Goal: Task Accomplishment & Management: Complete application form

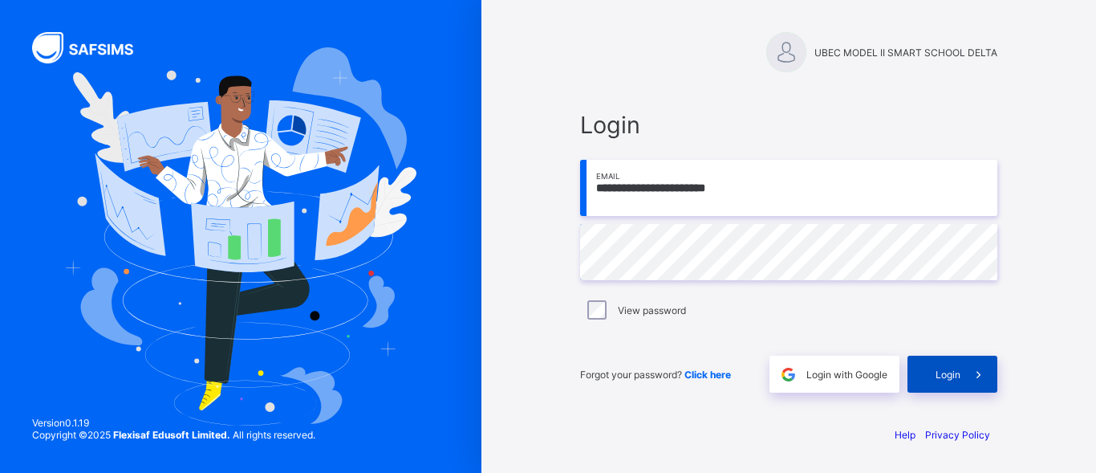
click at [964, 384] on span at bounding box center [979, 374] width 37 height 37
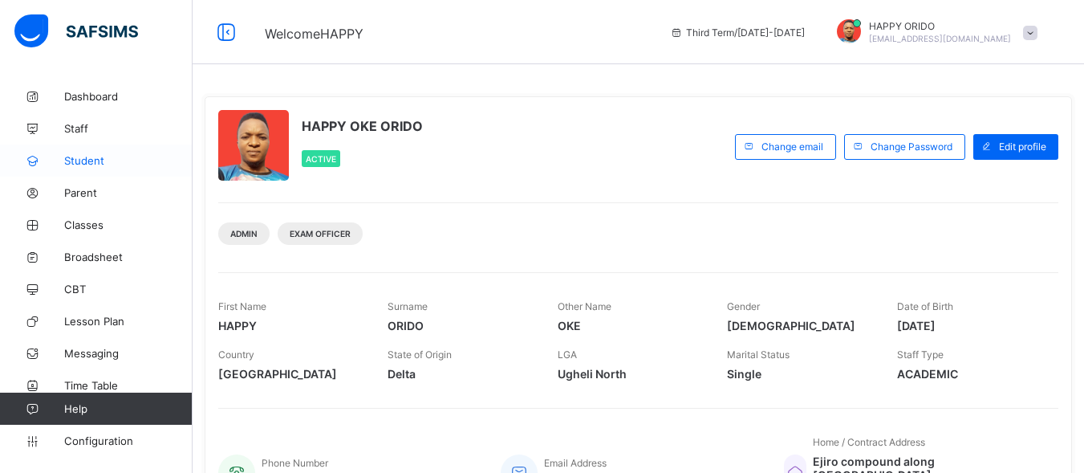
click at [83, 157] on span "Student" at bounding box center [128, 160] width 128 height 13
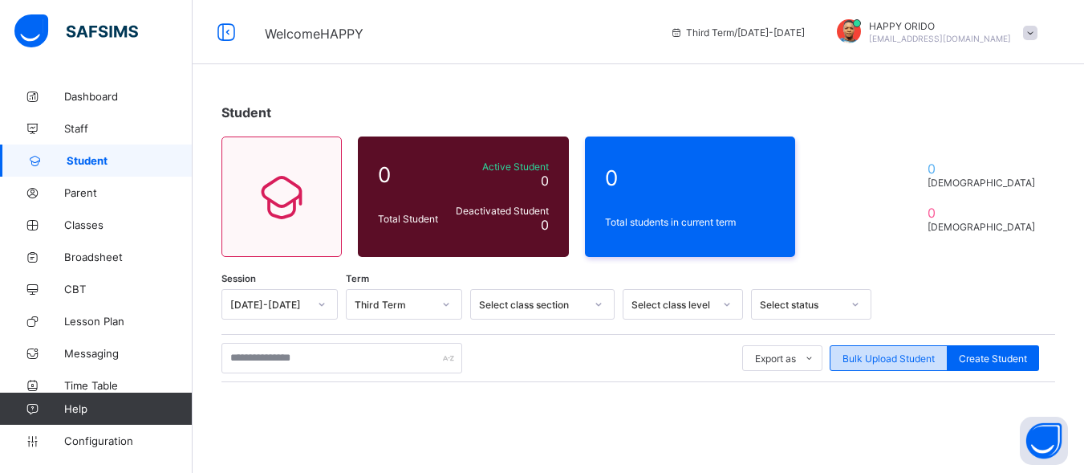
click at [881, 361] on span "Bulk Upload Student" at bounding box center [889, 358] width 92 height 12
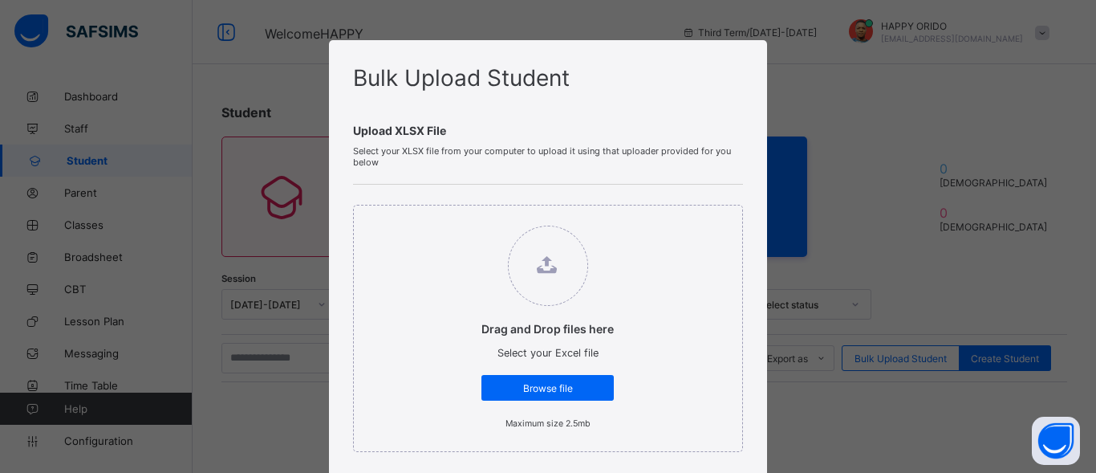
click at [771, 124] on div "Bulk Upload Student Upload XLSX File Select your XLSX file from your computer t…" at bounding box center [548, 236] width 1096 height 473
click at [513, 382] on span "Browse file" at bounding box center [548, 388] width 108 height 12
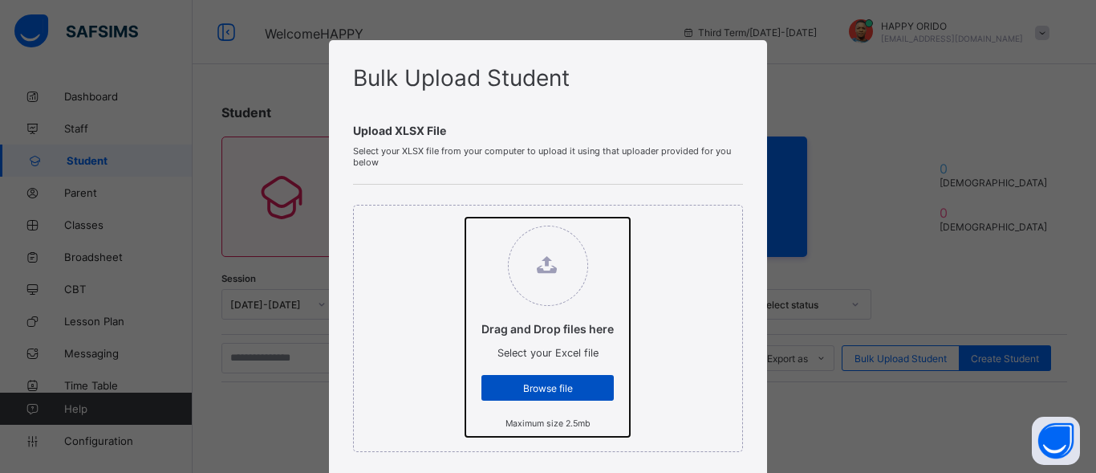
click at [466, 218] on input "Drag and Drop files here Select your Excel file Browse file Maximum size 2.5mb" at bounding box center [466, 218] width 0 height 0
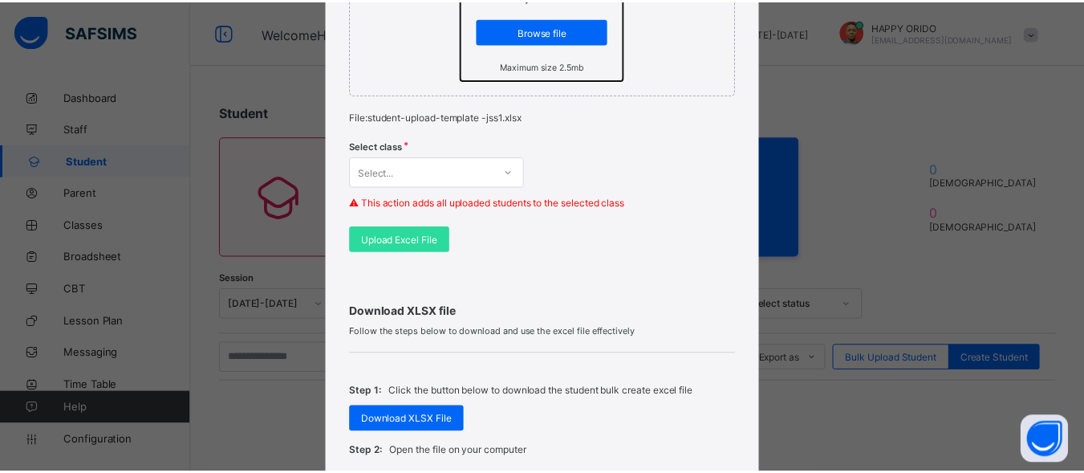
scroll to position [339, 0]
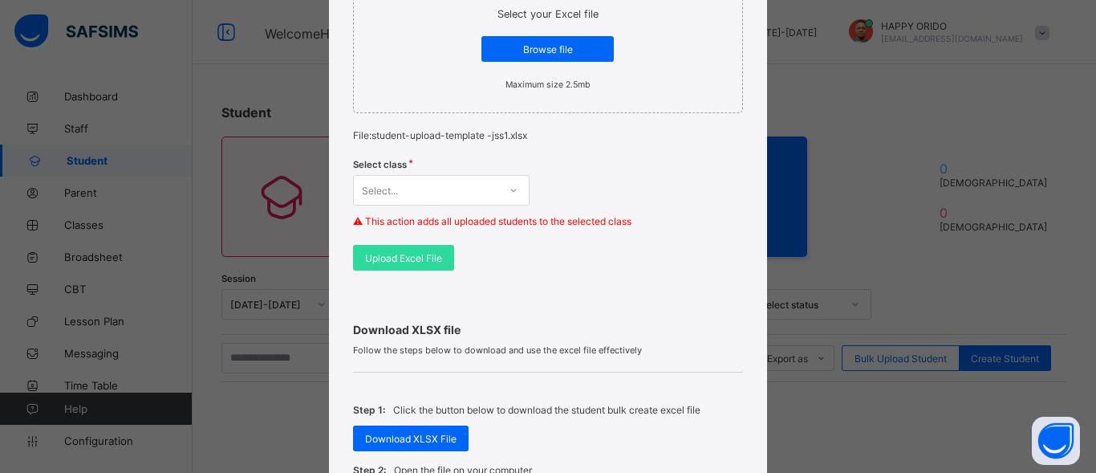
click at [511, 191] on icon at bounding box center [514, 190] width 6 height 3
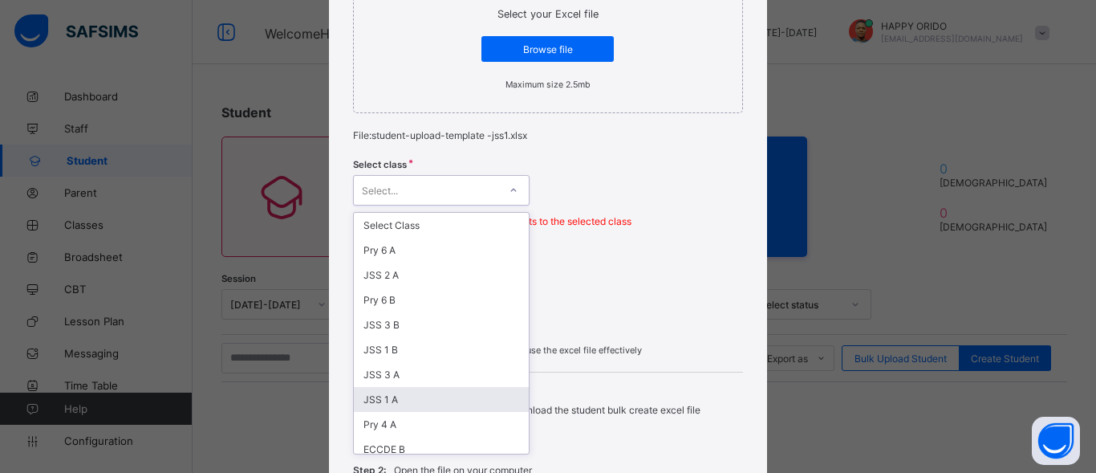
click at [396, 402] on div "JSS 1 A" at bounding box center [441, 399] width 175 height 25
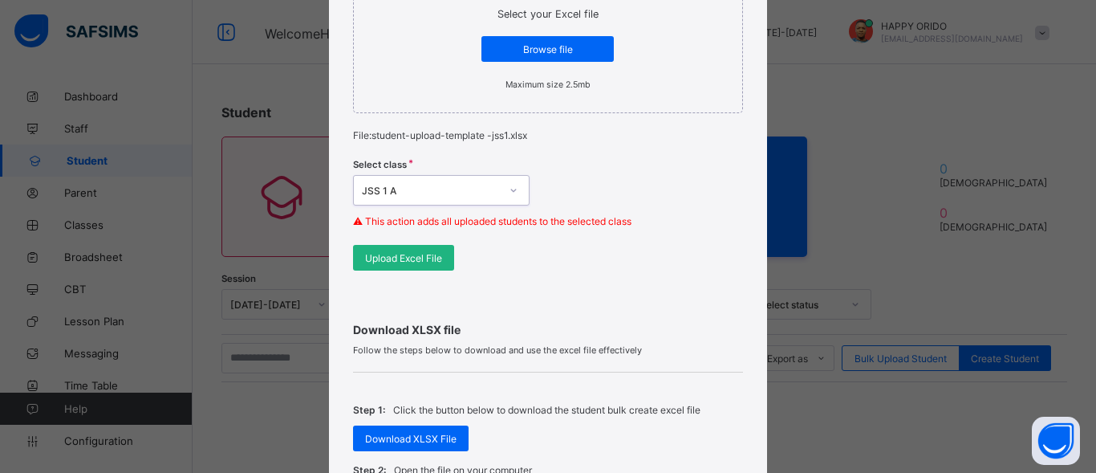
click at [411, 252] on span "Upload Excel File" at bounding box center [403, 258] width 77 height 12
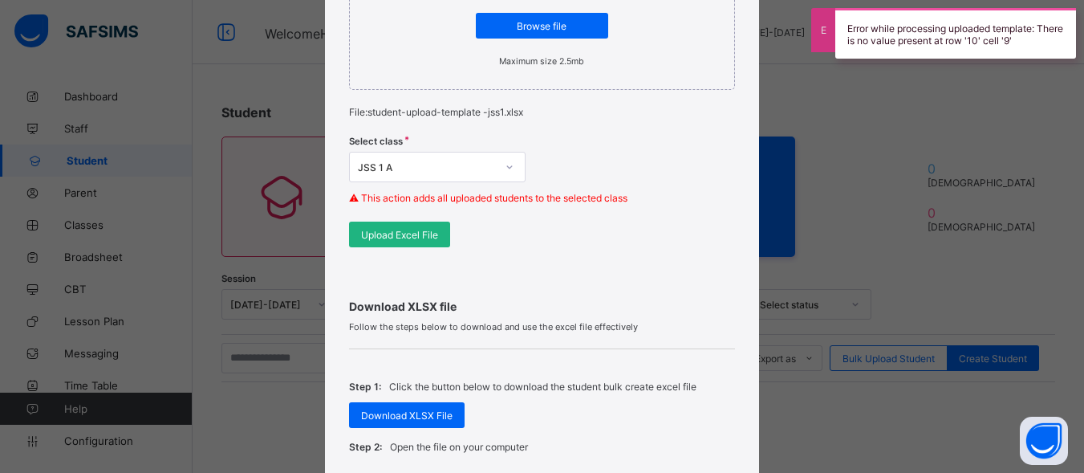
scroll to position [361, 0]
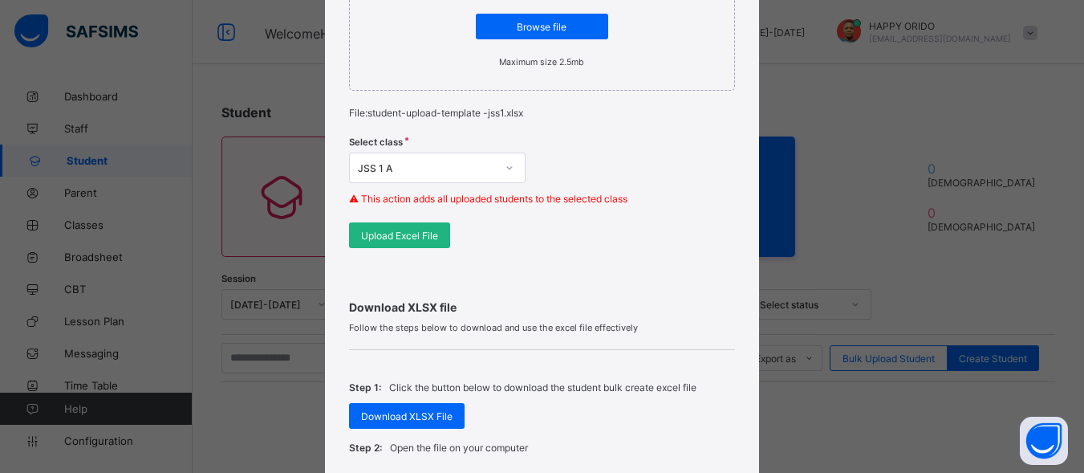
click at [397, 235] on span "Upload Excel File" at bounding box center [399, 236] width 77 height 12
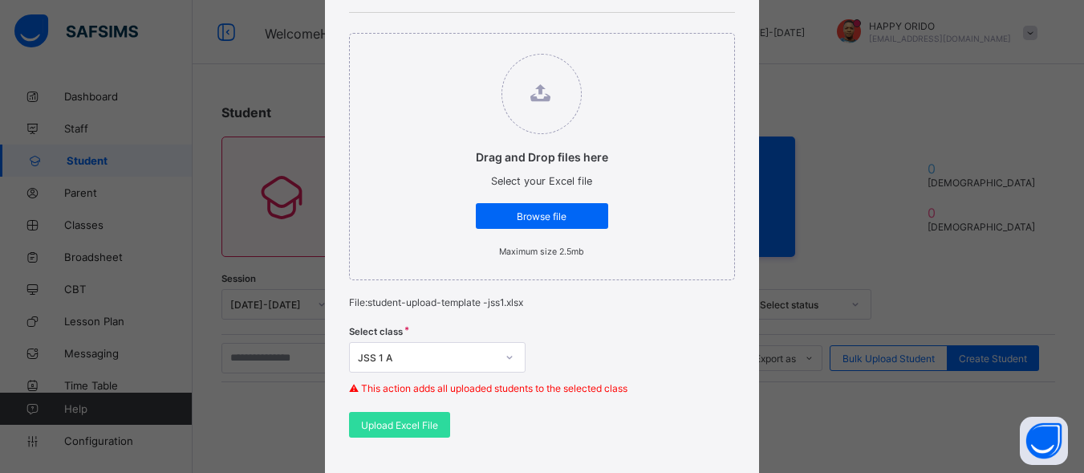
scroll to position [161, 0]
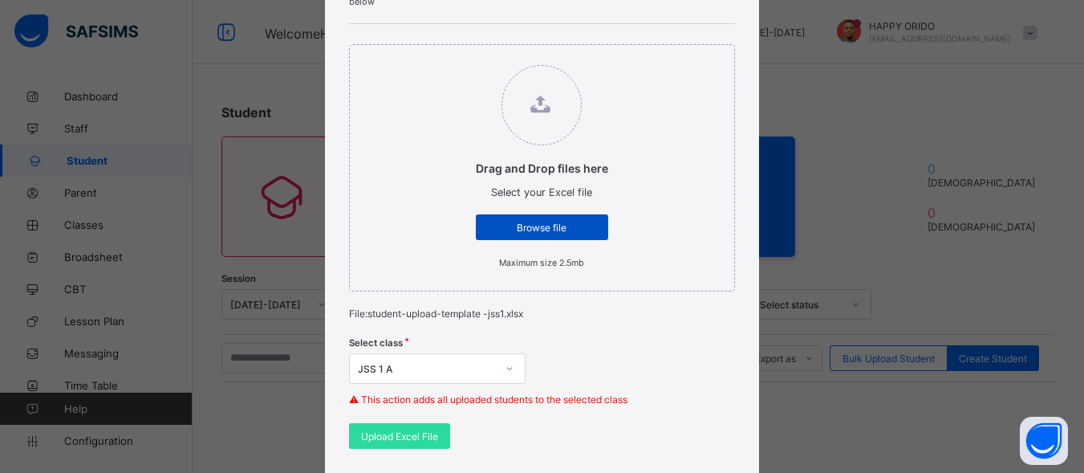
click at [551, 226] on span "Browse file" at bounding box center [542, 228] width 108 height 12
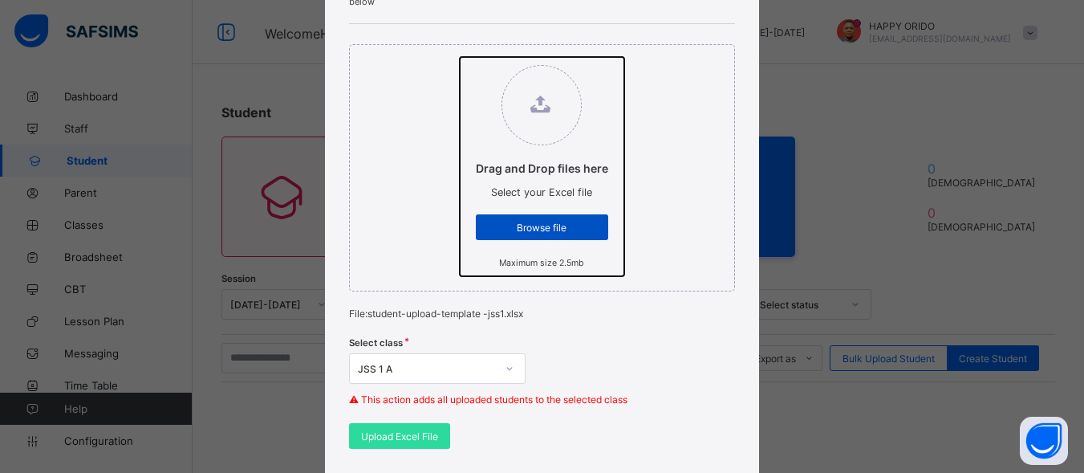
click at [460, 57] on input "Drag and Drop files here Select your Excel file Browse file Maximum size 2.5mb" at bounding box center [460, 57] width 0 height 0
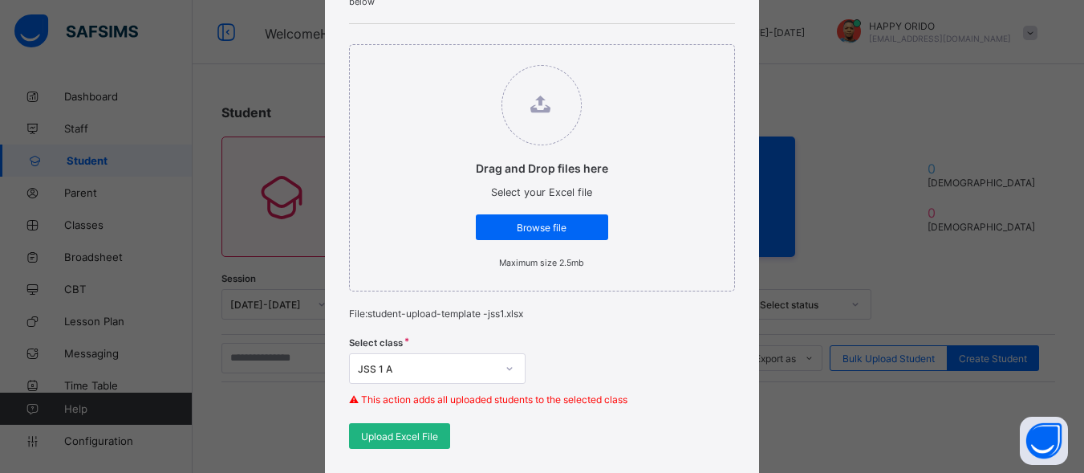
click at [397, 434] on span "Upload Excel File" at bounding box center [399, 436] width 77 height 12
click at [376, 440] on span "Upload Excel File" at bounding box center [399, 436] width 77 height 12
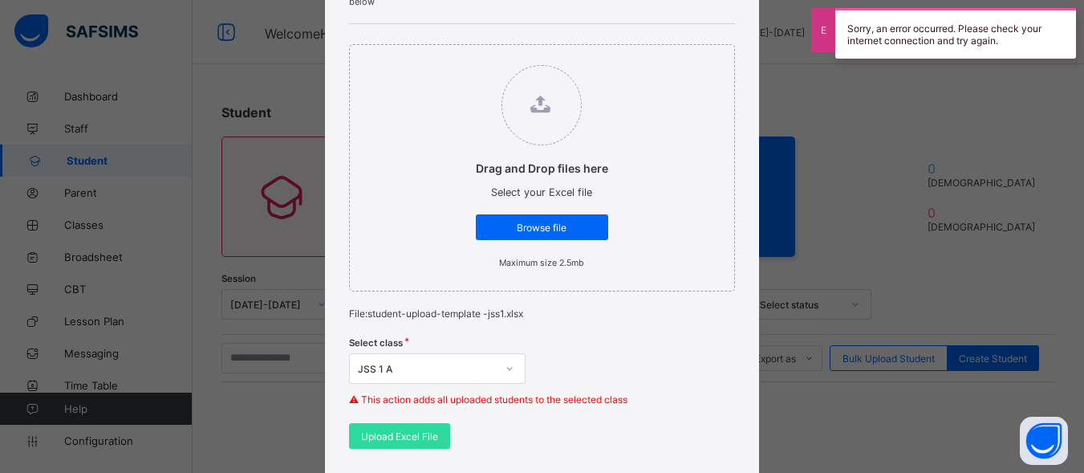
scroll to position [355, 0]
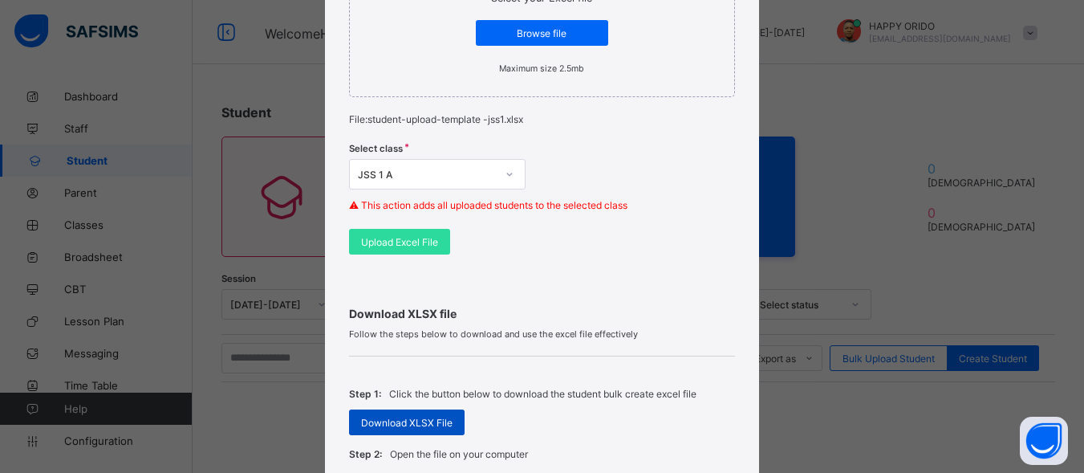
click at [397, 421] on span "Download XLSX File" at bounding box center [407, 423] width 92 height 12
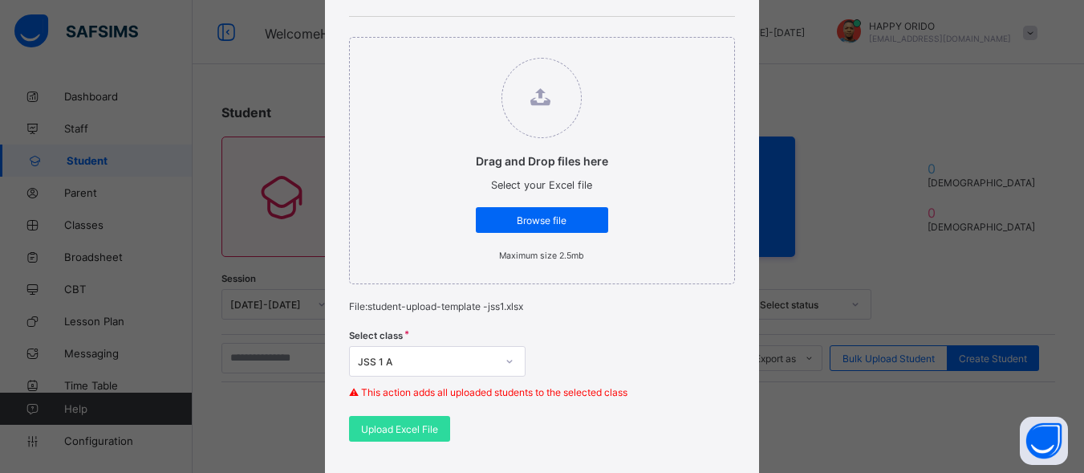
scroll to position [169, 0]
click at [342, 301] on div "Bulk Upload Student Upload XLSX File Select your XLSX file from your computer t…" at bounding box center [541, 402] width 433 height 1063
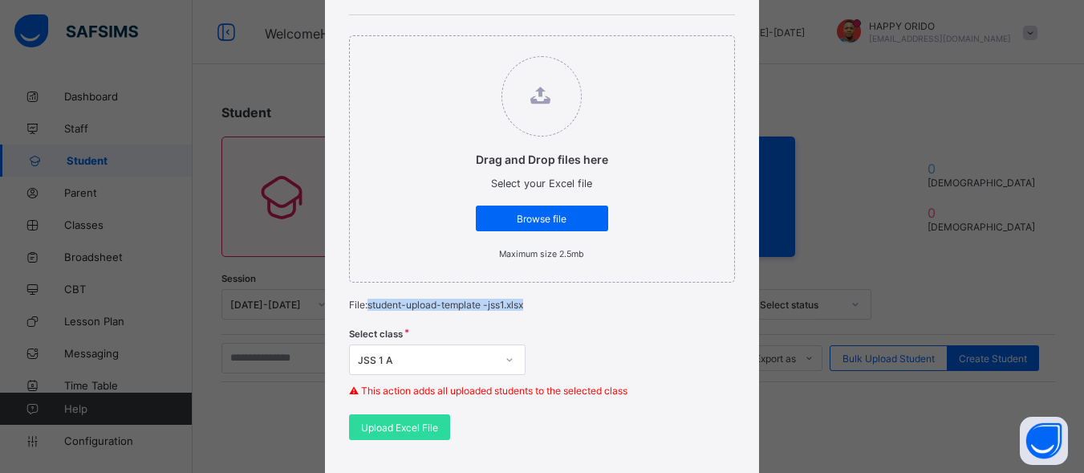
drag, startPoint x: 364, startPoint y: 305, endPoint x: 531, endPoint y: 306, distance: 166.2
click at [531, 306] on p "File: student-upload-template -jss1.xlsx" at bounding box center [541, 305] width 385 height 12
copy p "student-upload-template -jss1.xlsx"
click at [500, 368] on div "JSS 1 A" at bounding box center [437, 359] width 177 height 31
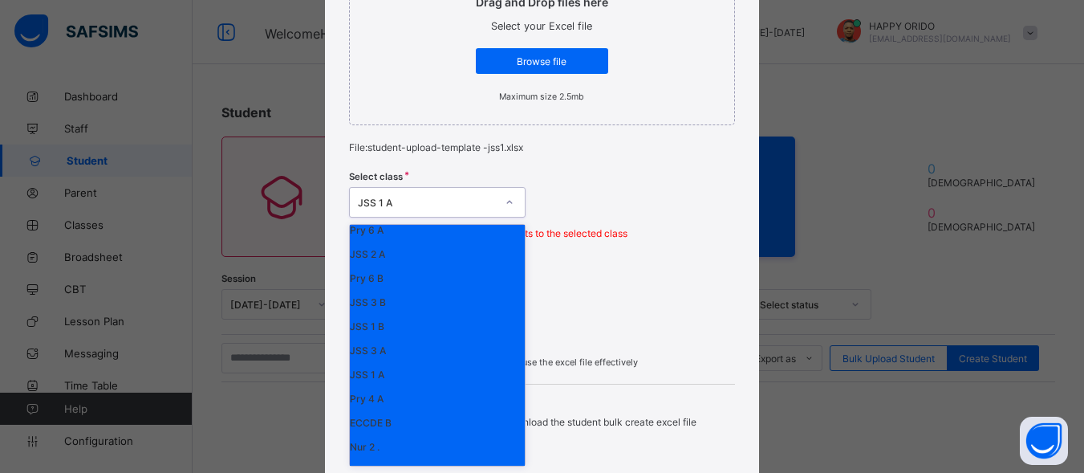
scroll to position [47, 0]
click at [378, 364] on div "JSS 1 A" at bounding box center [437, 358] width 175 height 24
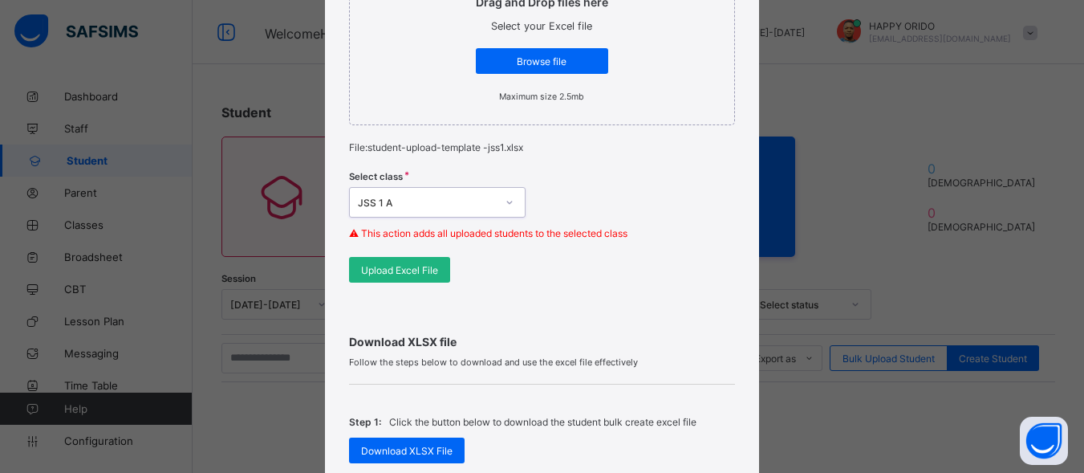
click at [395, 270] on span "Upload Excel File" at bounding box center [399, 270] width 77 height 12
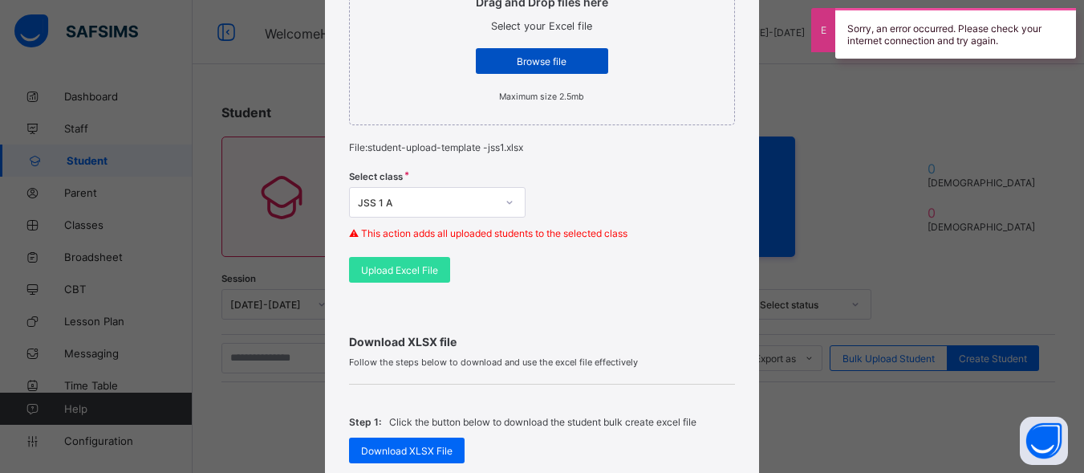
click at [555, 56] on span "Browse file" at bounding box center [542, 61] width 108 height 12
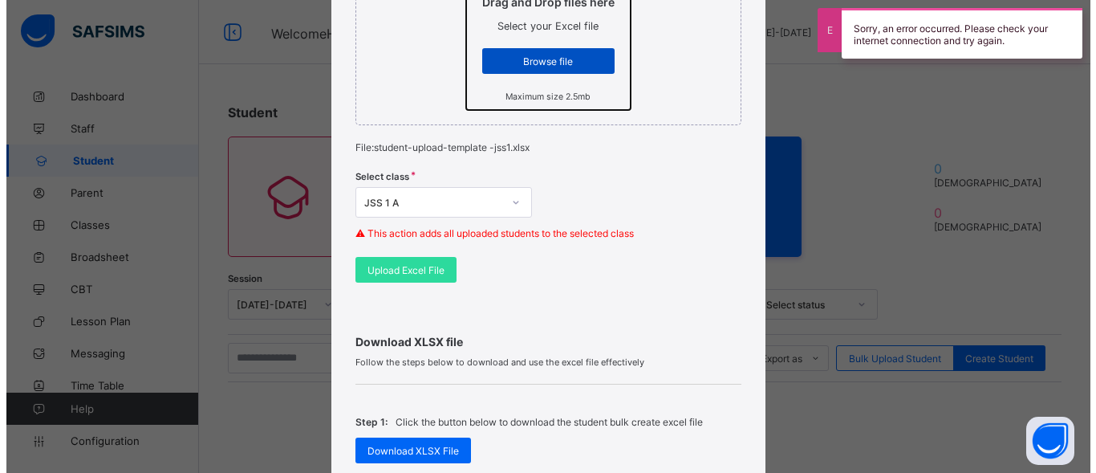
scroll to position [0, 0]
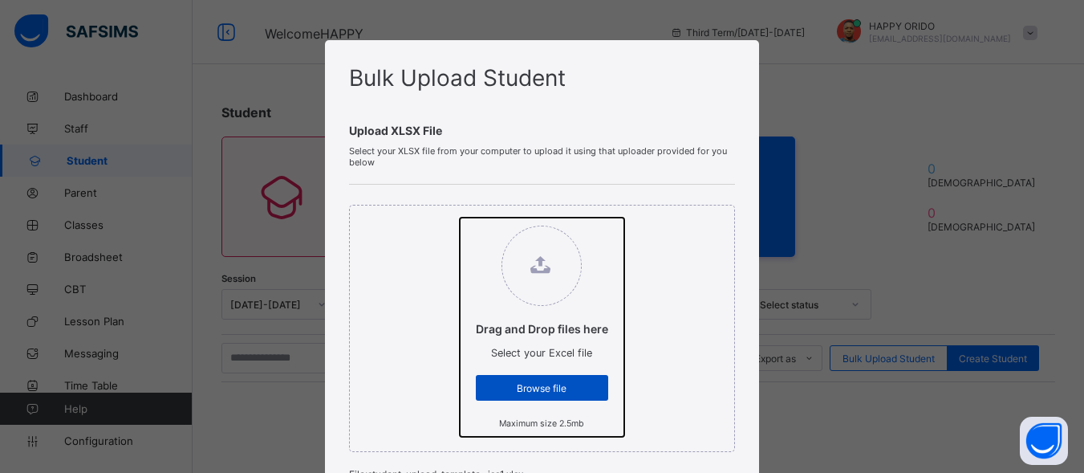
type input "**********"
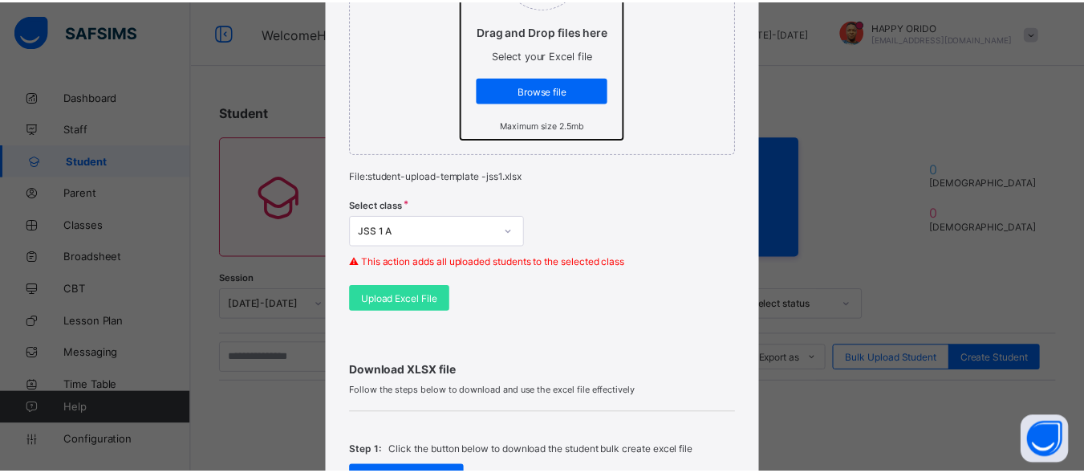
scroll to position [344, 0]
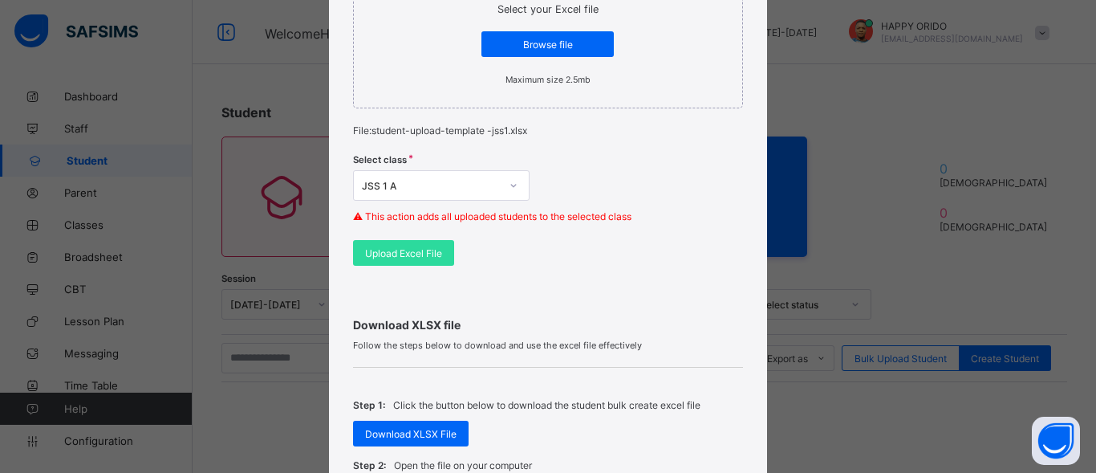
drag, startPoint x: 401, startPoint y: 248, endPoint x: 619, endPoint y: 36, distance: 303.7
click at [401, 248] on span "Upload Excel File" at bounding box center [403, 253] width 77 height 12
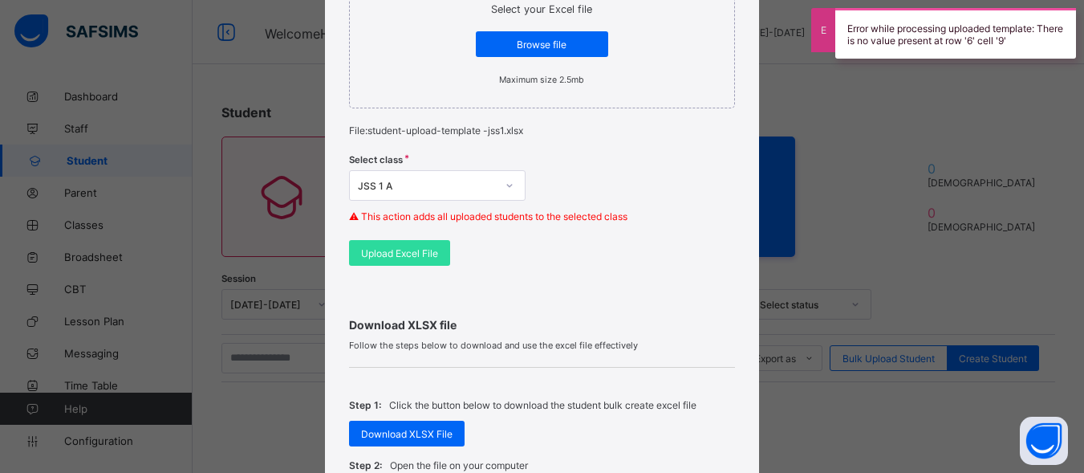
scroll to position [543, 0]
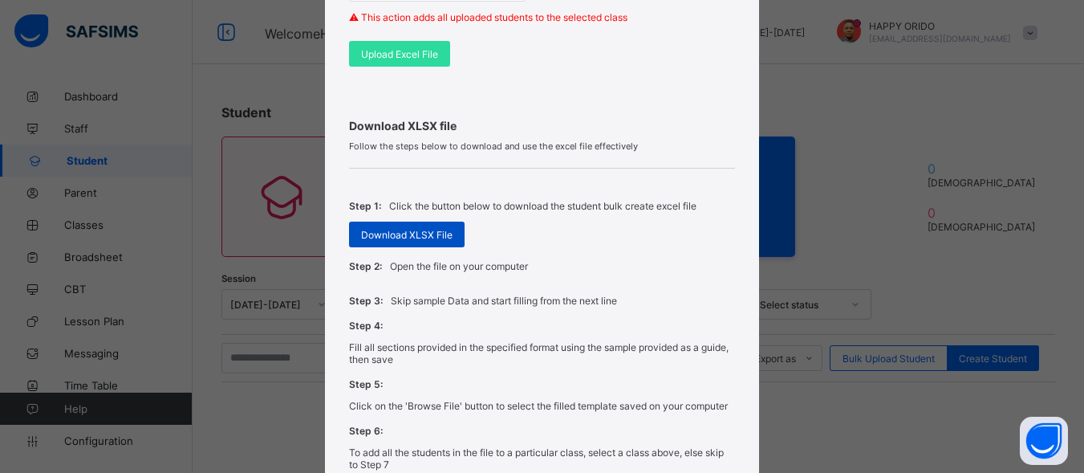
click at [395, 244] on div "Download XLSX File" at bounding box center [407, 235] width 116 height 26
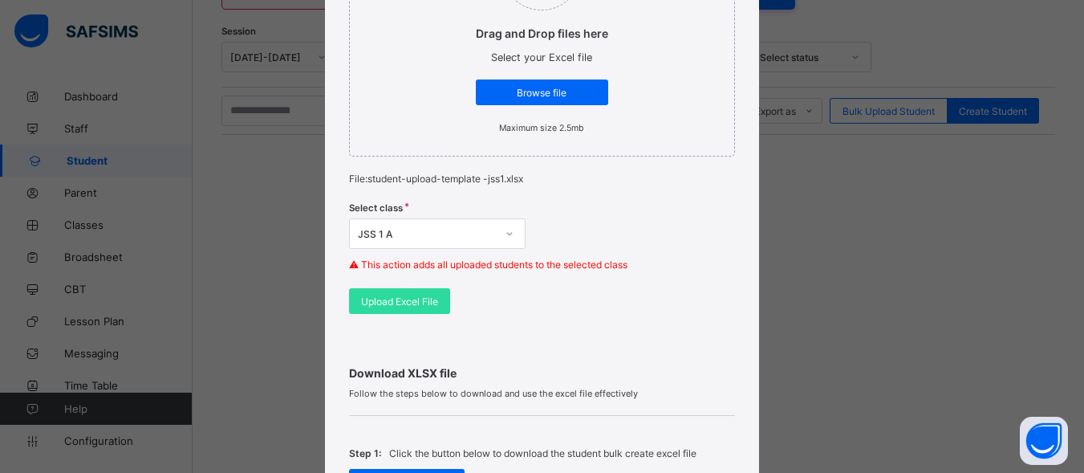
scroll to position [247, 0]
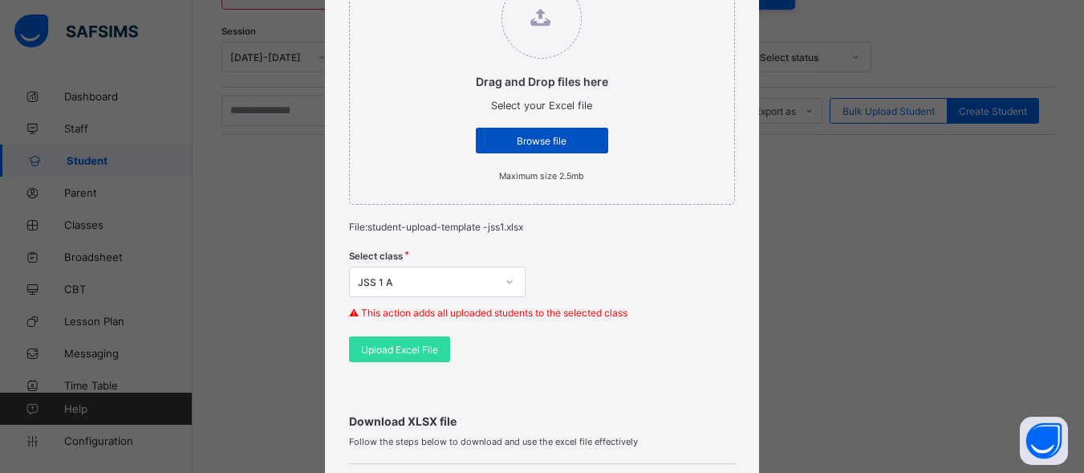
click at [560, 128] on div "Browse file" at bounding box center [542, 141] width 132 height 26
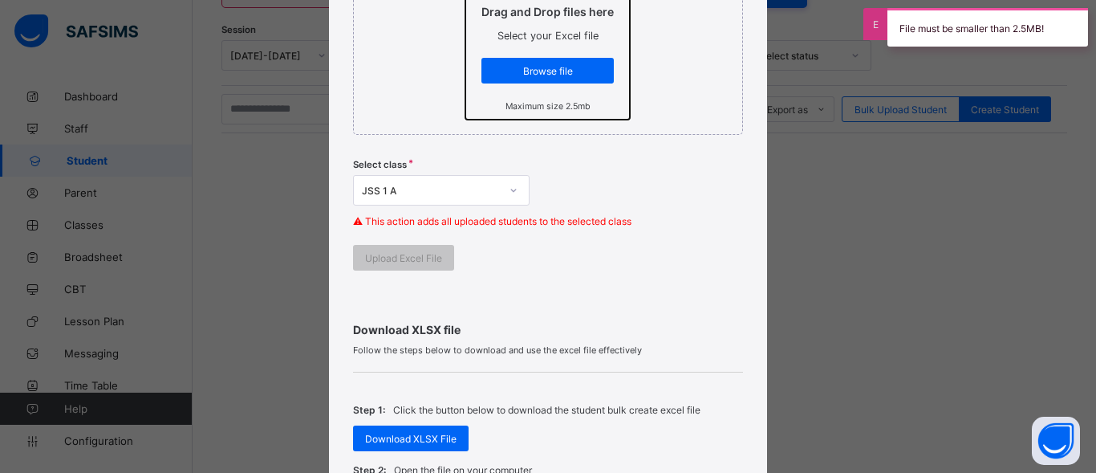
scroll to position [318, 0]
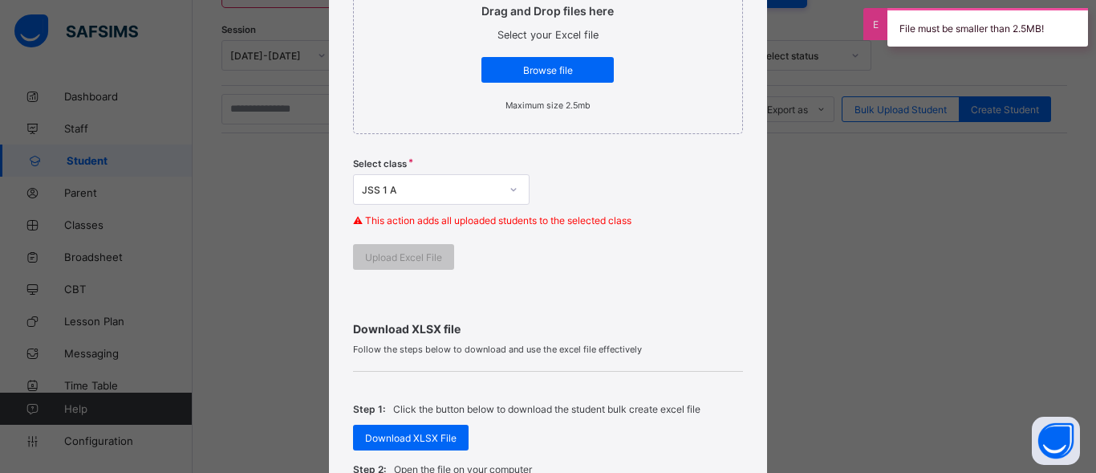
click at [520, 182] on div at bounding box center [513, 190] width 27 height 26
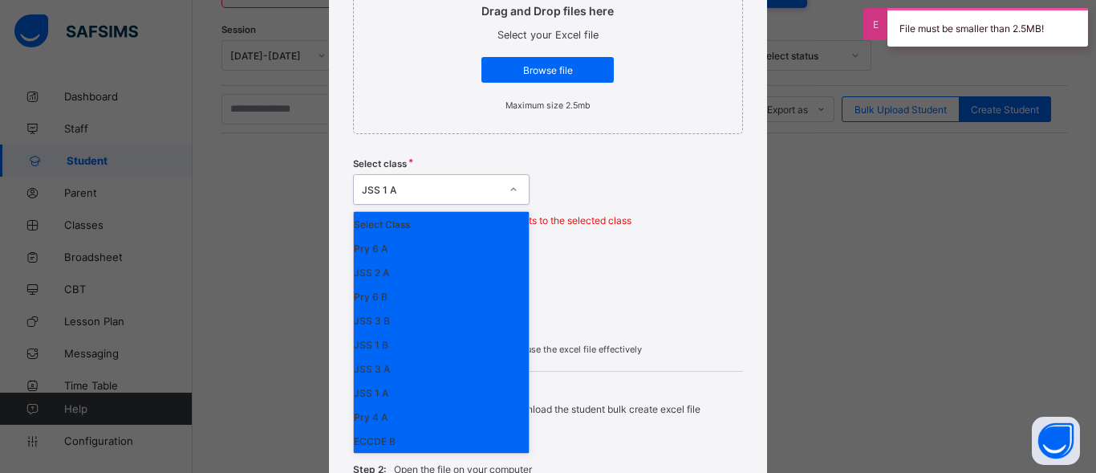
click at [510, 185] on icon at bounding box center [514, 189] width 10 height 16
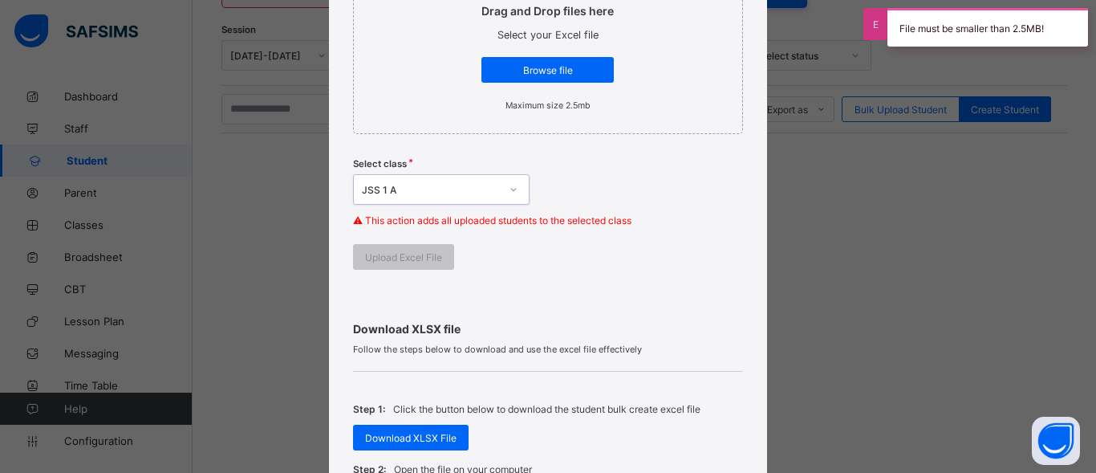
click at [510, 185] on icon at bounding box center [514, 189] width 10 height 16
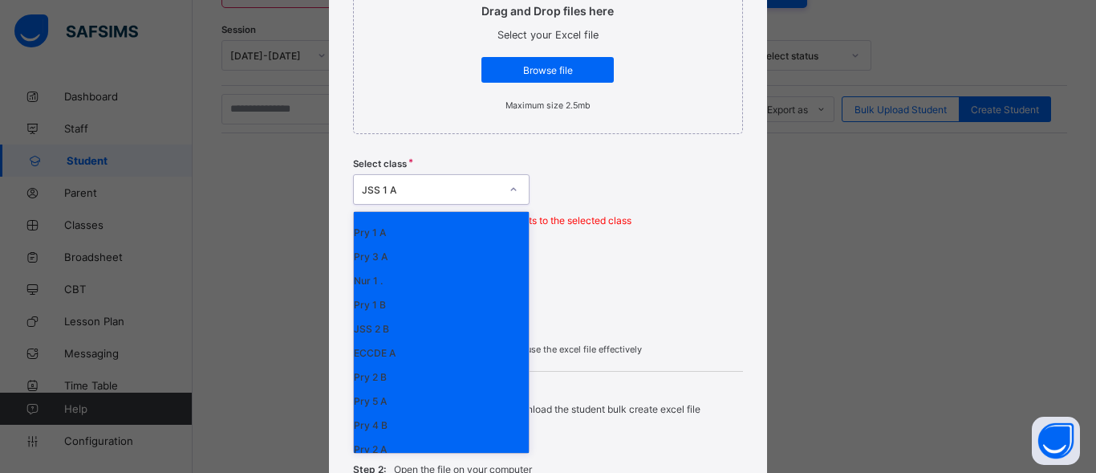
scroll to position [246, 0]
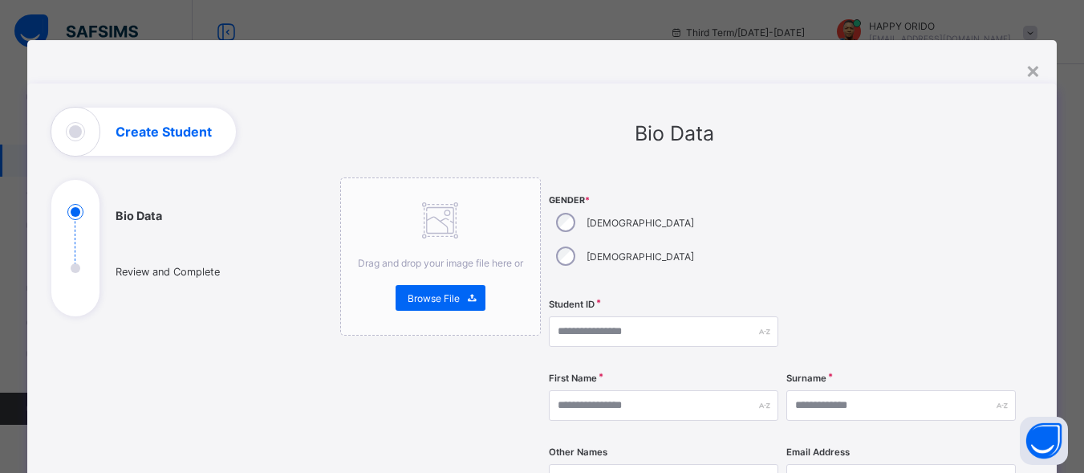
select select "**"
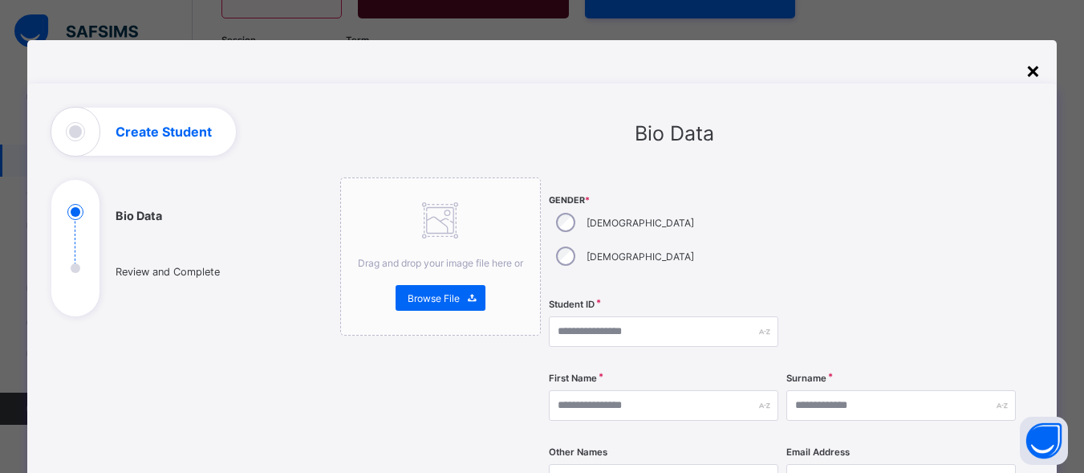
click at [1036, 69] on div "×" at bounding box center [1033, 69] width 15 height 27
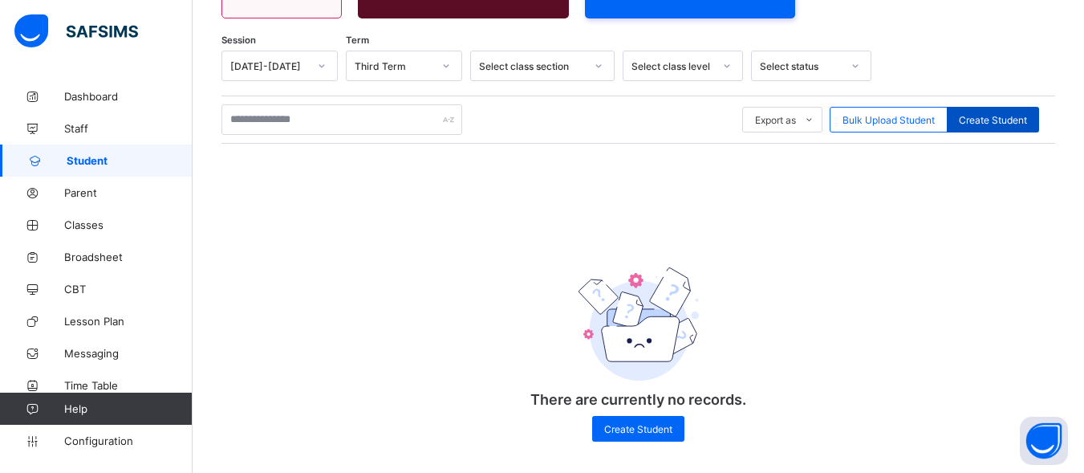
click at [991, 116] on span "Create Student" at bounding box center [993, 120] width 68 height 12
select select "**"
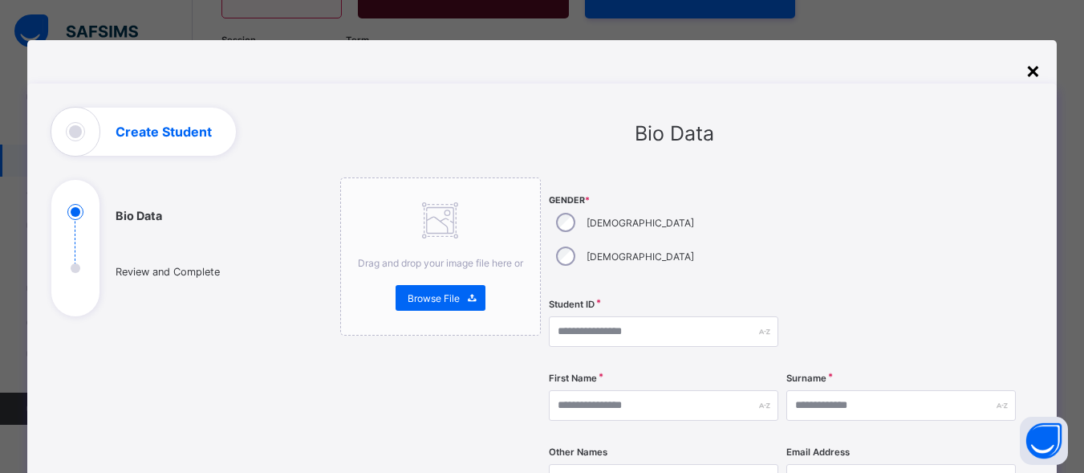
click at [1037, 71] on div "×" at bounding box center [1033, 69] width 15 height 27
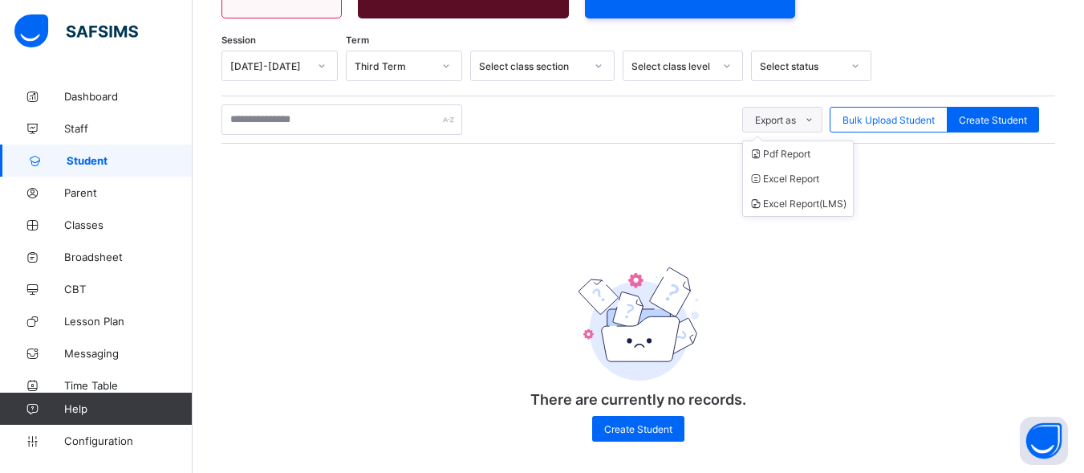
click at [816, 123] on icon at bounding box center [810, 120] width 12 height 10
click at [812, 174] on li "Excel Report" at bounding box center [798, 178] width 110 height 25
click at [443, 75] on div at bounding box center [446, 66] width 27 height 26
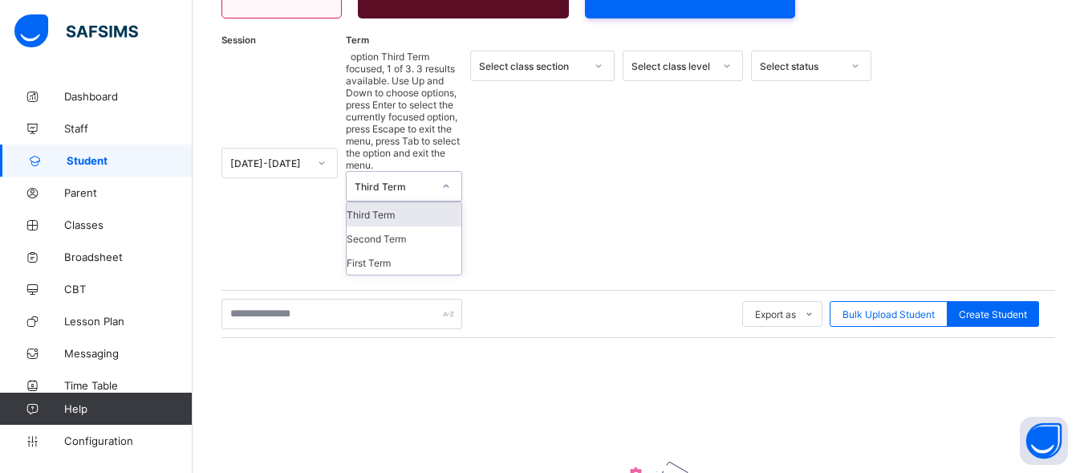
click at [443, 173] on div at bounding box center [446, 186] width 27 height 26
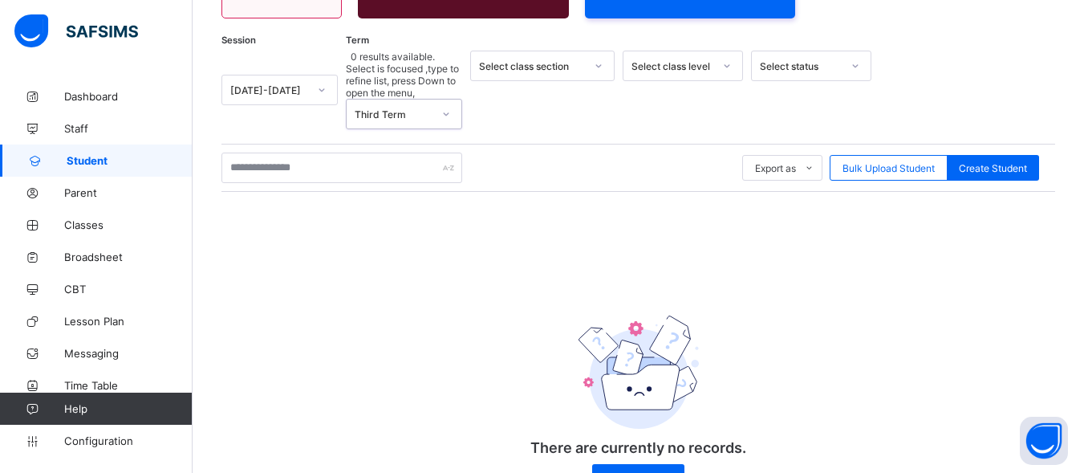
click at [552, 68] on div "Select class section" at bounding box center [532, 66] width 106 height 12
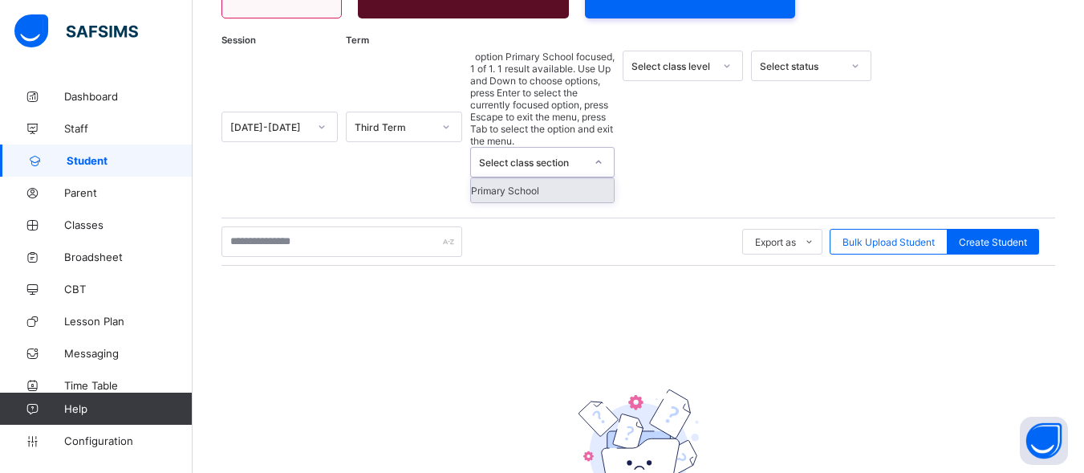
click at [552, 157] on div "Select class section" at bounding box center [532, 163] width 106 height 12
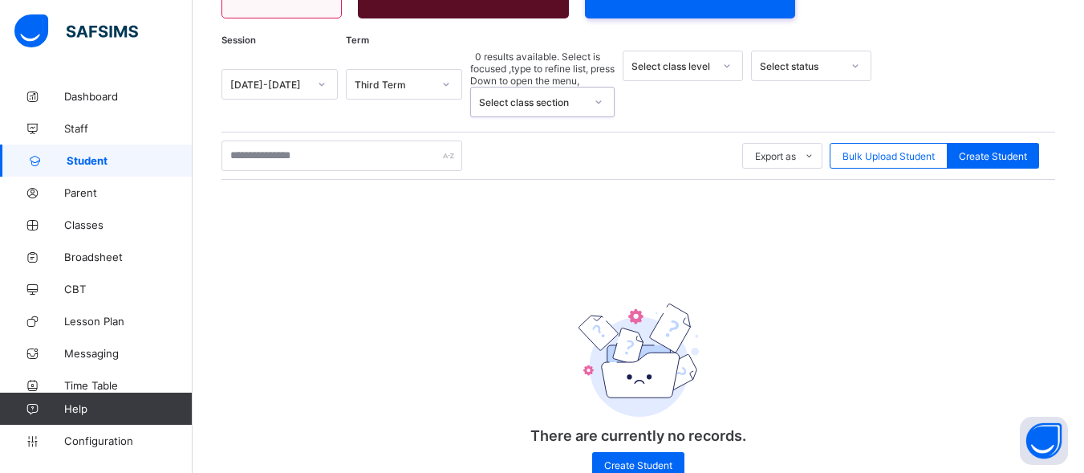
click at [595, 94] on icon at bounding box center [599, 102] width 10 height 16
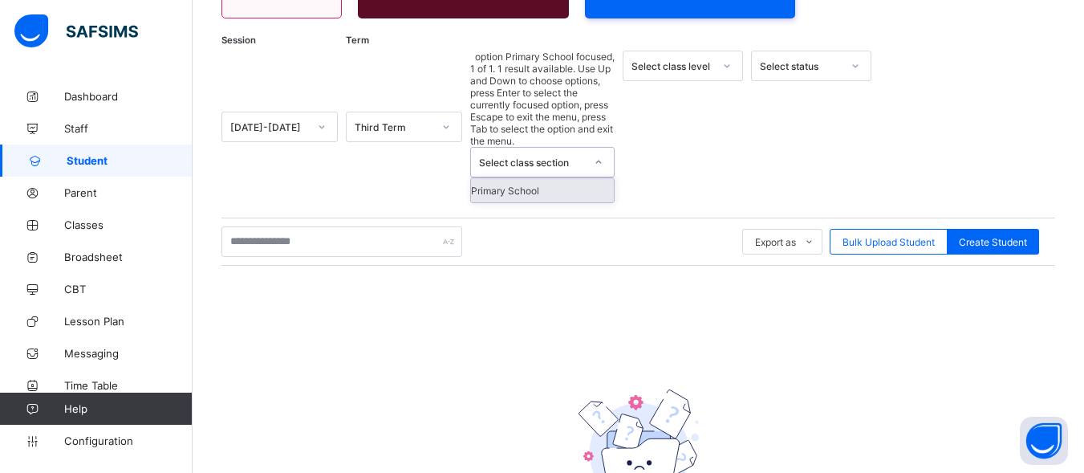
click at [726, 71] on icon at bounding box center [727, 66] width 10 height 16
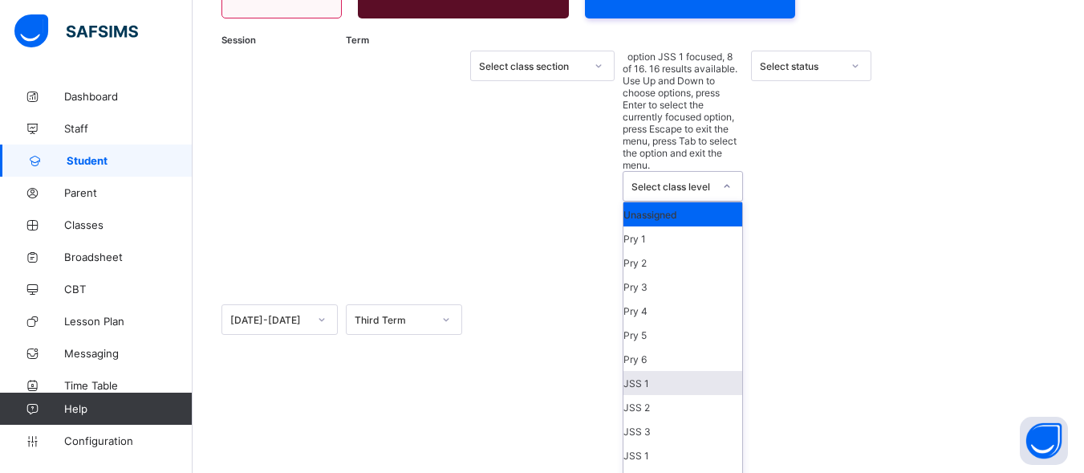
click at [634, 371] on div "JSS 1" at bounding box center [683, 383] width 119 height 24
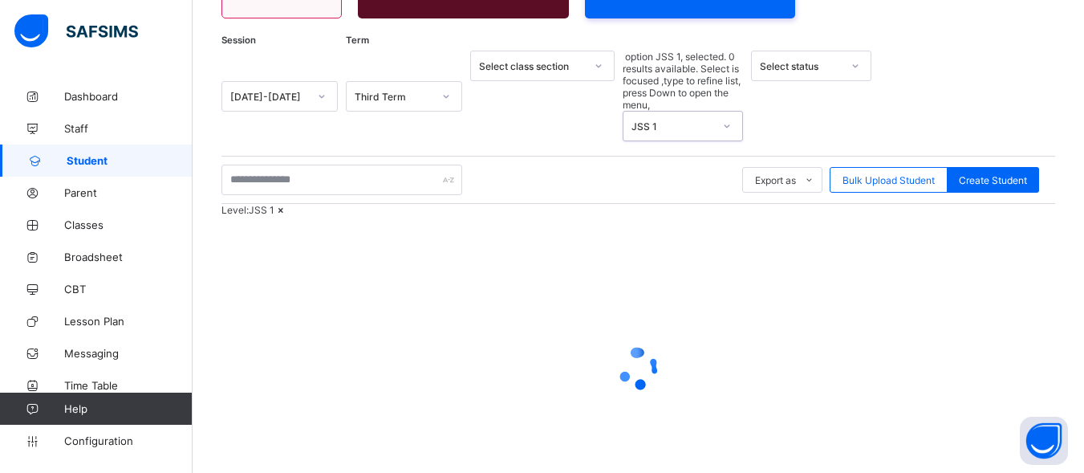
click at [811, 61] on div "Select status" at bounding box center [801, 66] width 82 height 12
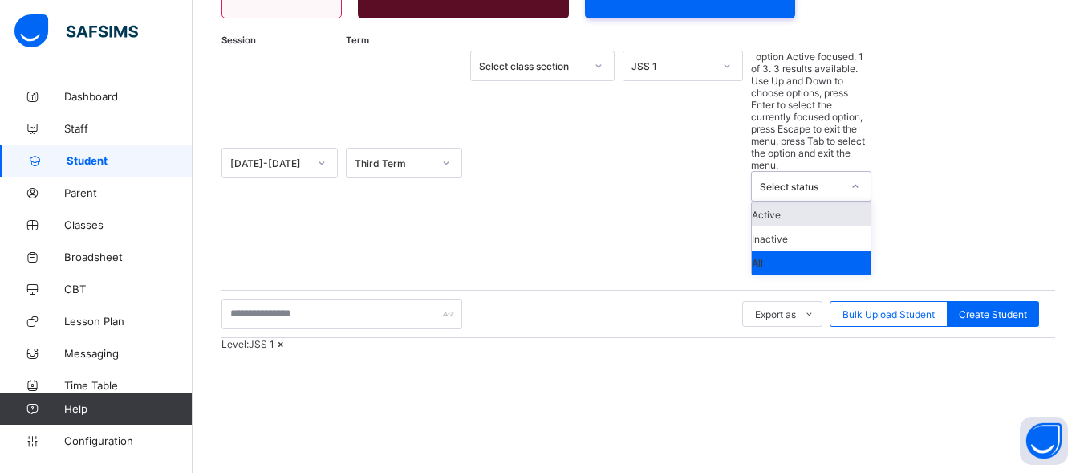
click at [796, 202] on div "Active" at bounding box center [811, 214] width 119 height 24
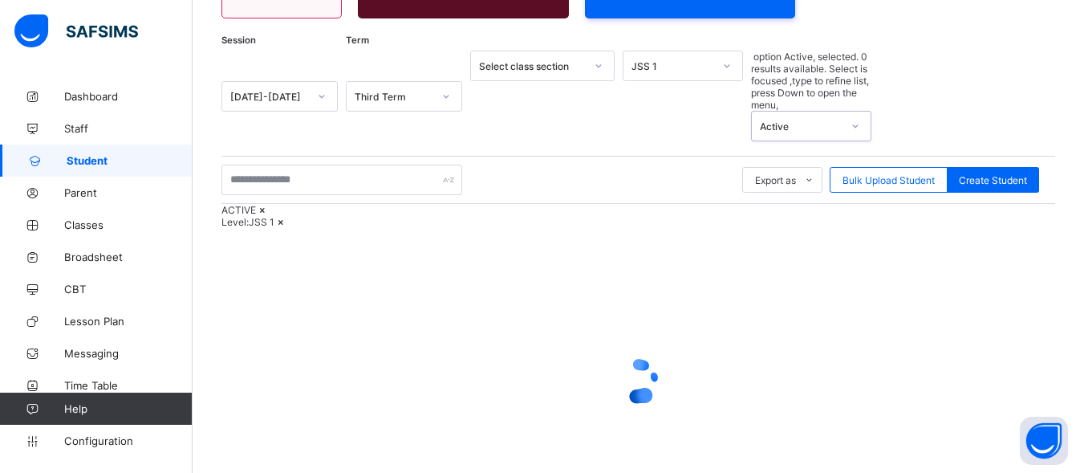
click at [812, 112] on div "Active" at bounding box center [796, 126] width 88 height 29
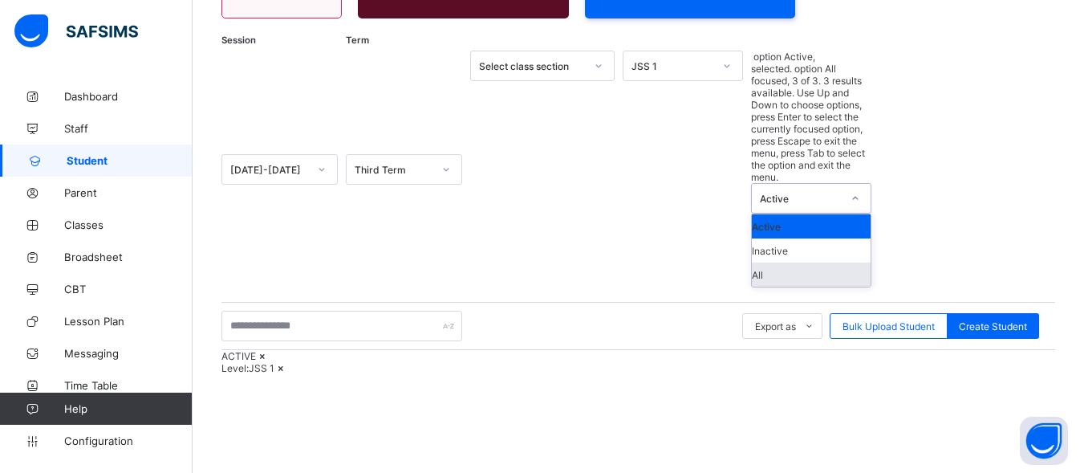
click at [782, 262] on div "All" at bounding box center [811, 274] width 119 height 24
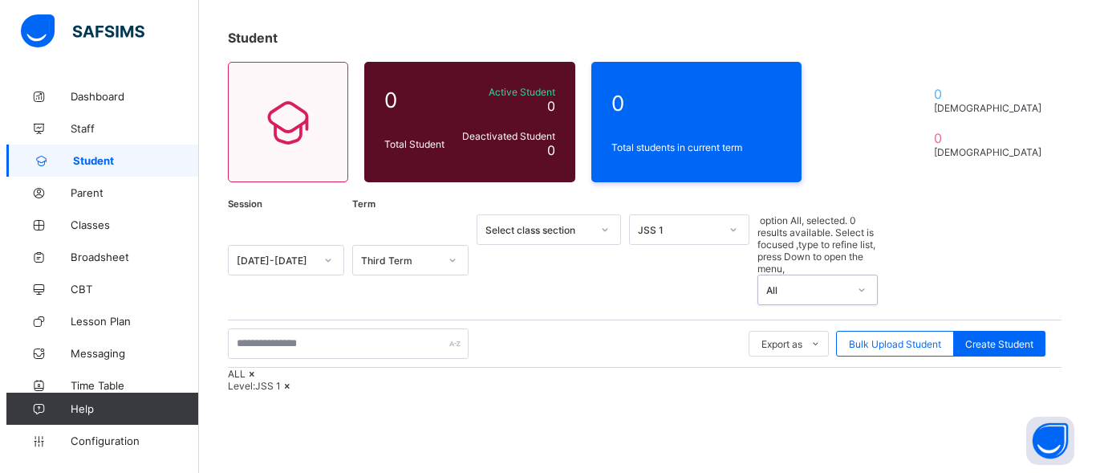
scroll to position [71, 0]
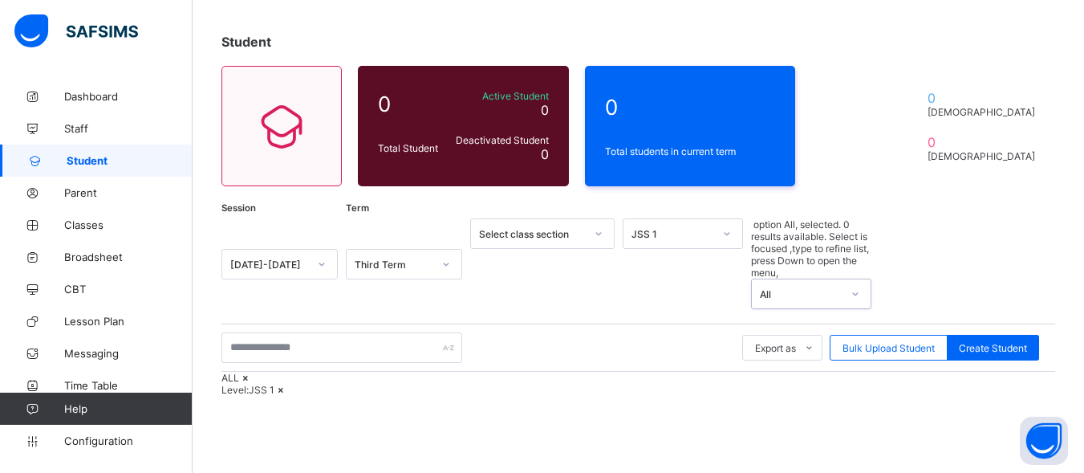
click at [810, 288] on div "All" at bounding box center [801, 294] width 82 height 12
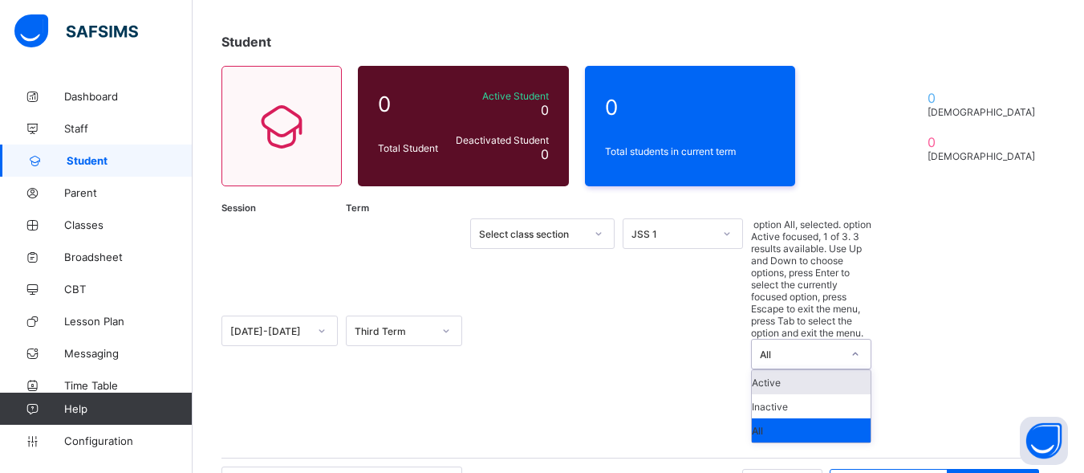
click at [793, 370] on div "Active" at bounding box center [811, 382] width 119 height 24
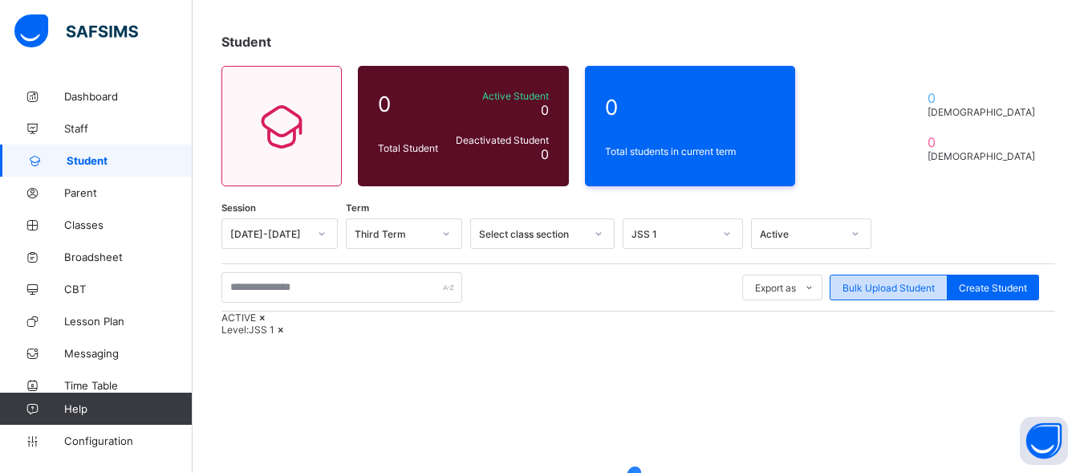
click at [887, 288] on span "Bulk Upload Student" at bounding box center [889, 288] width 92 height 12
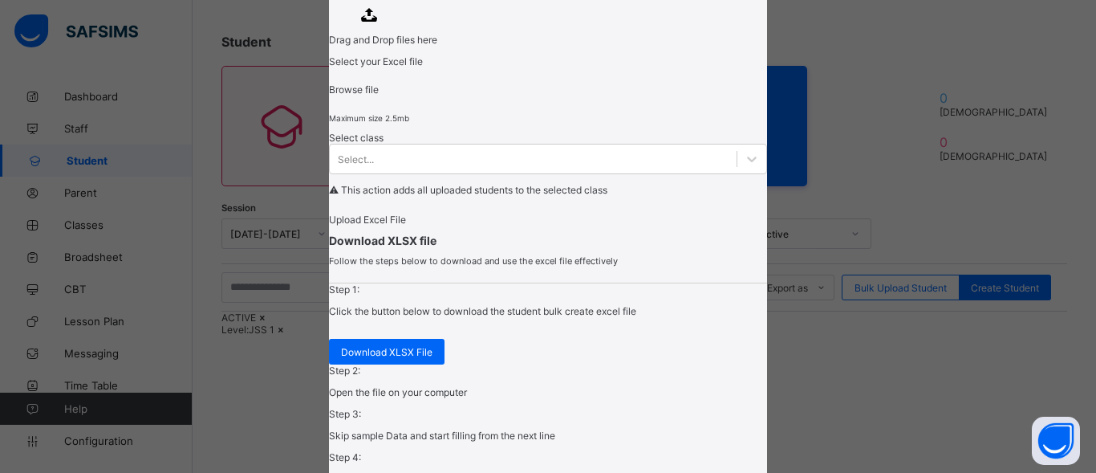
scroll to position [147, 0]
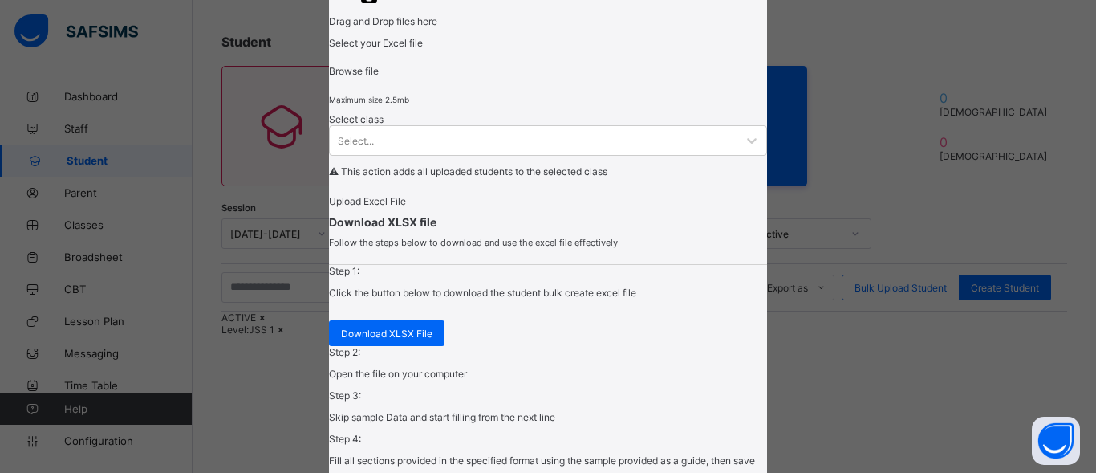
click at [539, 77] on div "Browse file" at bounding box center [548, 71] width 438 height 12
type input "**********"
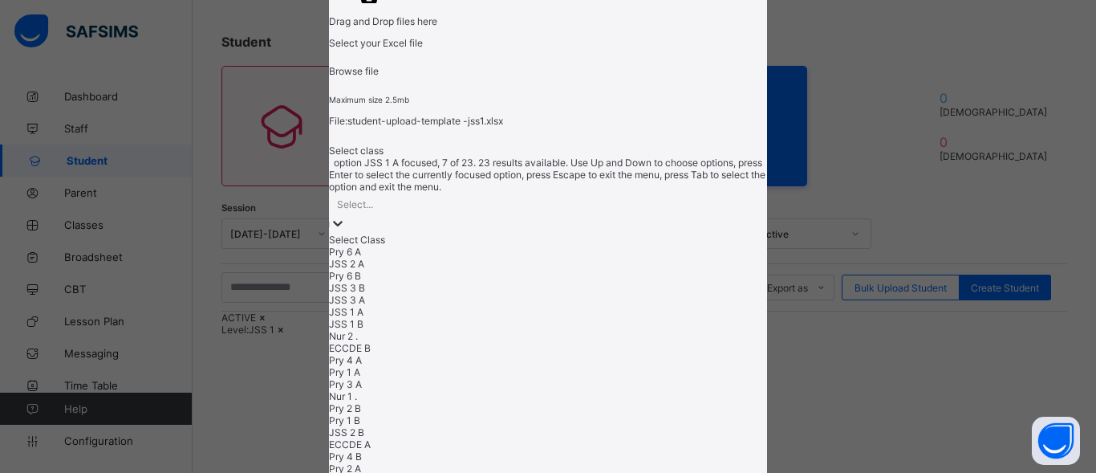
click at [441, 377] on div "option JSS 1 A focused, 7 of 23. 23 results available. Use Up and Down to choos…" at bounding box center [548, 334] width 438 height 354
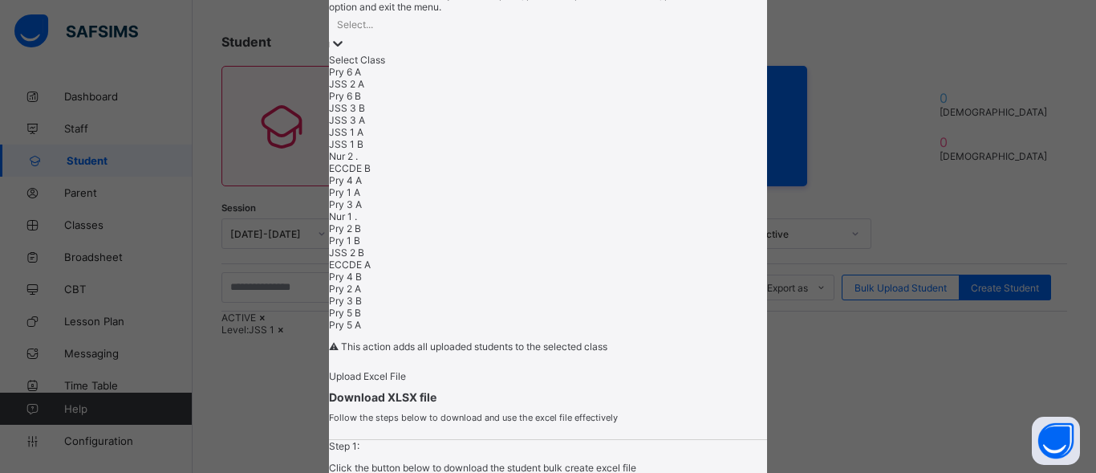
click at [397, 138] on div "JSS 1 A" at bounding box center [548, 132] width 438 height 12
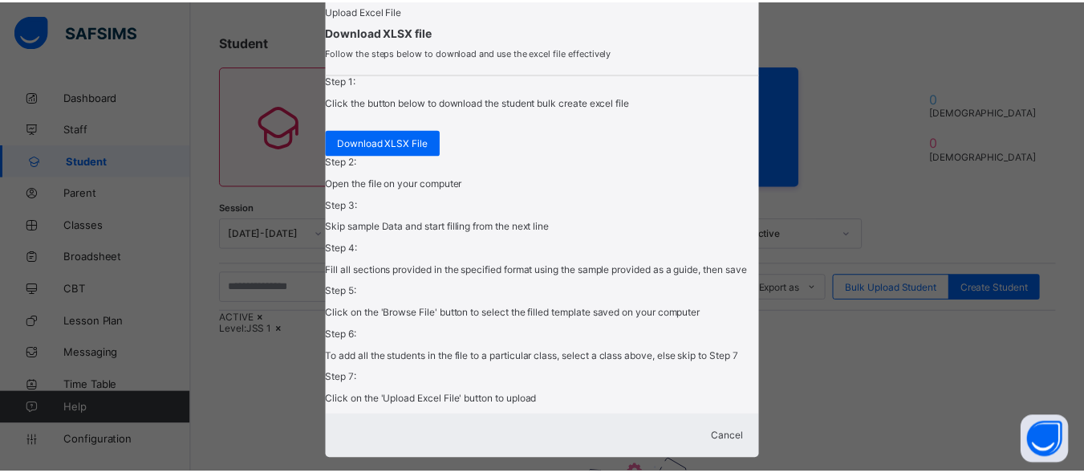
scroll to position [405, 0]
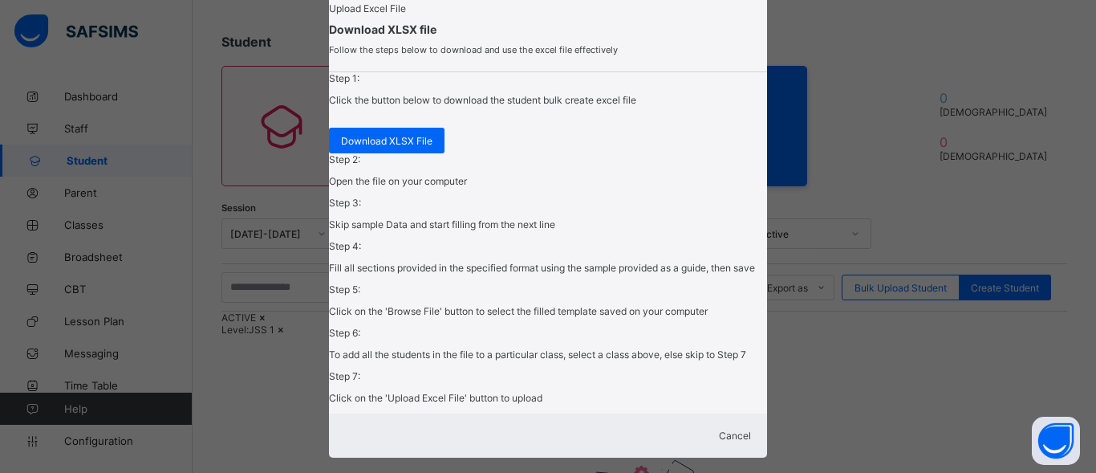
click at [398, 14] on span "Upload Excel File" at bounding box center [367, 8] width 77 height 12
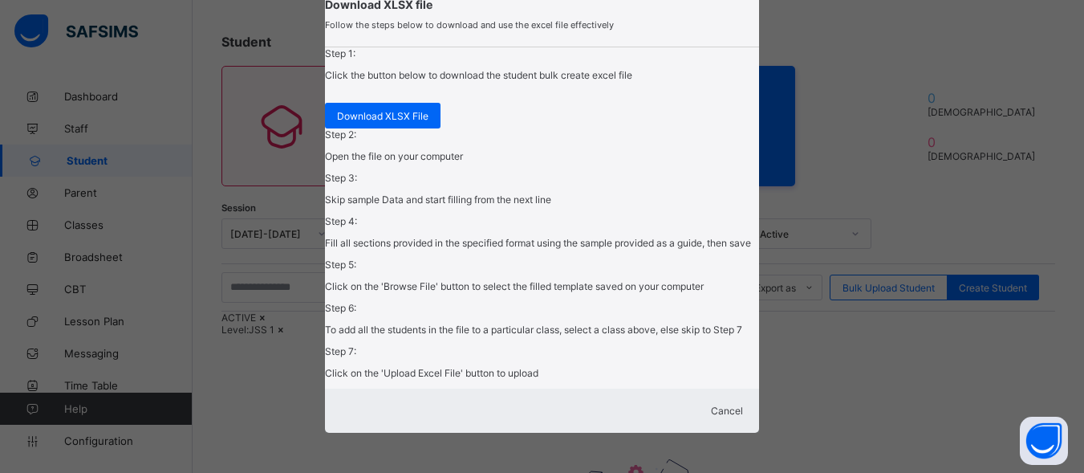
scroll to position [728, 0]
click at [721, 407] on span "Cancel" at bounding box center [727, 411] width 32 height 12
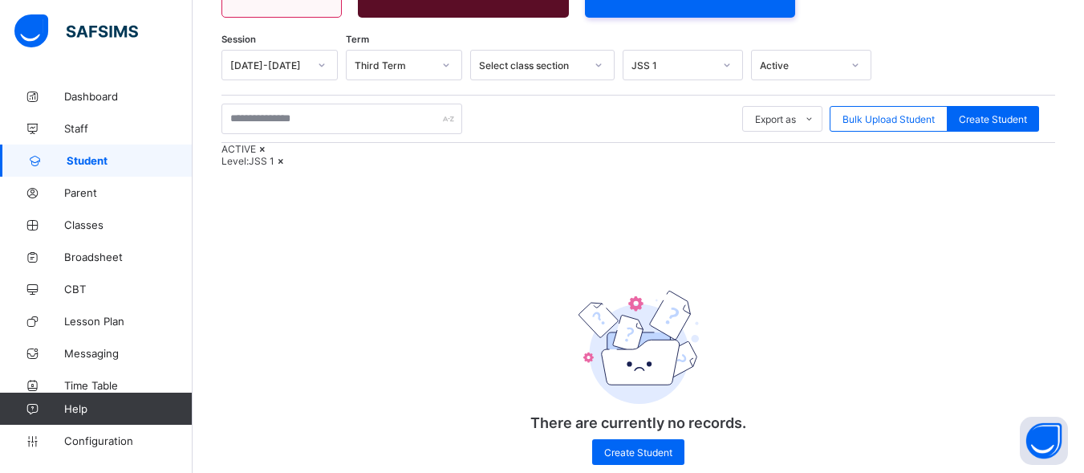
scroll to position [305, 0]
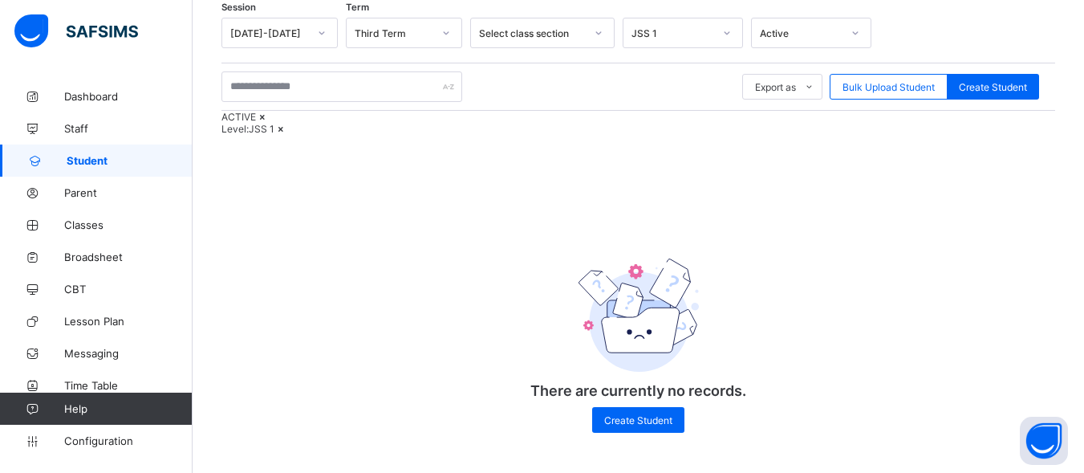
click at [164, 418] on link "Help" at bounding box center [96, 409] width 192 height 32
click at [71, 411] on span "Help" at bounding box center [128, 408] width 128 height 13
click at [1036, 446] on button "Open asap" at bounding box center [1044, 441] width 48 height 48
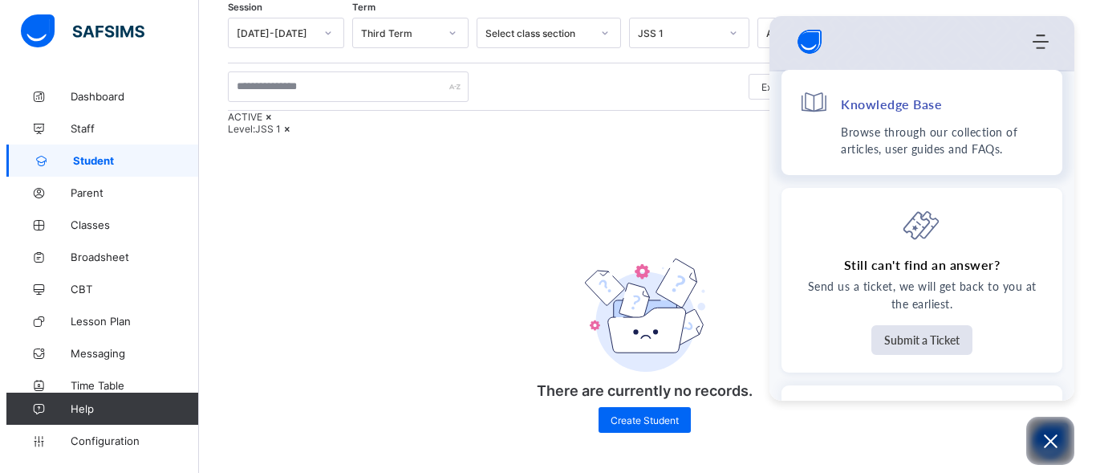
scroll to position [0, 0]
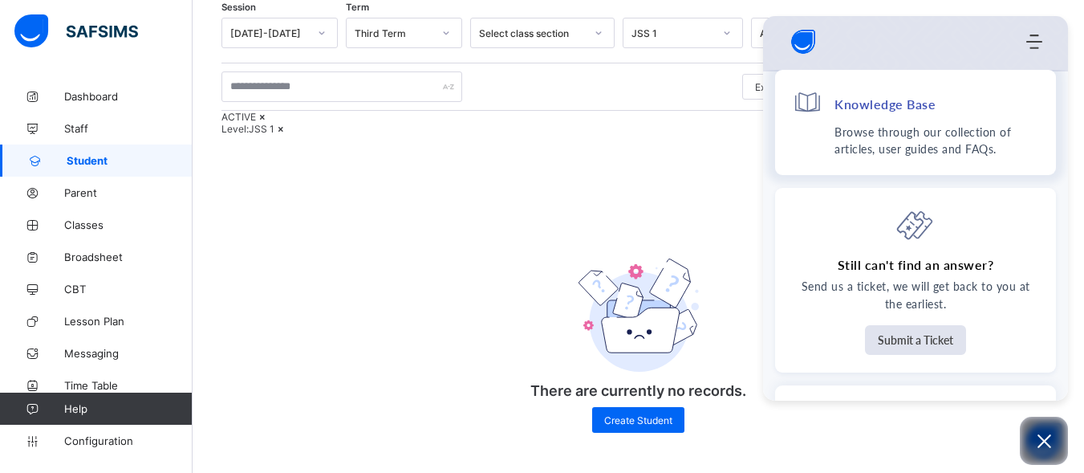
click at [917, 133] on p "Browse through our collection of articles, user guides and FAQs." at bounding box center [937, 141] width 204 height 34
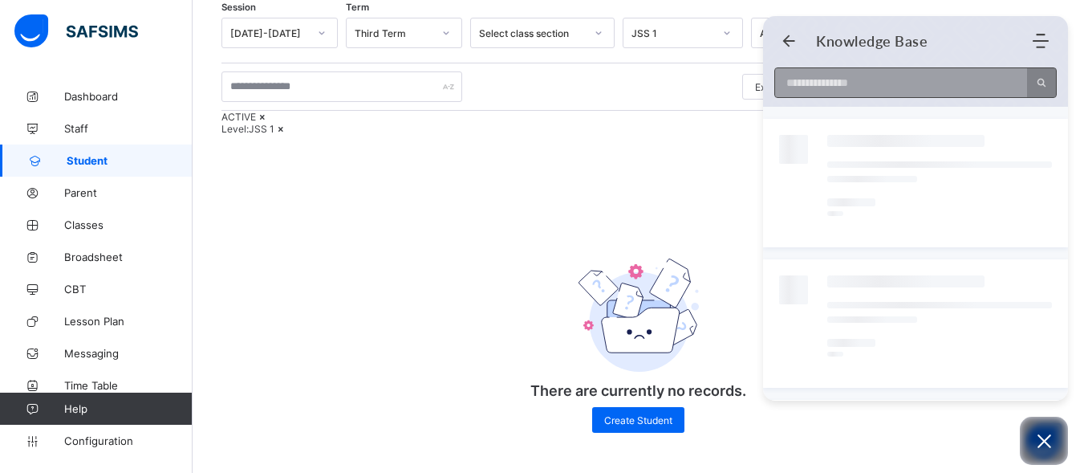
click at [1016, 77] on input at bounding box center [896, 82] width 242 height 29
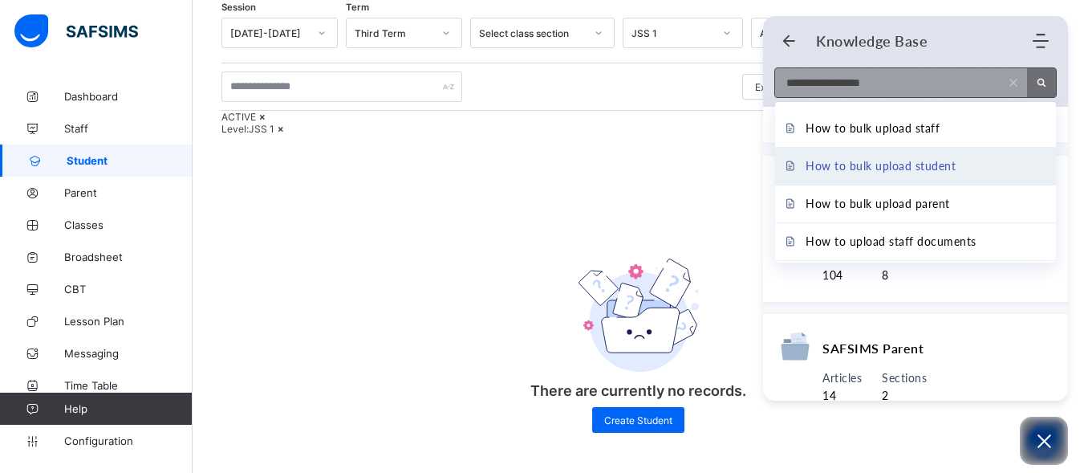
type input "**********"
click at [977, 161] on li "How to bulk upload student" at bounding box center [915, 166] width 281 height 38
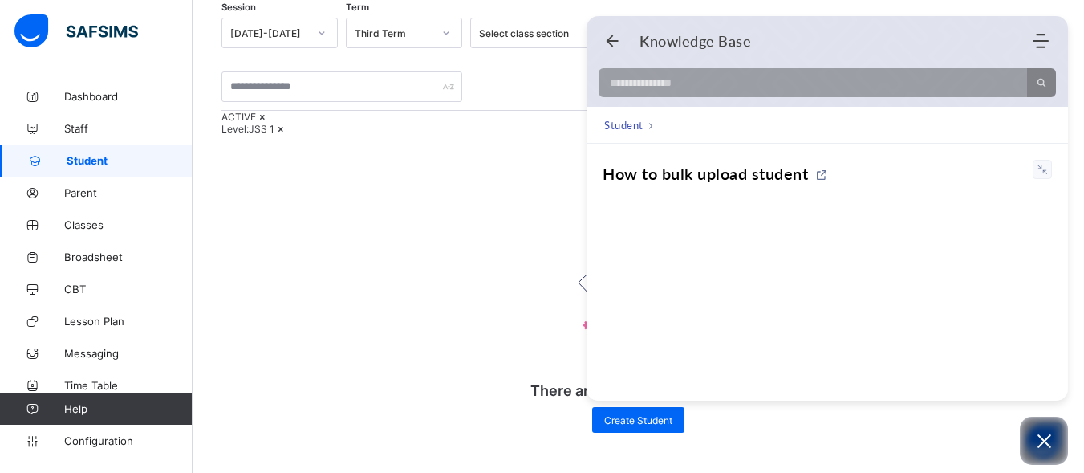
click at [827, 343] on customiframe at bounding box center [828, 349] width 450 height 289
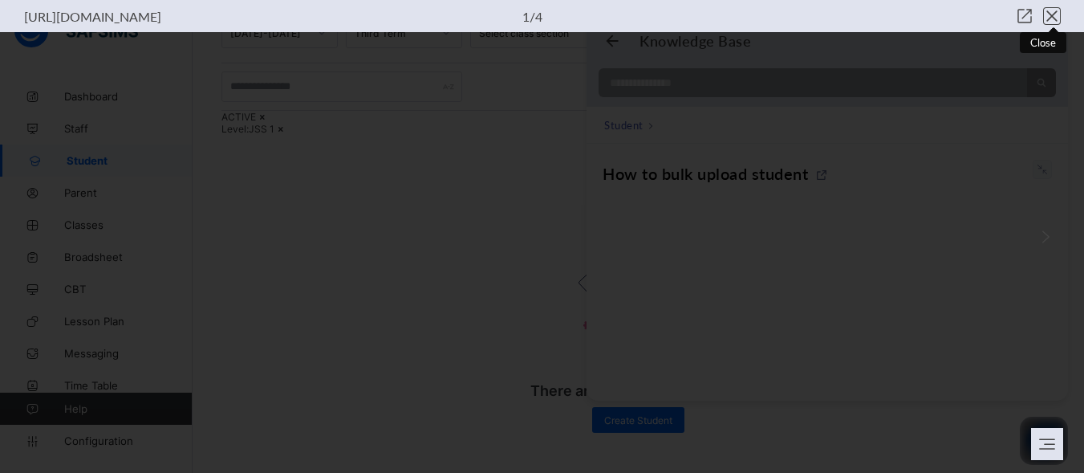
click at [1046, 15] on icon "close view" at bounding box center [1052, 16] width 16 height 16
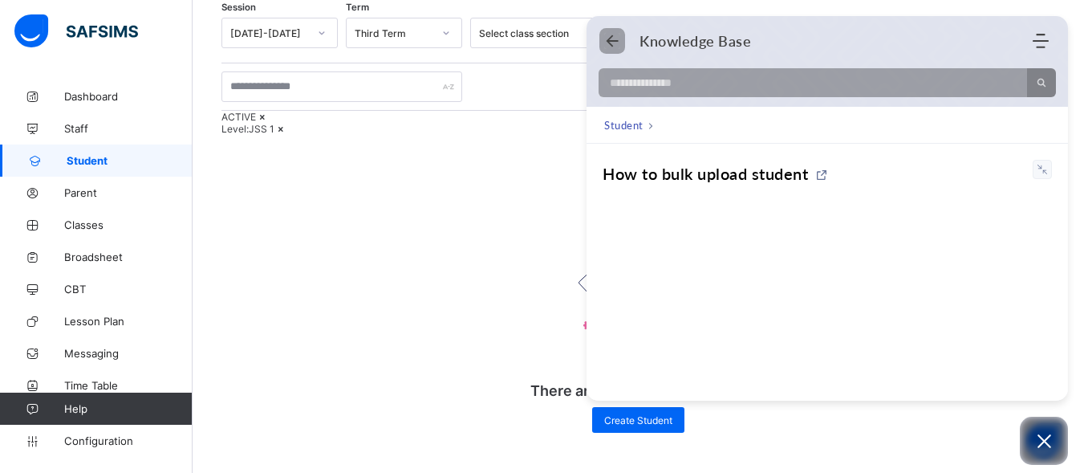
click at [615, 37] on icon "Back" at bounding box center [612, 41] width 16 height 16
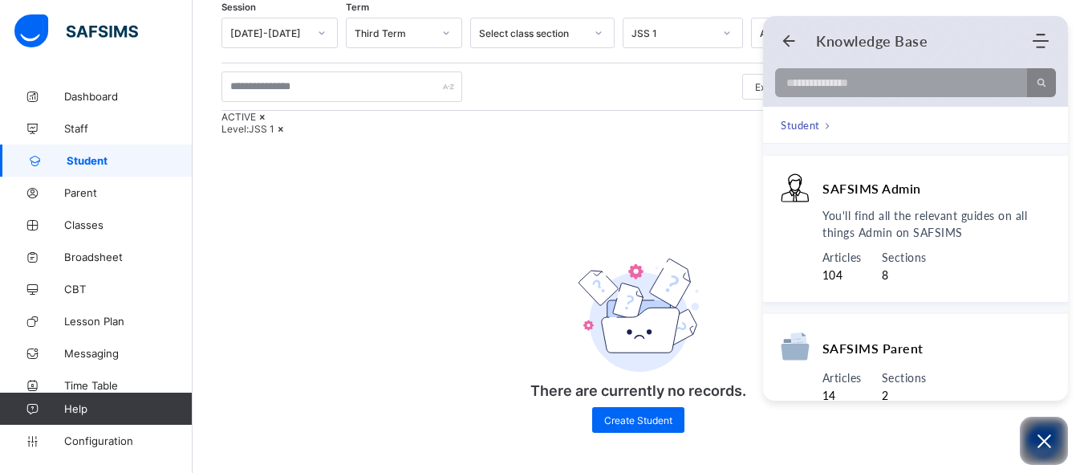
click at [617, 204] on div "Session [DATE]-[DATE] Term Third Term Select class section JSS 1 Active Export …" at bounding box center [639, 233] width 834 height 431
click at [786, 35] on icon "Back" at bounding box center [789, 41] width 16 height 16
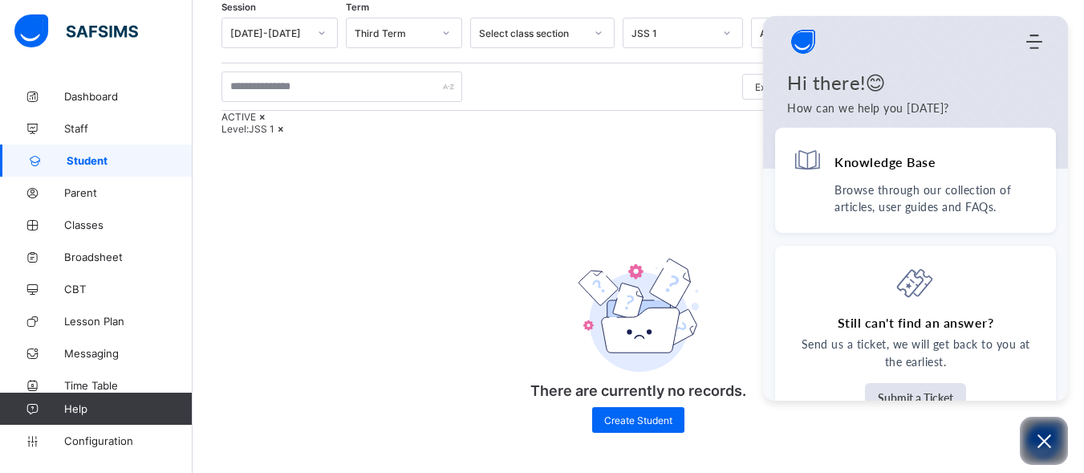
click at [732, 111] on div "ACTIVE Level: JSS 1" at bounding box center [639, 123] width 834 height 24
click at [1046, 432] on icon "Open asap" at bounding box center [1045, 441] width 20 height 20
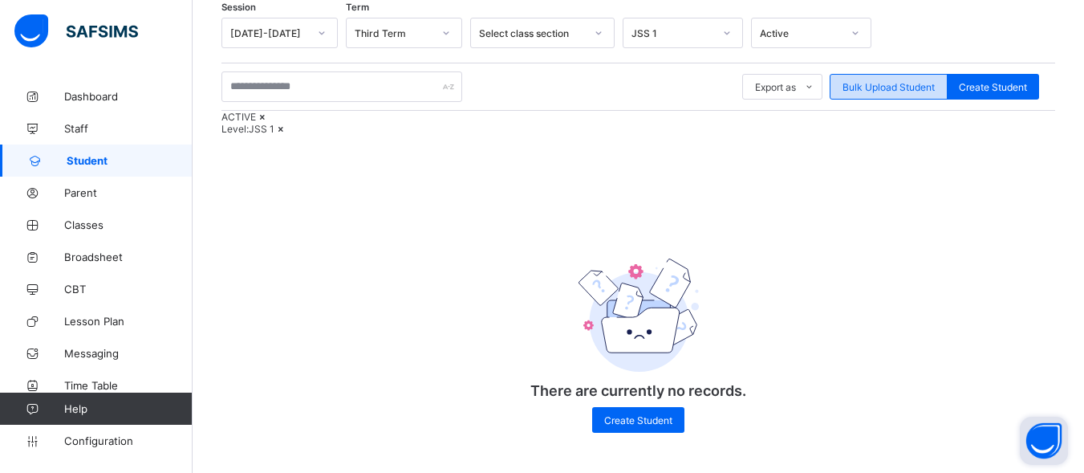
click at [846, 74] on div "Bulk Upload Student" at bounding box center [889, 87] width 118 height 26
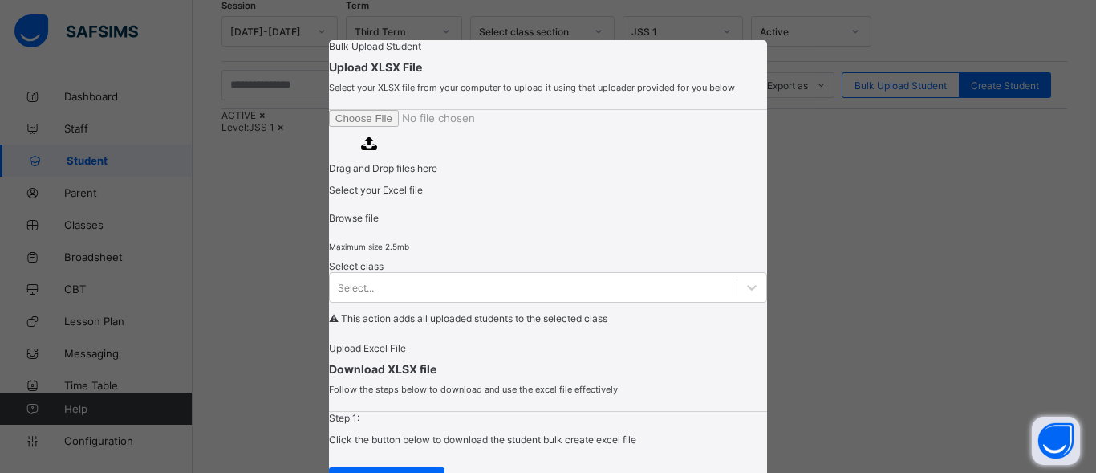
click at [379, 224] on span "Browse file" at bounding box center [354, 218] width 50 height 12
click at [539, 127] on input "Drag and Drop files here Select your Excel file Browse file Maximum size 2.5mb" at bounding box center [438, 118] width 218 height 17
type input "**********"
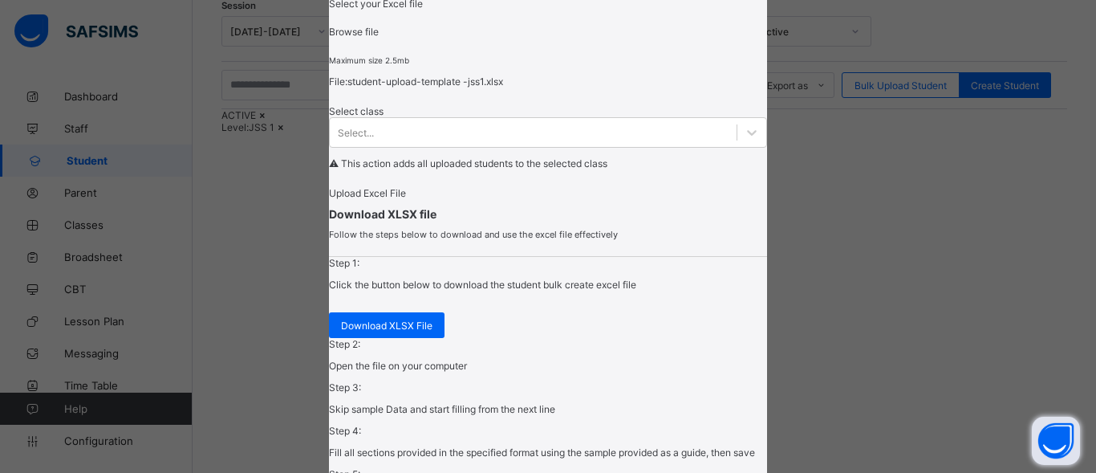
scroll to position [209, 0]
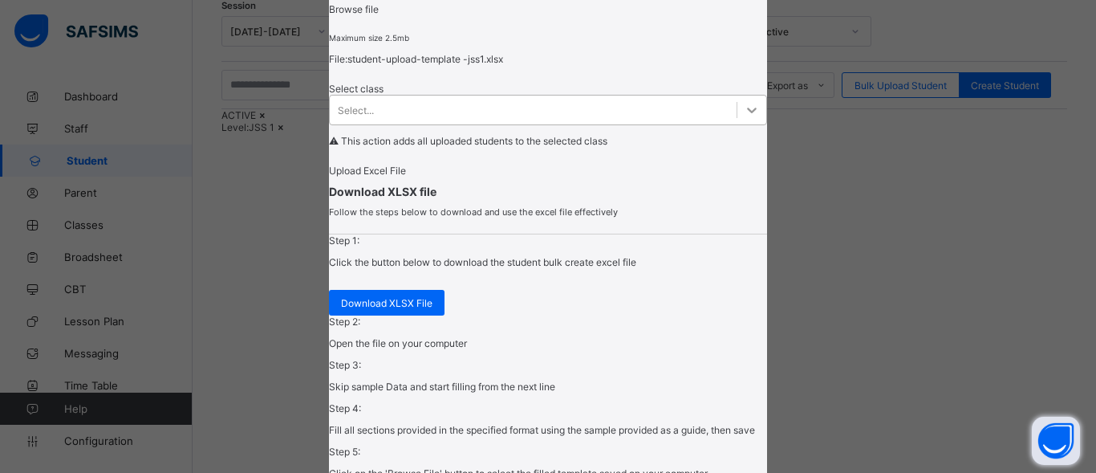
click at [510, 125] on div "Select..." at bounding box center [548, 110] width 438 height 31
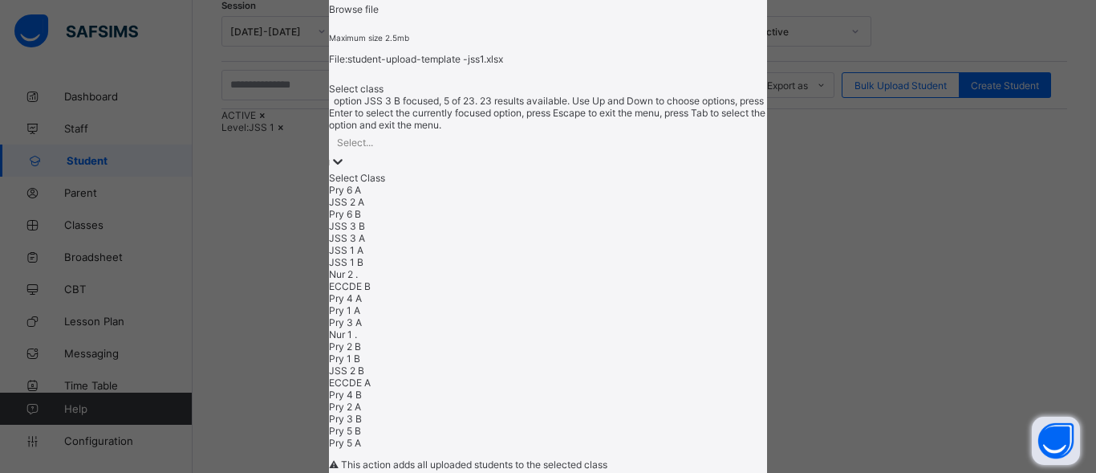
scroll to position [327, 0]
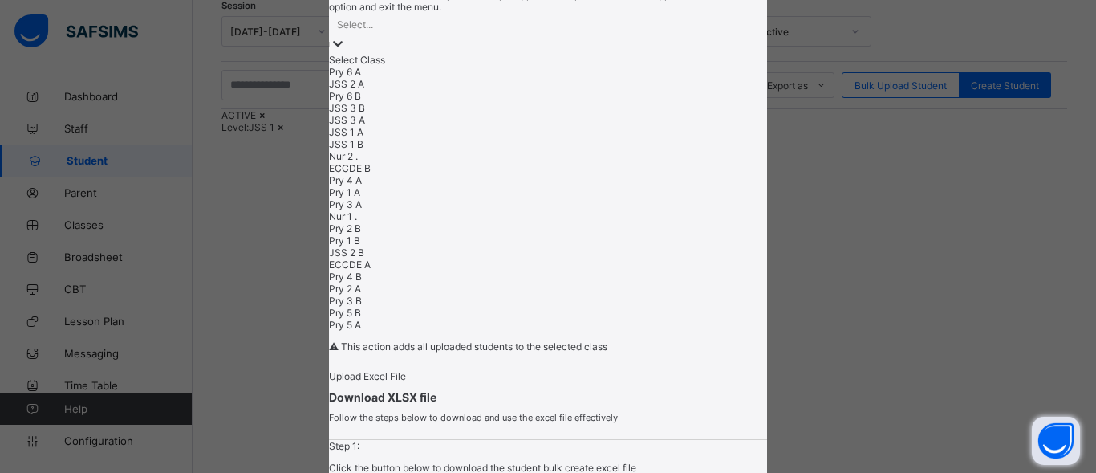
click at [384, 138] on div "JSS 1 A" at bounding box center [548, 132] width 438 height 12
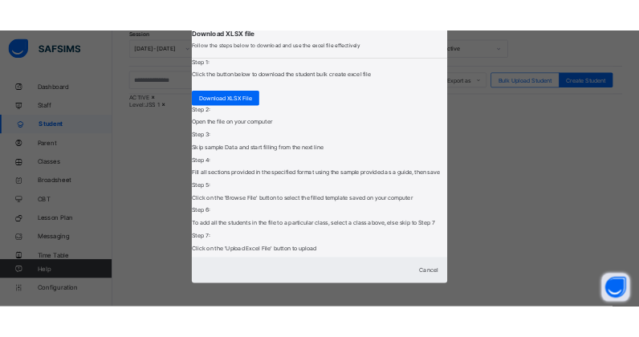
scroll to position [493, 0]
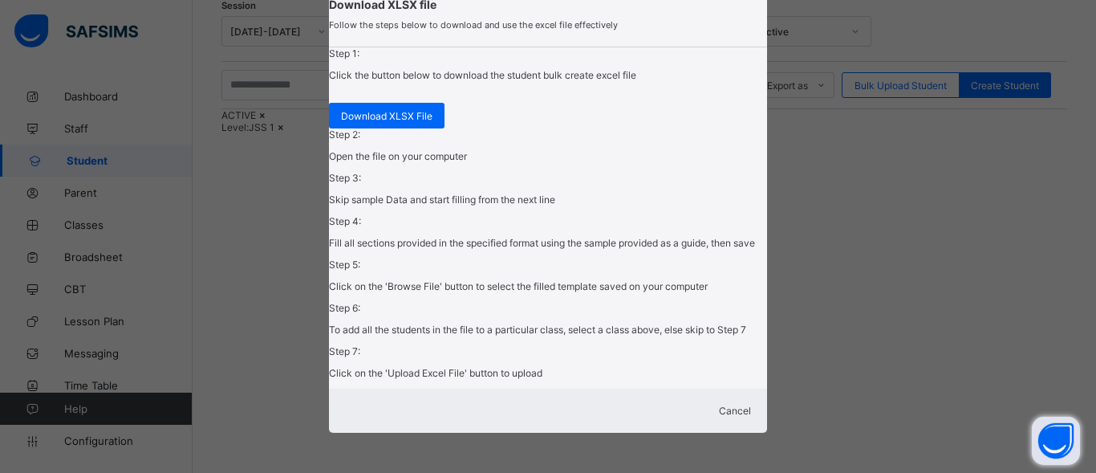
drag, startPoint x: 387, startPoint y: 105, endPoint x: 612, endPoint y: 48, distance: 231.9
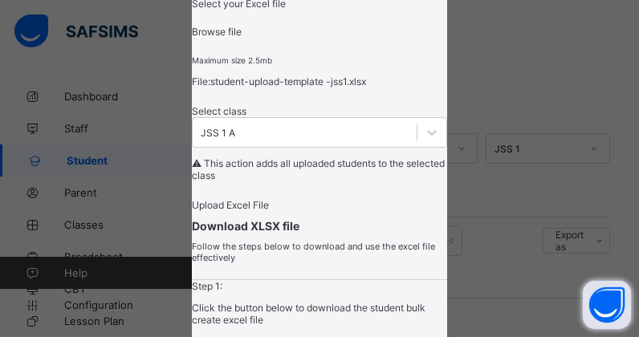
scroll to position [0, 0]
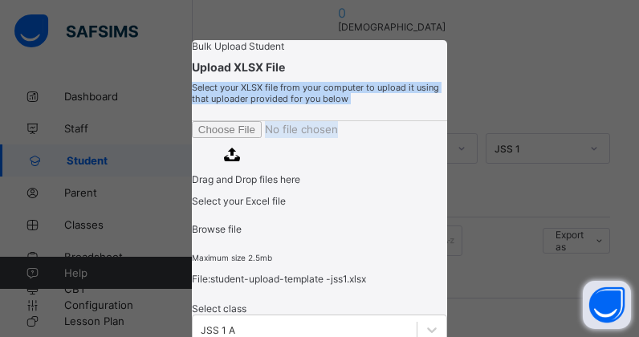
drag, startPoint x: 332, startPoint y: 259, endPoint x: 340, endPoint y: 156, distance: 103.9
click at [340, 156] on div "Upload XLSX File Select your XLSX file from your computer to upload it using th…" at bounding box center [319, 234] width 255 height 348
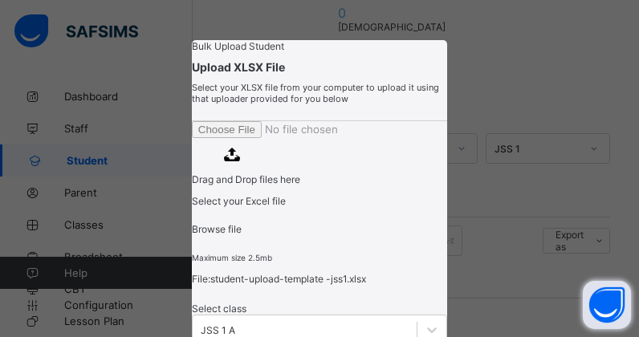
click at [390, 263] on div "Drag and Drop files here Select your Excel file Browse file Maximum size 2.5mb" at bounding box center [319, 192] width 255 height 142
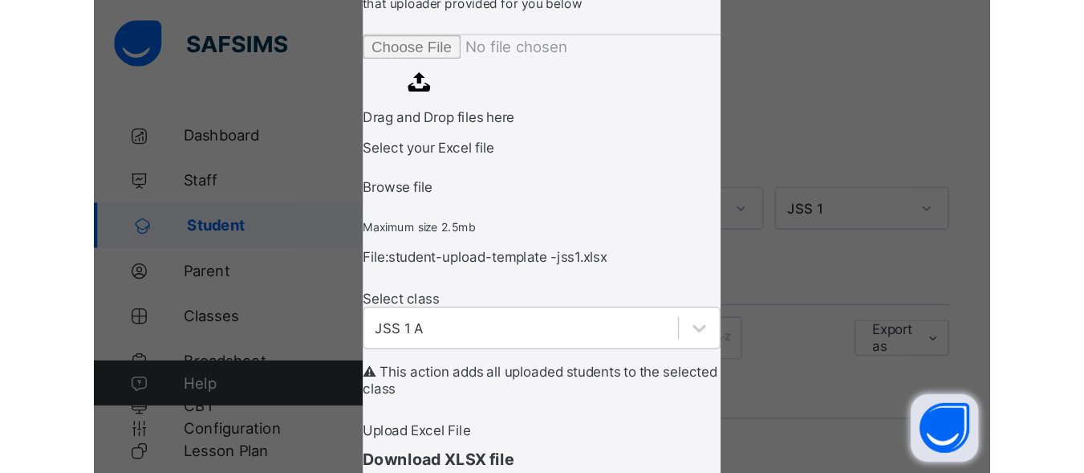
scroll to position [128, 0]
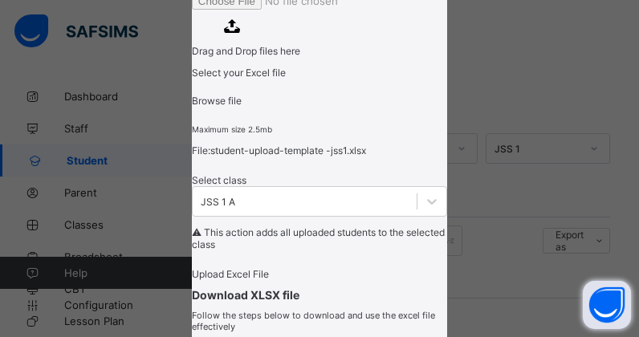
click at [357, 107] on div "Browse file" at bounding box center [319, 101] width 255 height 12
click at [357, 10] on input "Drag and Drop files here Select your Excel file Browse file Maximum size 2.5mb" at bounding box center [301, 1] width 218 height 17
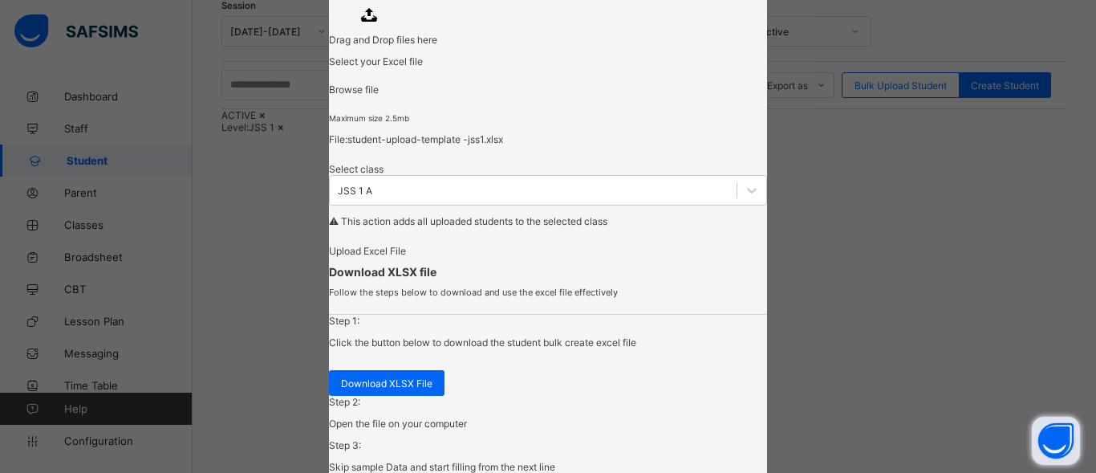
click at [371, 257] on div "Upload Excel File" at bounding box center [548, 251] width 438 height 12
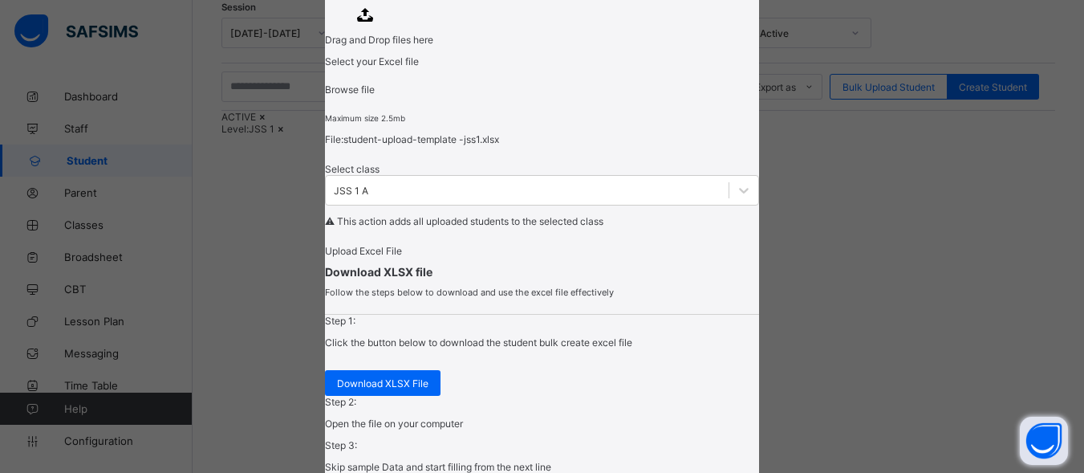
click at [368, 257] on span "Upload Excel File" at bounding box center [363, 251] width 77 height 12
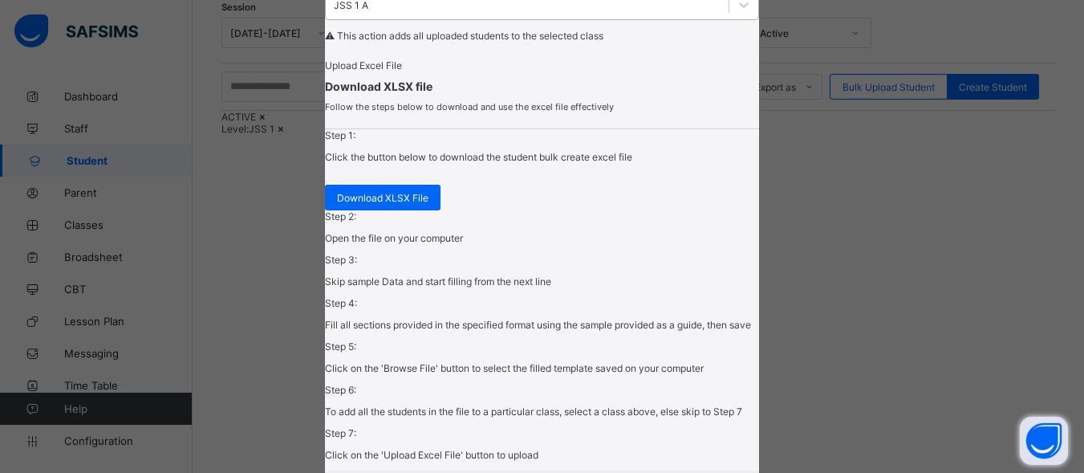
scroll to position [315, 0]
click at [402, 70] on span "Upload Excel File" at bounding box center [363, 64] width 77 height 12
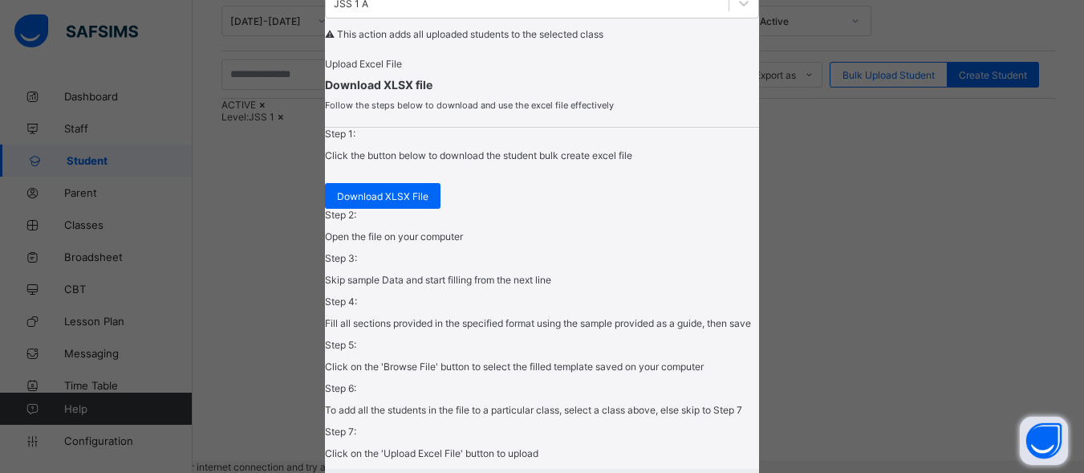
click at [861, 461] on div "Sorry, an error occurred. Please check your internet connection and try again." at bounding box center [542, 467] width 1084 height 12
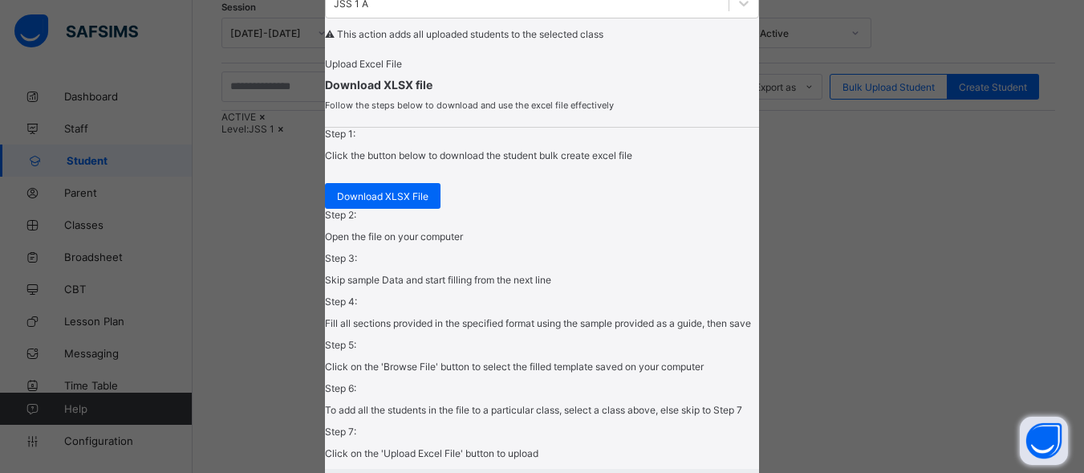
click at [435, 70] on div "Upload Excel File" at bounding box center [541, 64] width 433 height 12
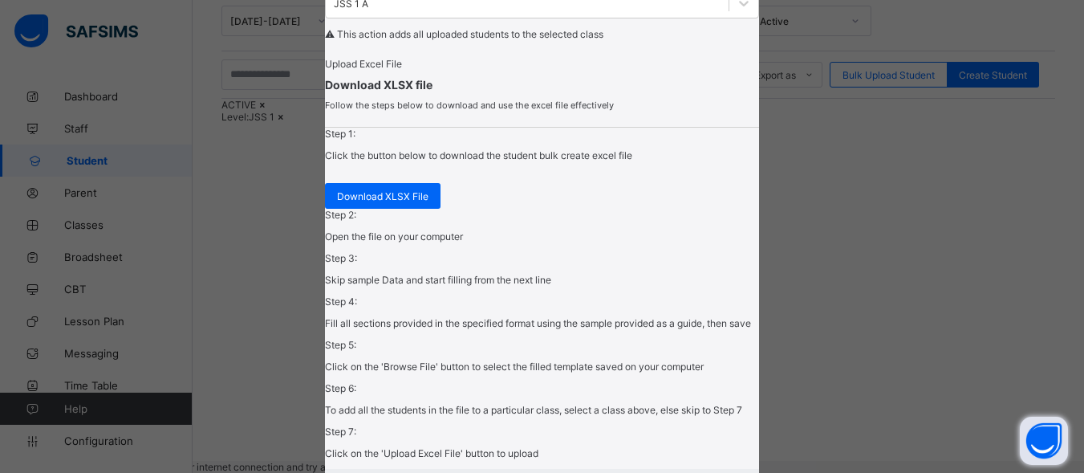
click at [840, 461] on div "Sorry, an error occurred. Please check your internet connection and try again." at bounding box center [542, 467] width 1084 height 12
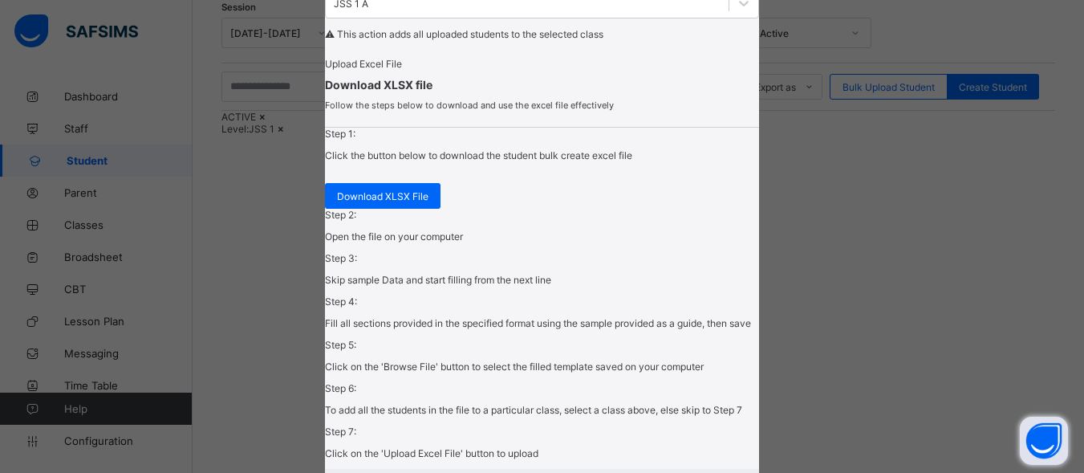
click at [381, 70] on span "Upload Excel File" at bounding box center [363, 64] width 77 height 12
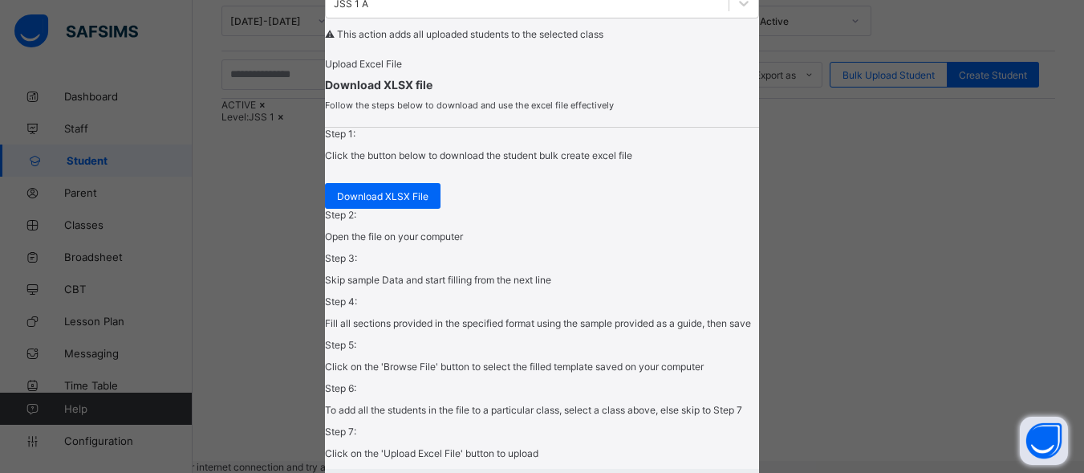
click at [402, 70] on span "Upload Excel File" at bounding box center [363, 64] width 77 height 12
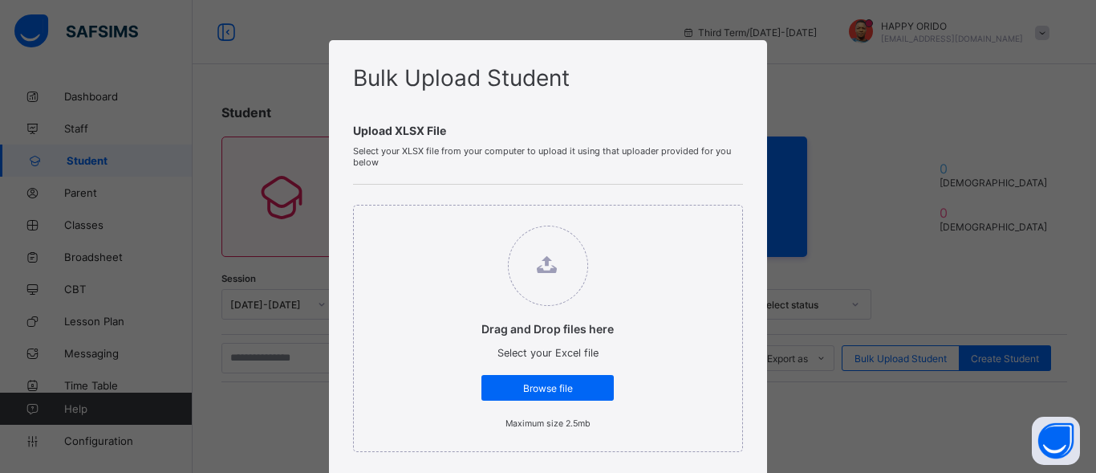
scroll to position [249, 0]
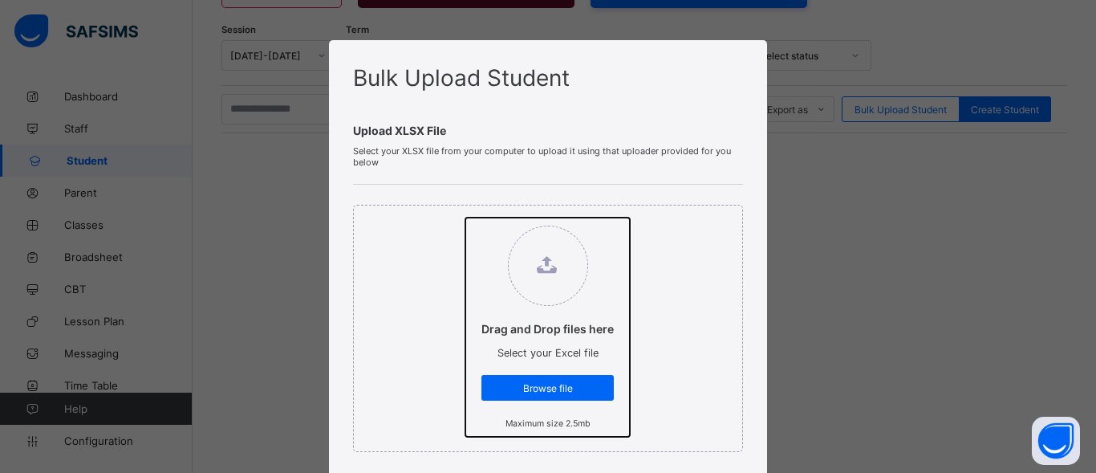
type input "**********"
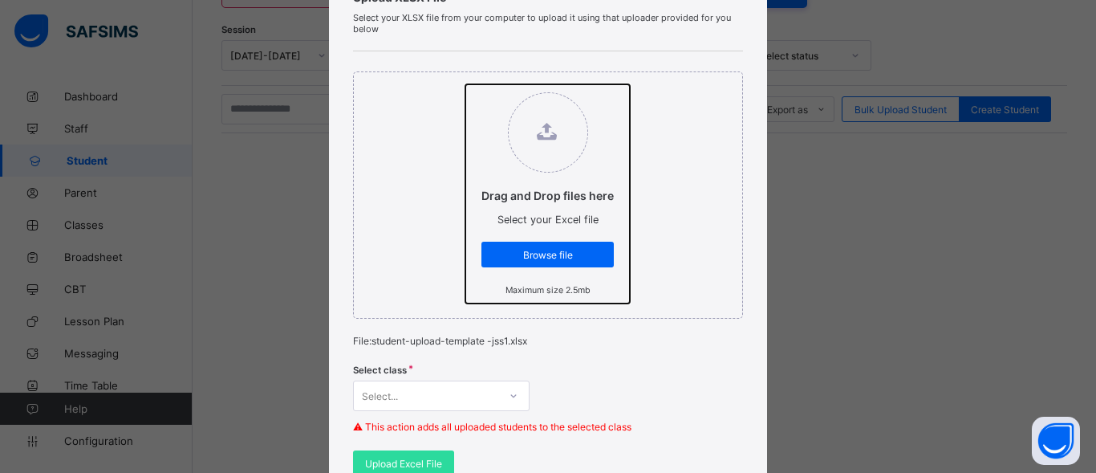
scroll to position [157, 0]
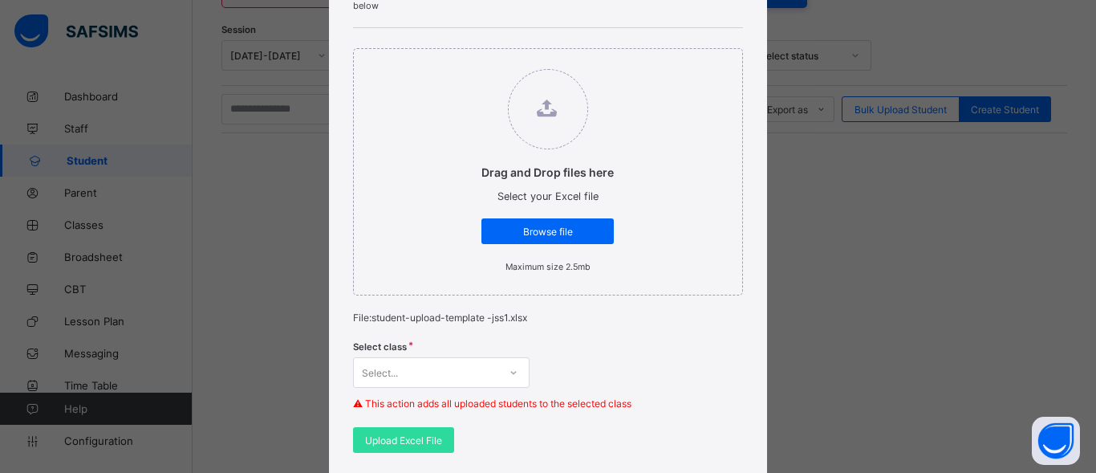
click at [467, 366] on div "Select..." at bounding box center [441, 372] width 177 height 31
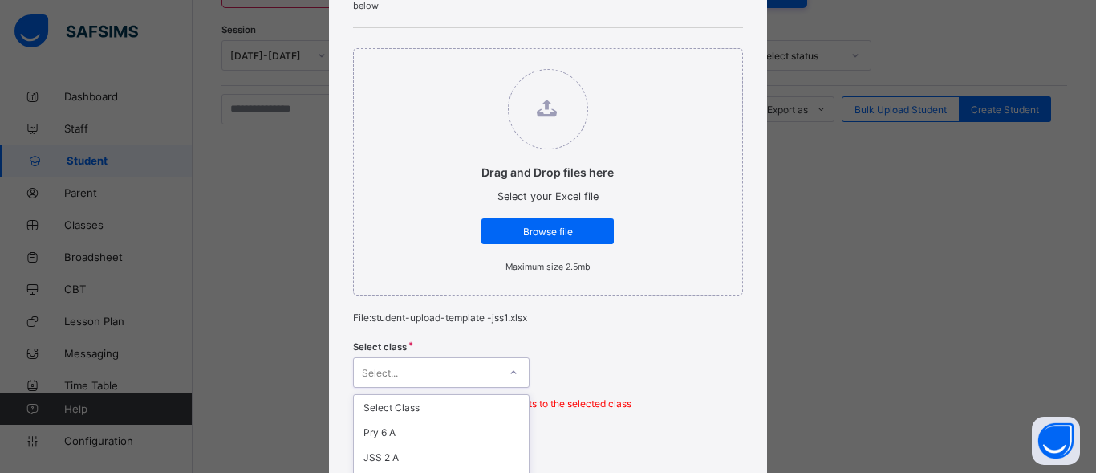
scroll to position [327, 0]
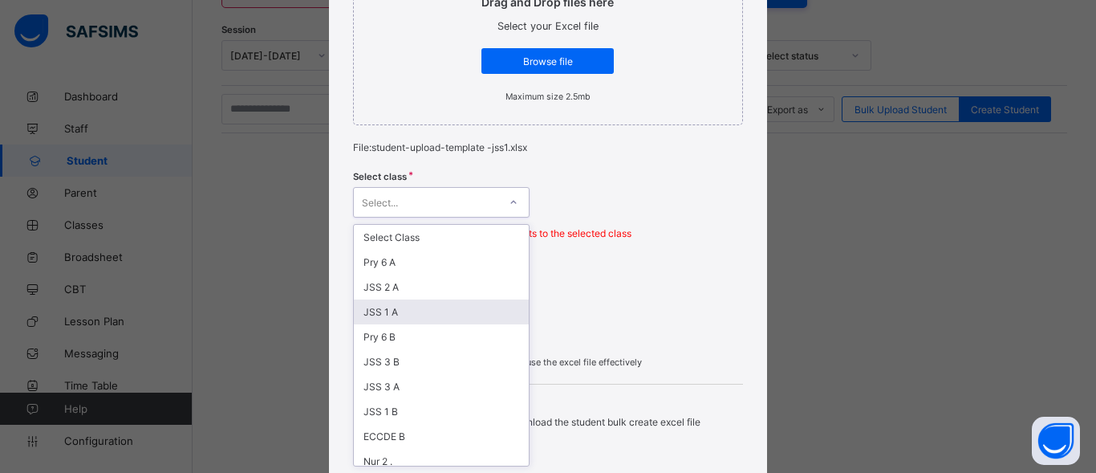
click at [421, 314] on div "JSS 1 A" at bounding box center [441, 311] width 175 height 25
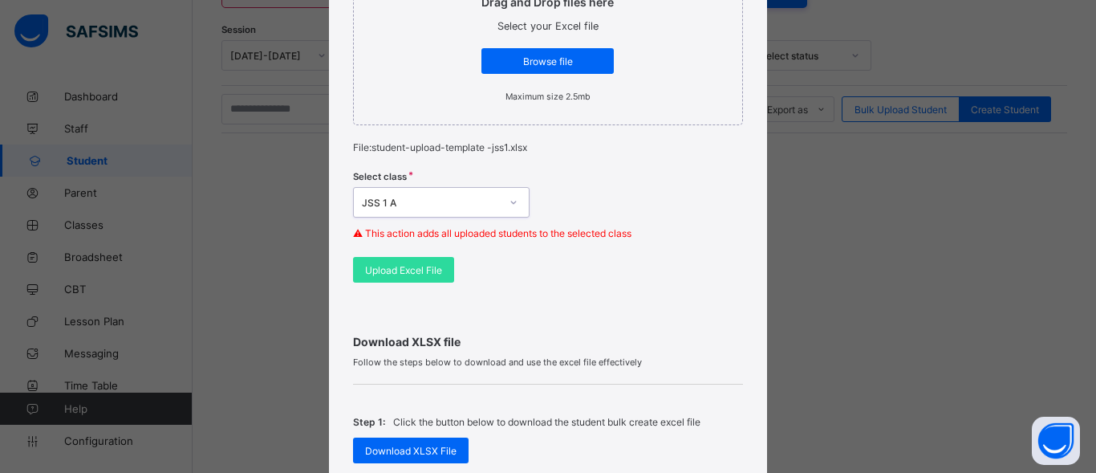
drag, startPoint x: 422, startPoint y: 398, endPoint x: 424, endPoint y: 380, distance: 18.5
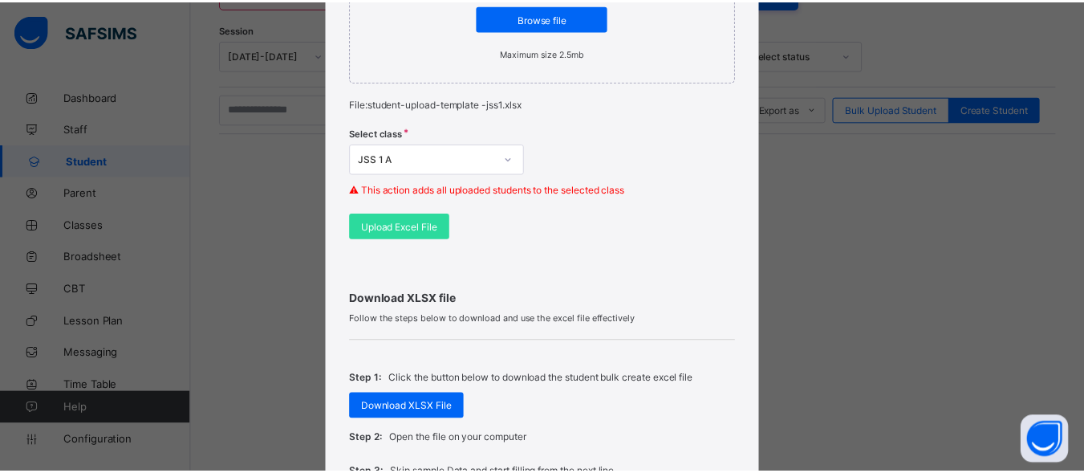
scroll to position [372, 0]
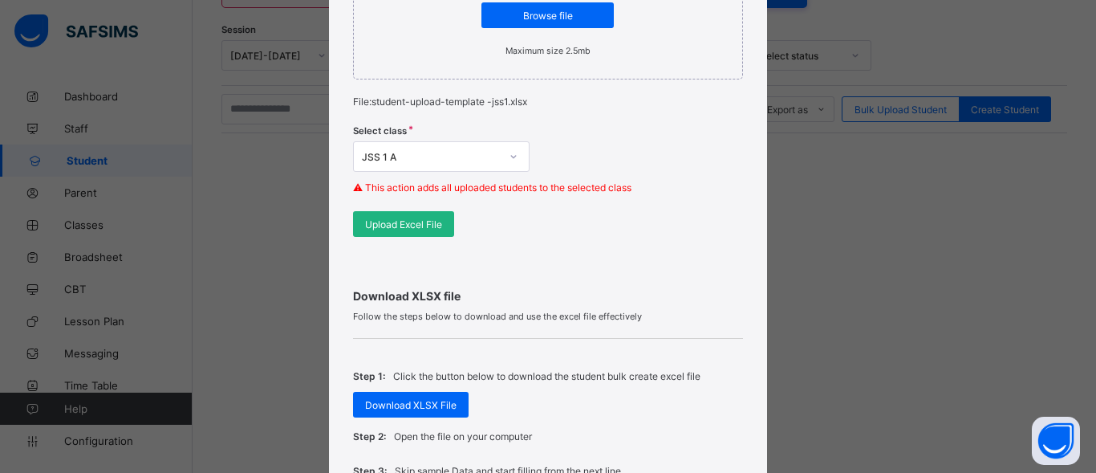
click at [420, 233] on div "Upload Excel File" at bounding box center [403, 224] width 101 height 26
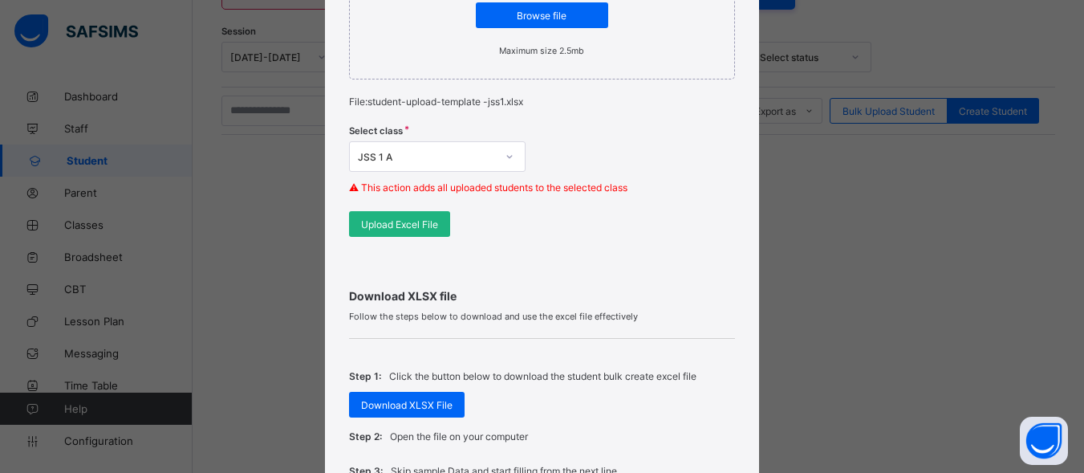
click at [417, 224] on span "Upload Excel File" at bounding box center [399, 224] width 77 height 12
click at [421, 219] on span "Upload Excel File" at bounding box center [399, 224] width 77 height 12
click at [371, 235] on div "Upload Excel File" at bounding box center [399, 224] width 101 height 26
click at [389, 231] on div "Upload Excel File" at bounding box center [399, 224] width 101 height 26
click at [258, 193] on div "Bulk Upload Student Upload XLSX File Select your XLSX file from your computer t…" at bounding box center [542, 236] width 1084 height 473
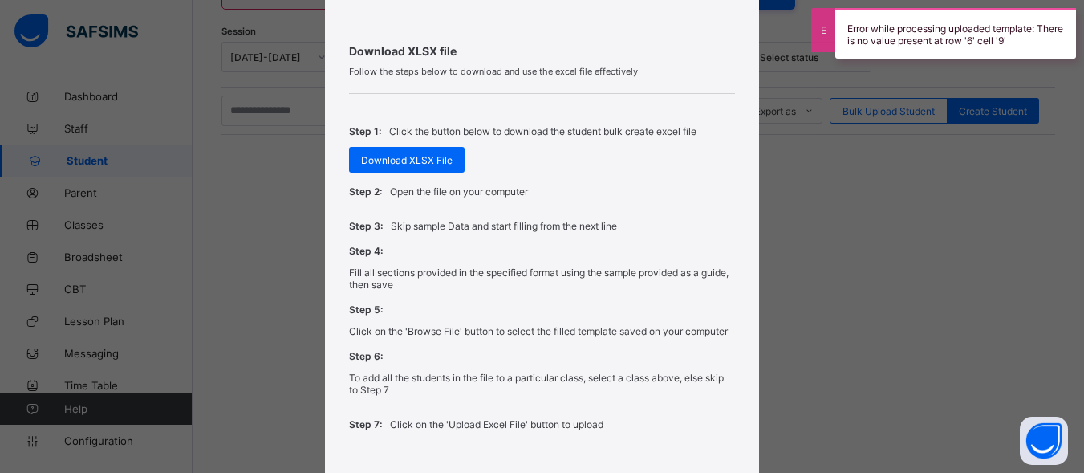
scroll to position [728, 0]
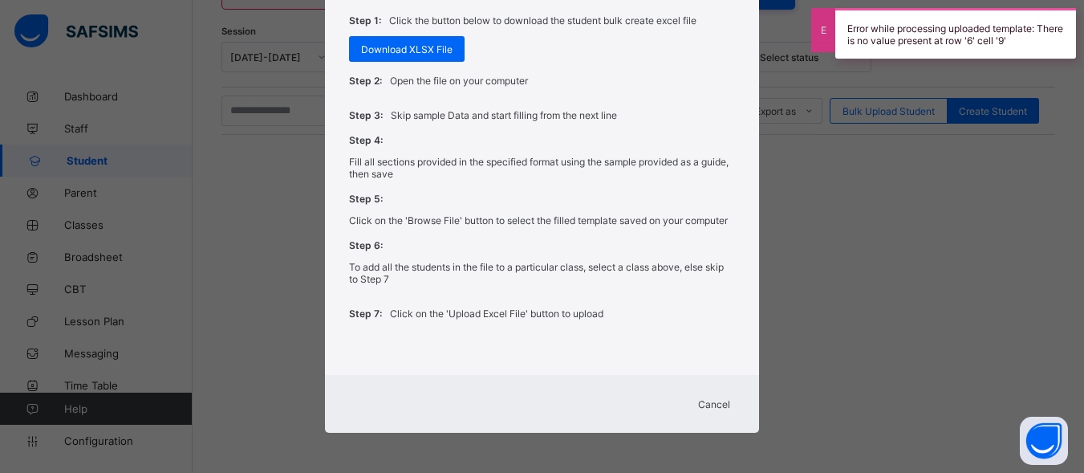
click at [722, 401] on span "Cancel" at bounding box center [714, 404] width 32 height 12
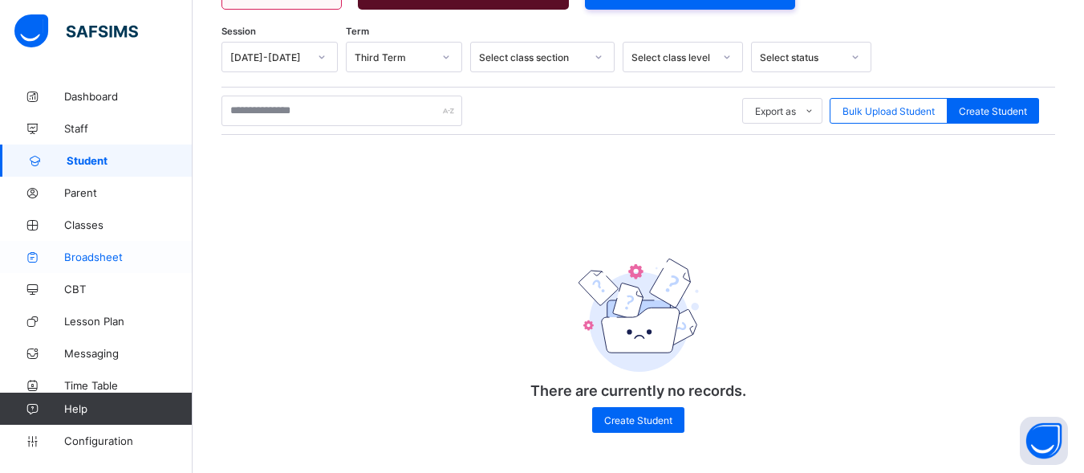
click at [93, 254] on span "Broadsheet" at bounding box center [128, 256] width 128 height 13
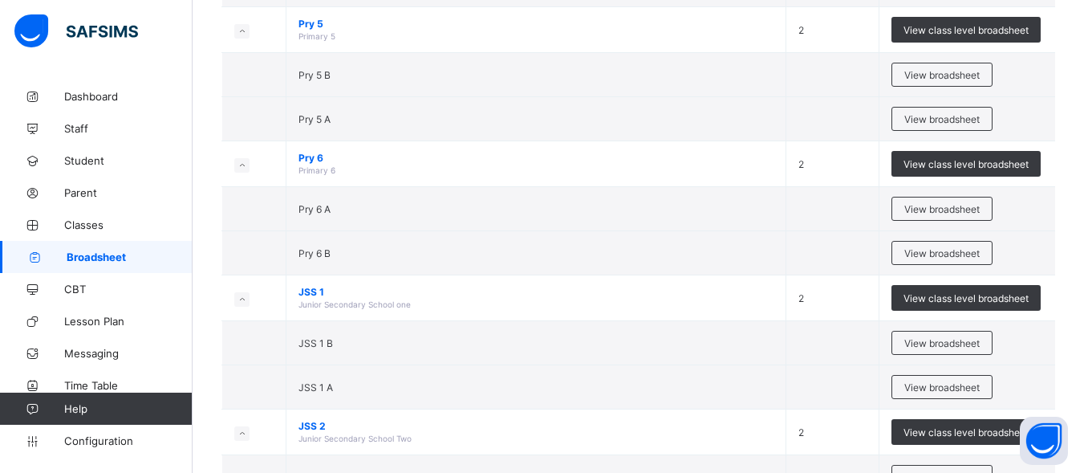
scroll to position [725, 0]
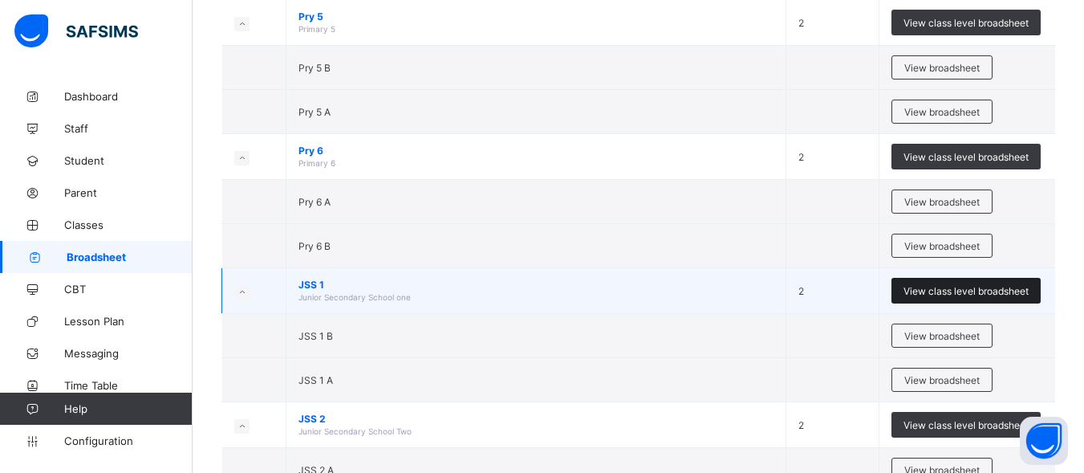
click at [961, 294] on span "View class level broadsheet" at bounding box center [966, 291] width 125 height 12
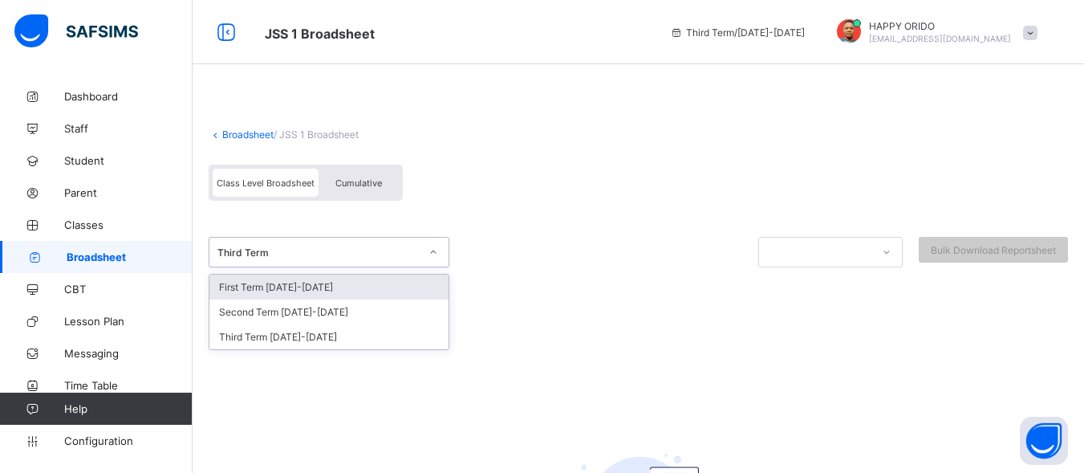
click at [404, 261] on div "Third Term" at bounding box center [314, 252] width 209 height 22
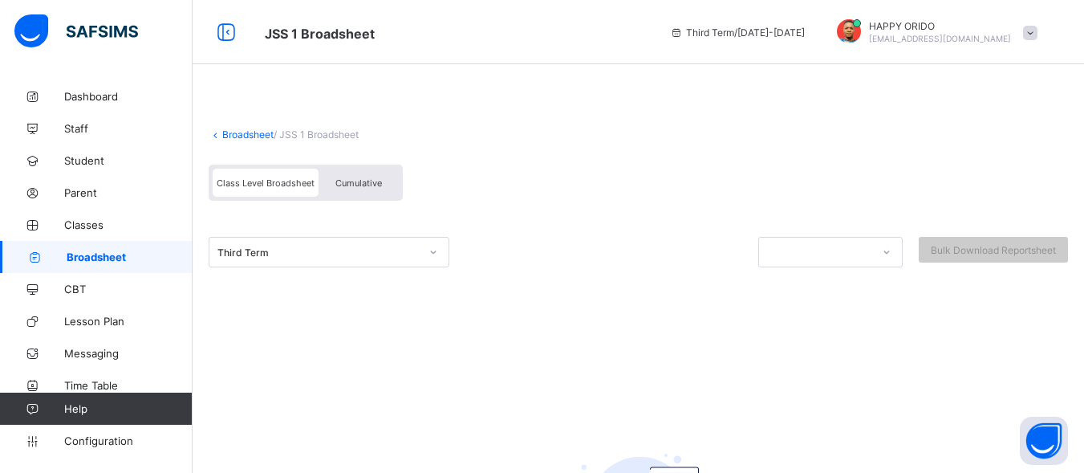
click at [462, 262] on div "Third Term Bulk Download Reportsheet" at bounding box center [639, 252] width 860 height 31
click at [995, 256] on div "Bulk Download Reportsheet" at bounding box center [993, 250] width 149 height 26
click at [890, 253] on icon at bounding box center [888, 251] width 6 height 3
click at [434, 259] on icon at bounding box center [434, 252] width 10 height 16
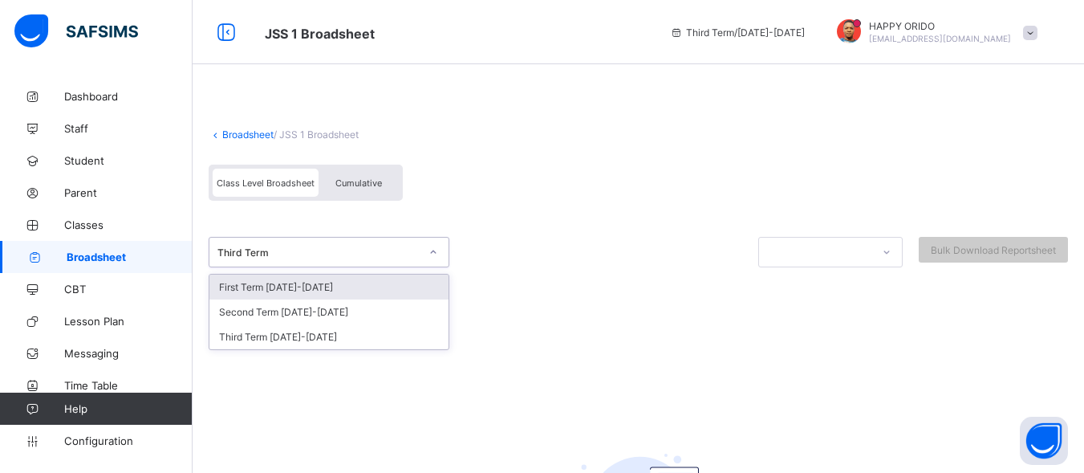
click at [344, 292] on div "First Term 2024-2025" at bounding box center [329, 287] width 239 height 25
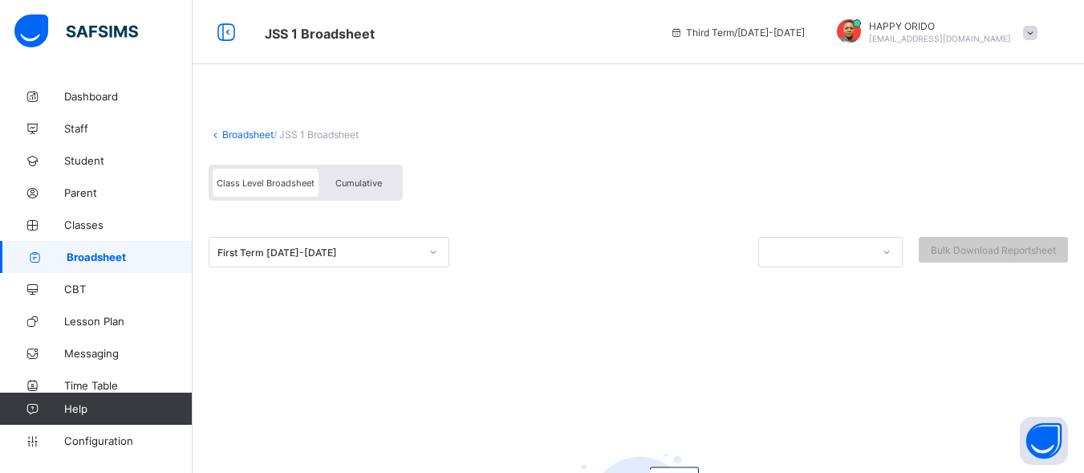
click at [275, 173] on div "Class Level Broadsheet" at bounding box center [266, 183] width 106 height 28
click at [343, 185] on span "Cumulative" at bounding box center [359, 182] width 47 height 11
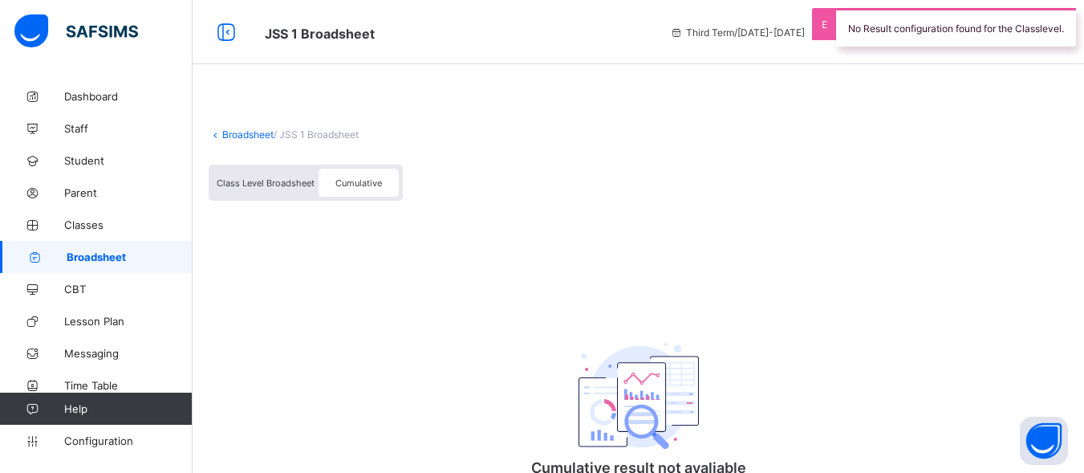
click at [296, 179] on span "Class Level Broadsheet" at bounding box center [266, 182] width 98 height 11
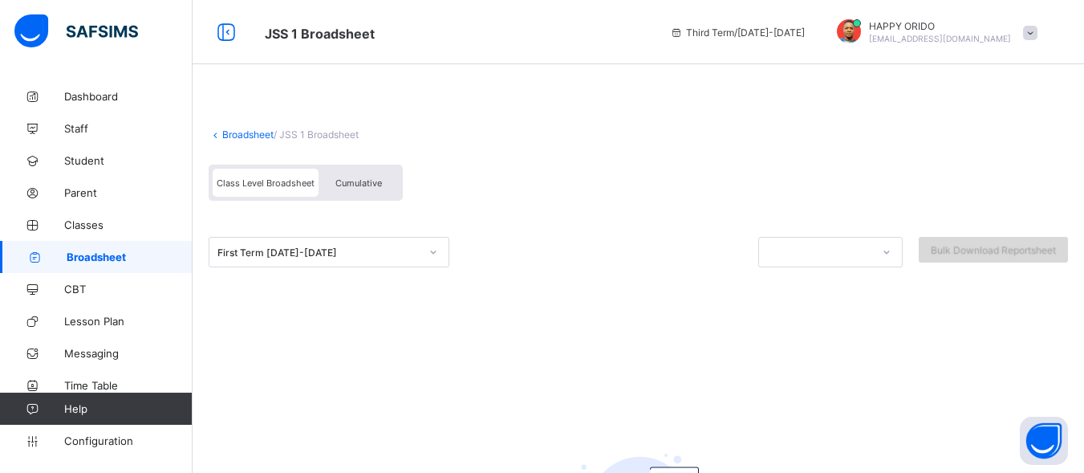
click at [968, 255] on span "Bulk Download Reportsheet" at bounding box center [993, 250] width 125 height 12
click at [890, 253] on icon at bounding box center [888, 251] width 6 height 3
click at [892, 253] on icon at bounding box center [887, 252] width 10 height 16
click at [976, 238] on div "First Term 2024-2025 Bulk Download Reportsheet" at bounding box center [639, 272] width 860 height 111
click at [976, 238] on div "Bulk Download Reportsheet" at bounding box center [993, 250] width 149 height 26
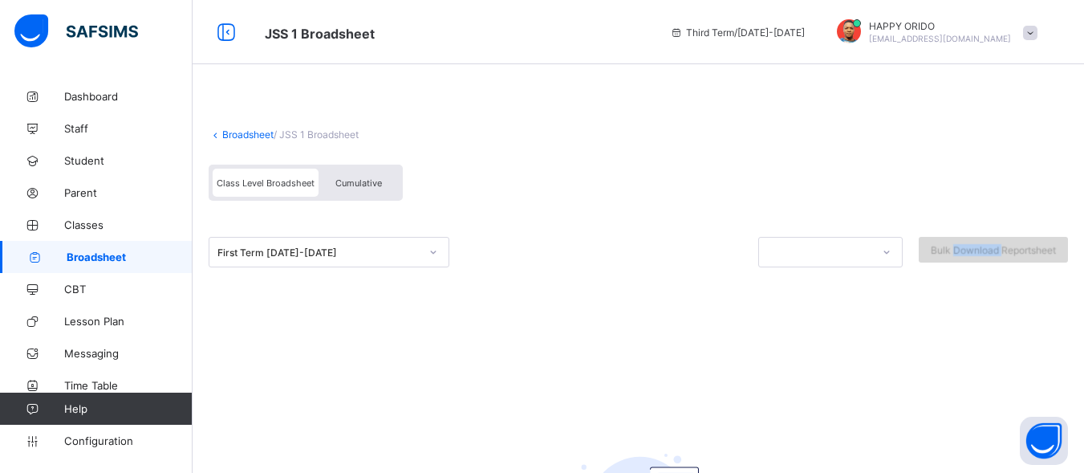
click at [976, 238] on div "Bulk Download Reportsheet" at bounding box center [993, 250] width 149 height 26
click at [136, 259] on span "Broadsheet" at bounding box center [130, 256] width 126 height 13
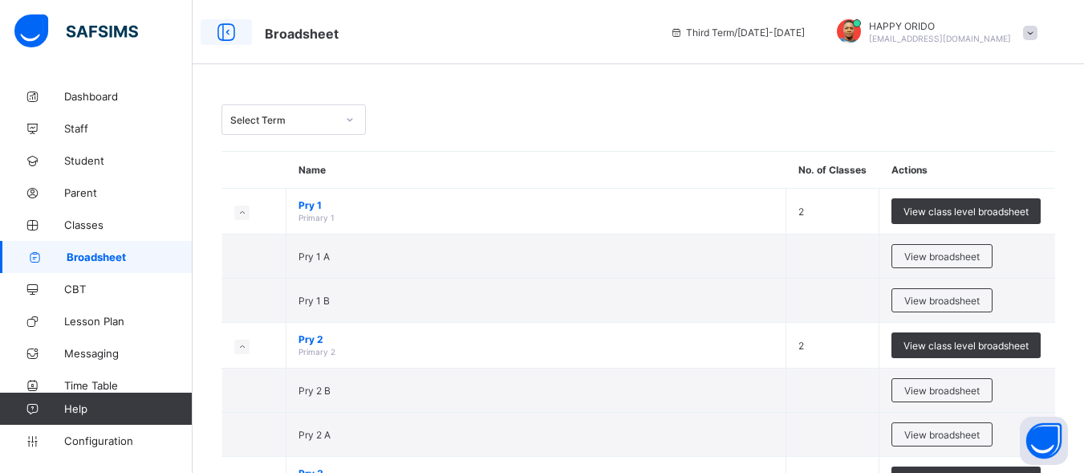
click at [225, 29] on icon at bounding box center [226, 32] width 27 height 23
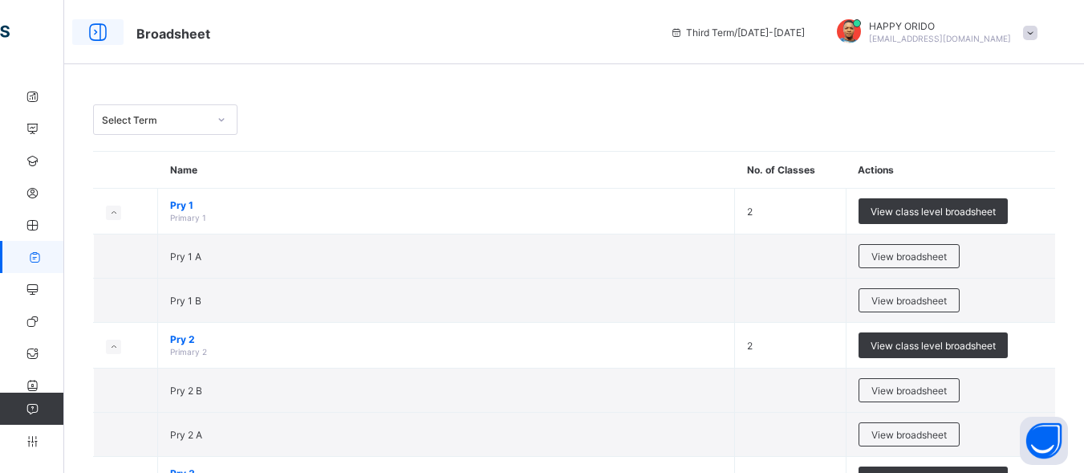
click at [103, 28] on icon at bounding box center [97, 32] width 27 height 23
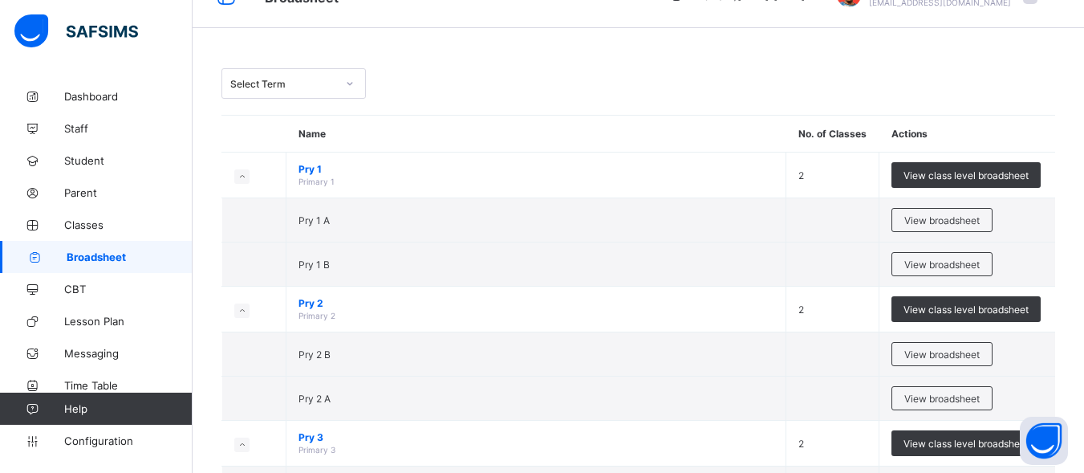
scroll to position [23, 0]
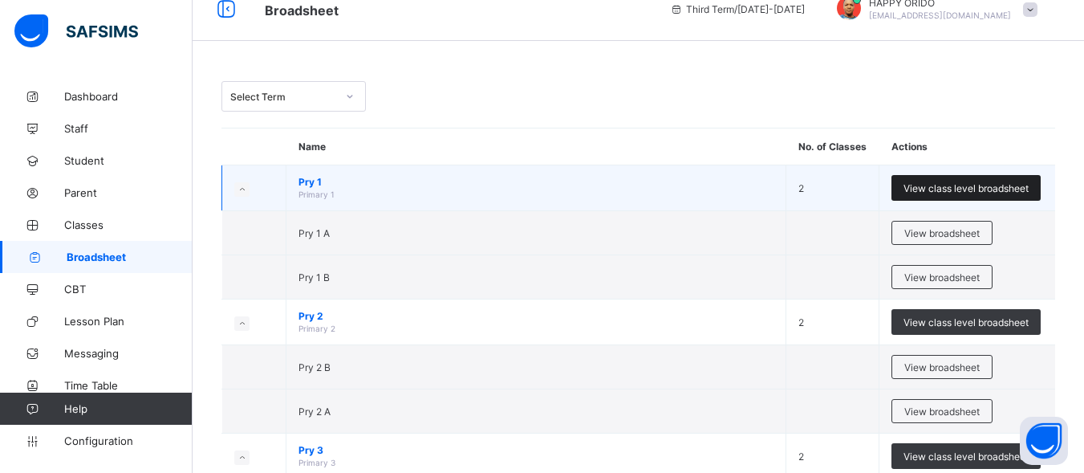
click at [994, 189] on span "View class level broadsheet" at bounding box center [966, 188] width 125 height 12
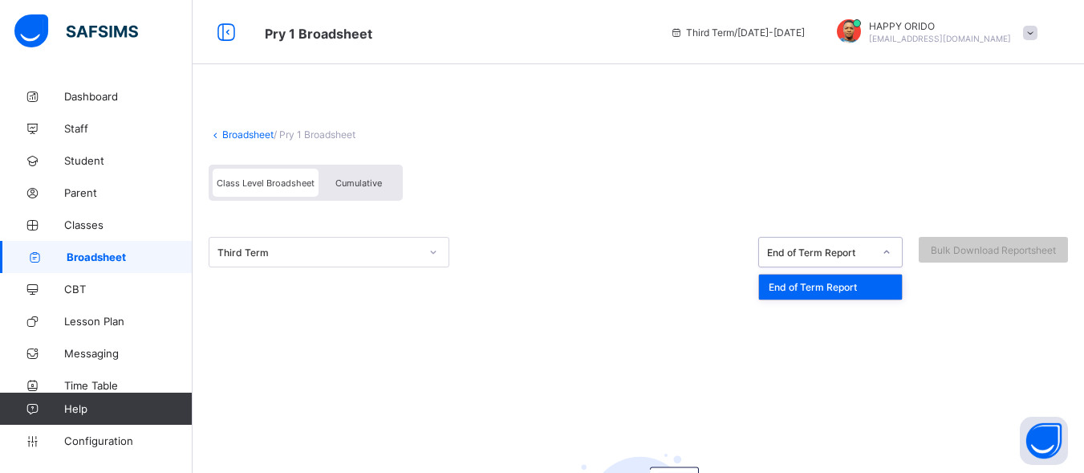
click at [890, 249] on div at bounding box center [886, 252] width 27 height 26
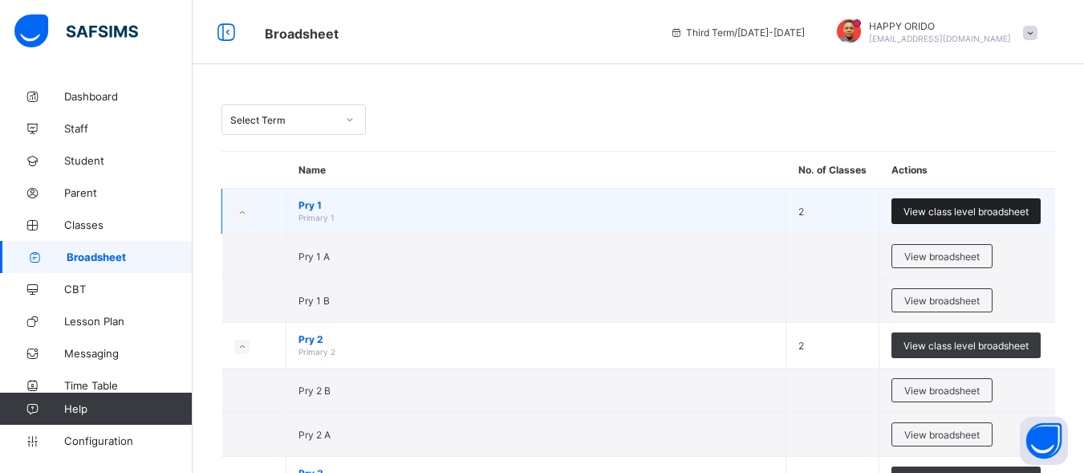
click at [963, 211] on span "View class level broadsheet" at bounding box center [966, 211] width 125 height 12
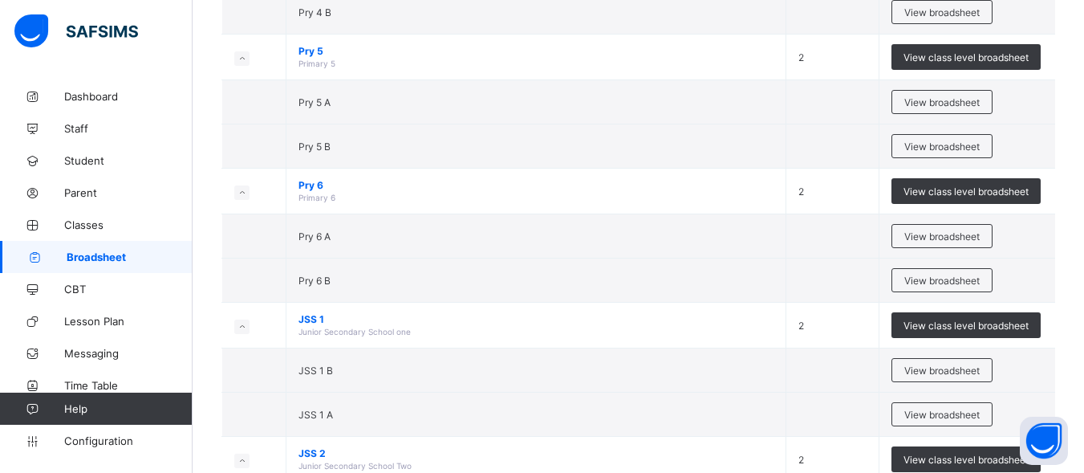
scroll to position [730, 0]
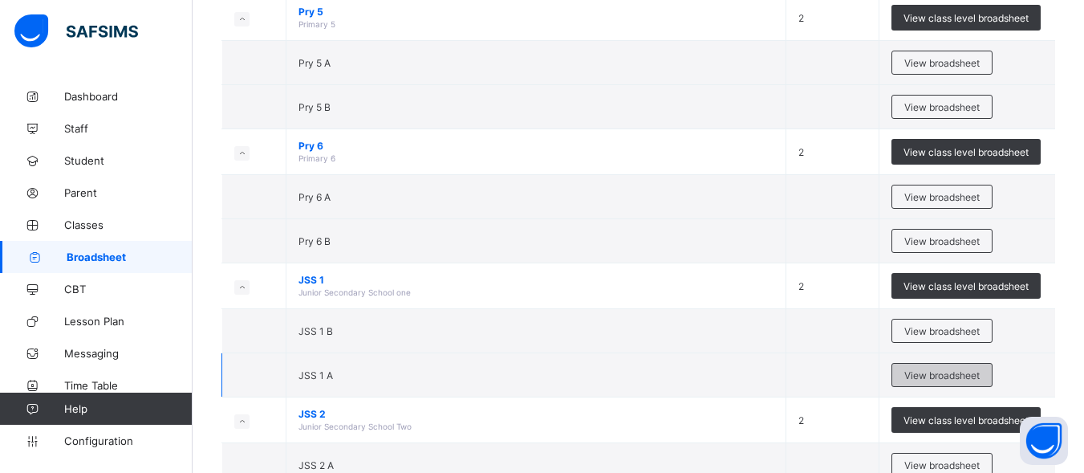
click at [919, 369] on span "View broadsheet" at bounding box center [942, 375] width 75 height 12
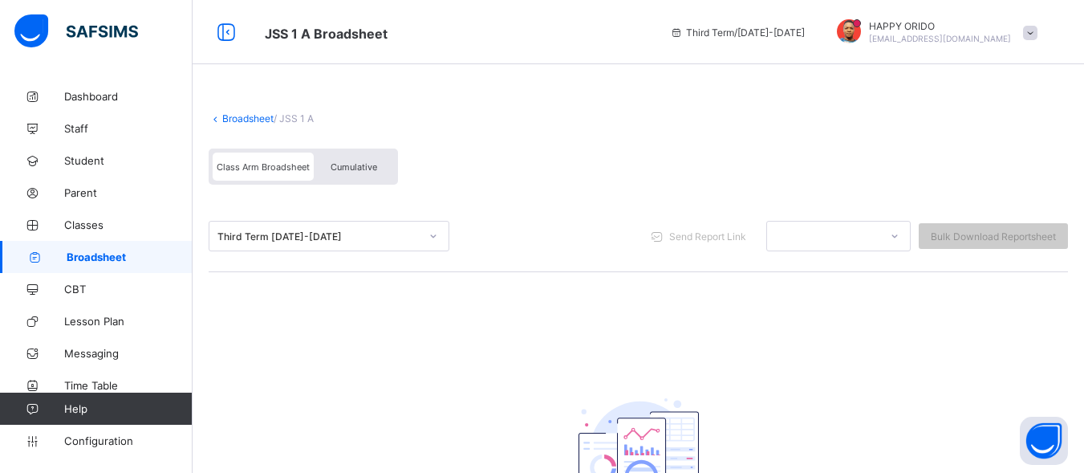
click at [262, 180] on div "Class Arm Broadsheet" at bounding box center [263, 167] width 101 height 28
click at [262, 166] on span "Class Arm Broadsheet" at bounding box center [263, 166] width 93 height 11
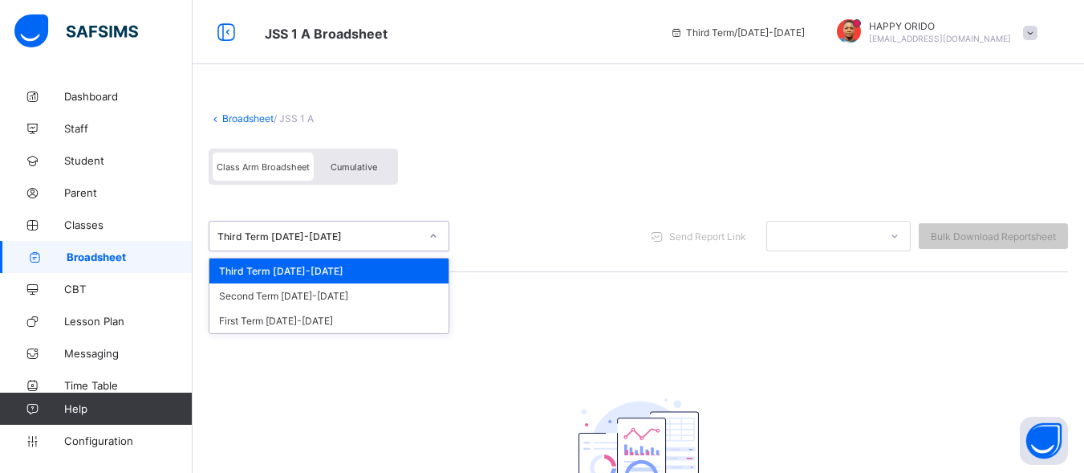
click at [427, 240] on div at bounding box center [433, 236] width 27 height 26
click at [315, 266] on div "Third Term 2024-2025" at bounding box center [329, 270] width 239 height 25
click at [411, 227] on div "Third Term 2024-2025" at bounding box center [314, 236] width 209 height 22
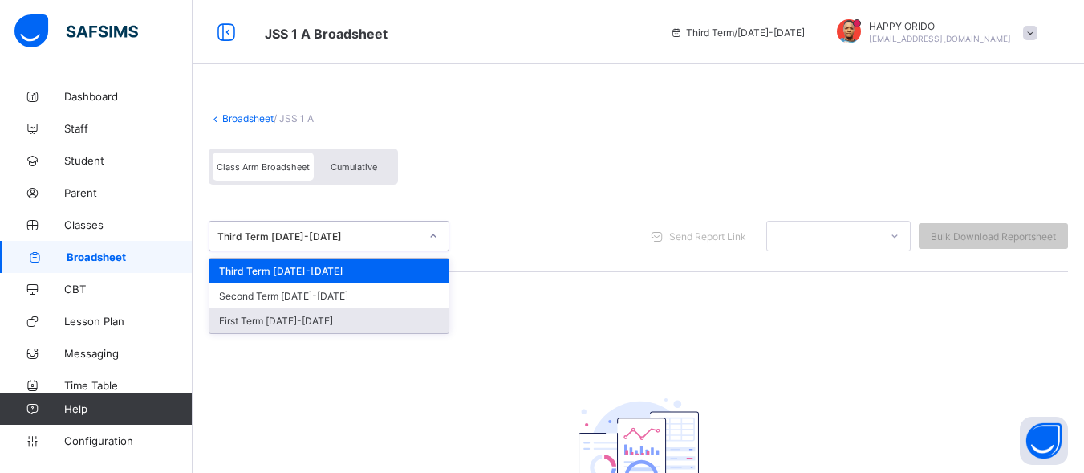
click at [279, 319] on div "First Term 2024-2025" at bounding box center [329, 320] width 239 height 25
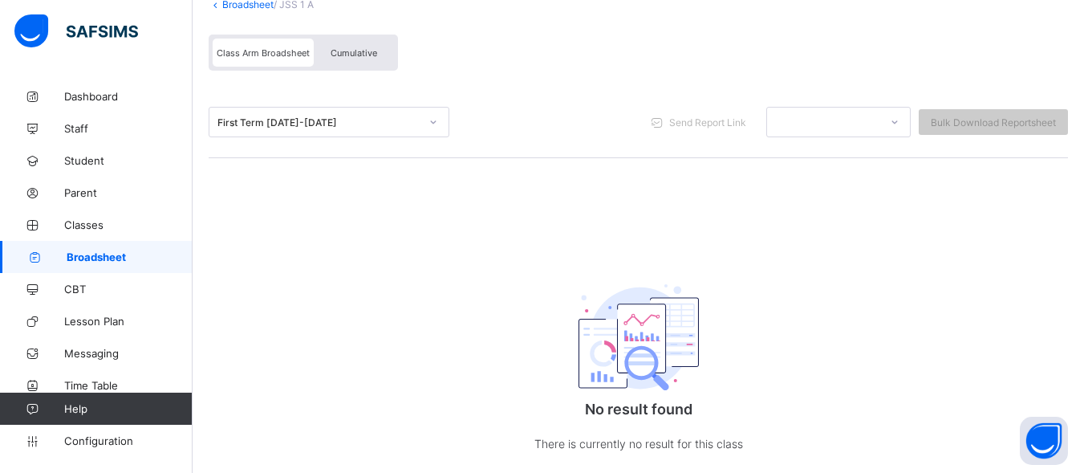
scroll to position [108, 0]
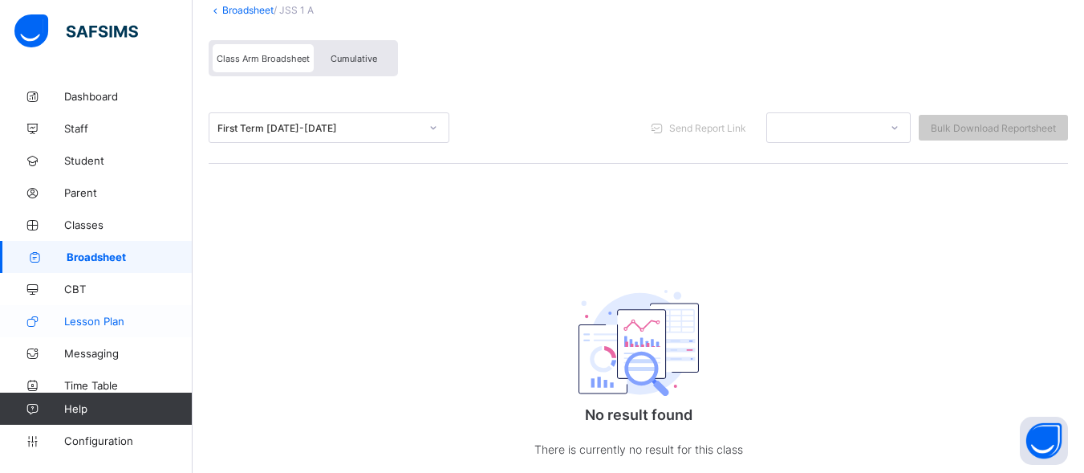
click at [126, 305] on link "Lesson Plan" at bounding box center [96, 321] width 193 height 32
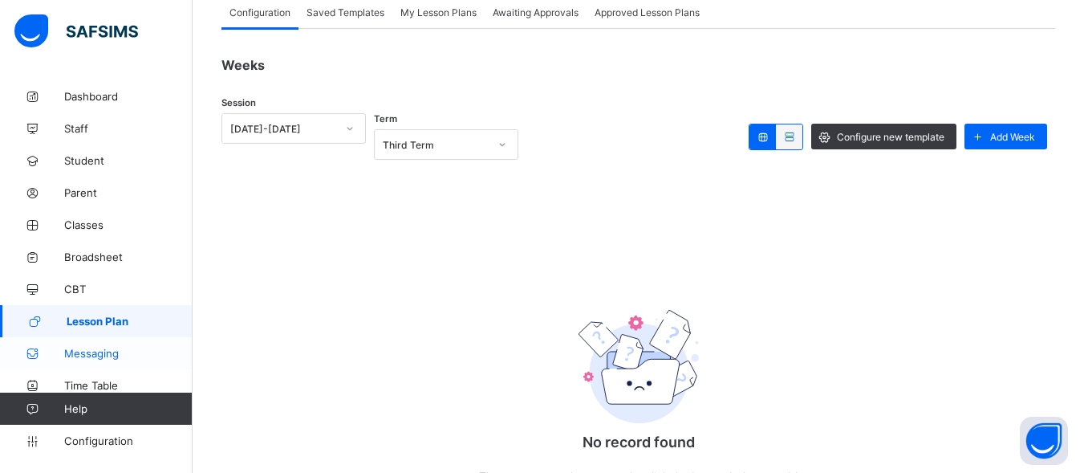
click at [90, 344] on link "Messaging" at bounding box center [96, 353] width 193 height 32
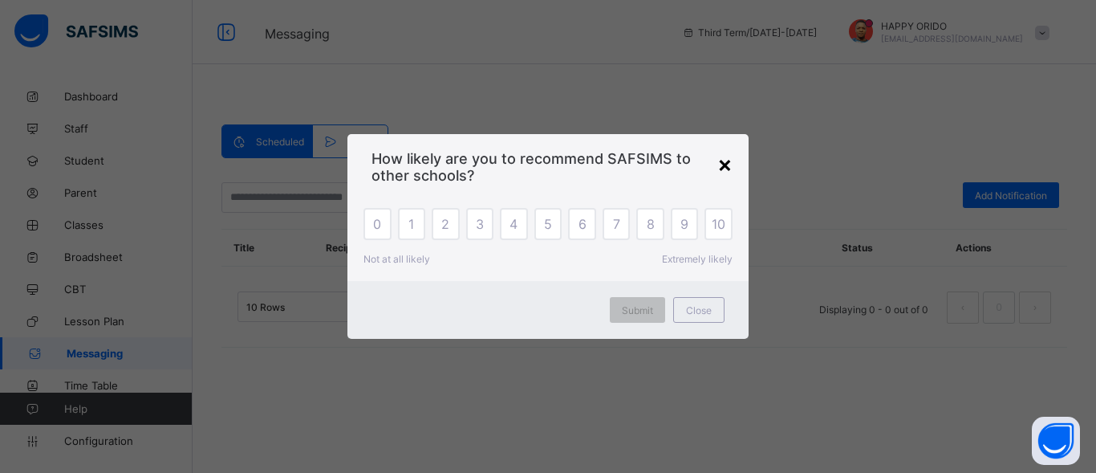
click at [730, 165] on div "×" at bounding box center [725, 163] width 15 height 27
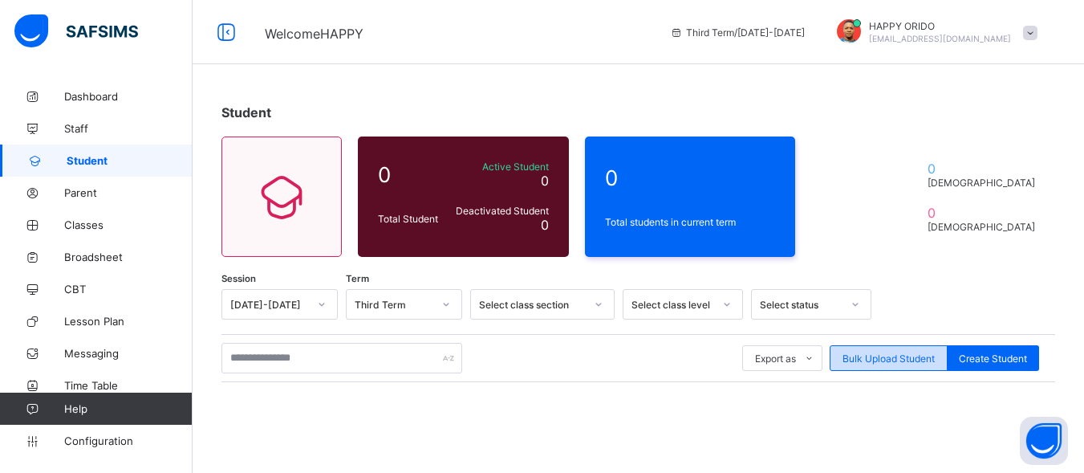
click at [626, 336] on span "Bulk Upload Student" at bounding box center [889, 358] width 92 height 12
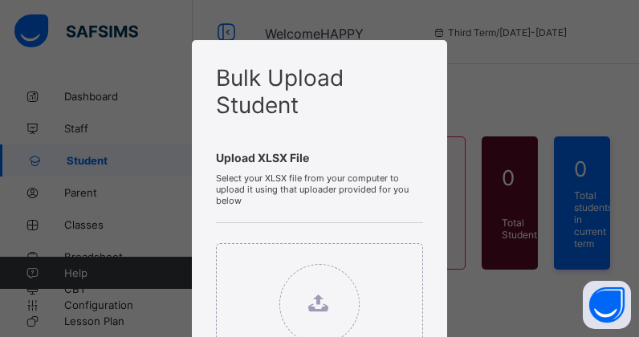
drag, startPoint x: 254, startPoint y: 218, endPoint x: 318, endPoint y: 106, distance: 129.4
click at [254, 218] on span at bounding box center [319, 218] width 207 height 8
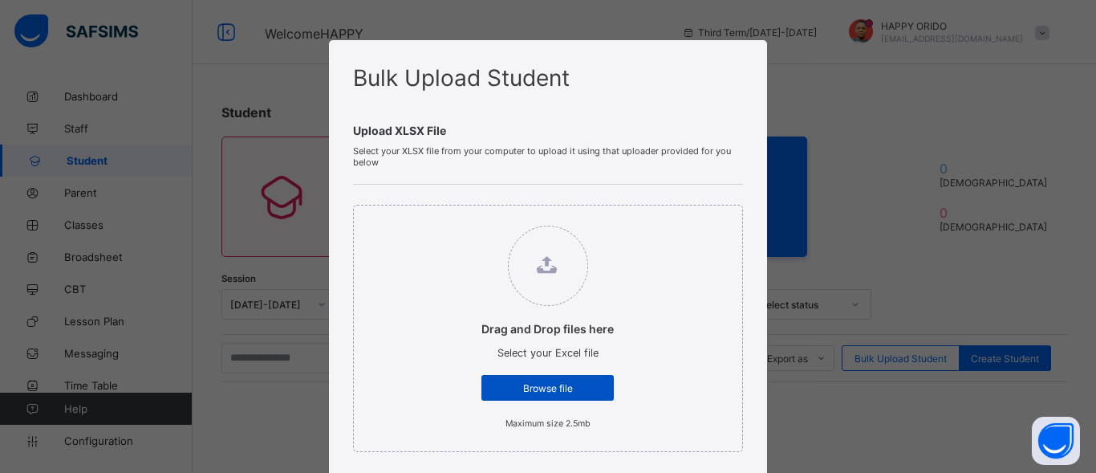
click at [506, 336] on div "Browse file" at bounding box center [548, 388] width 132 height 26
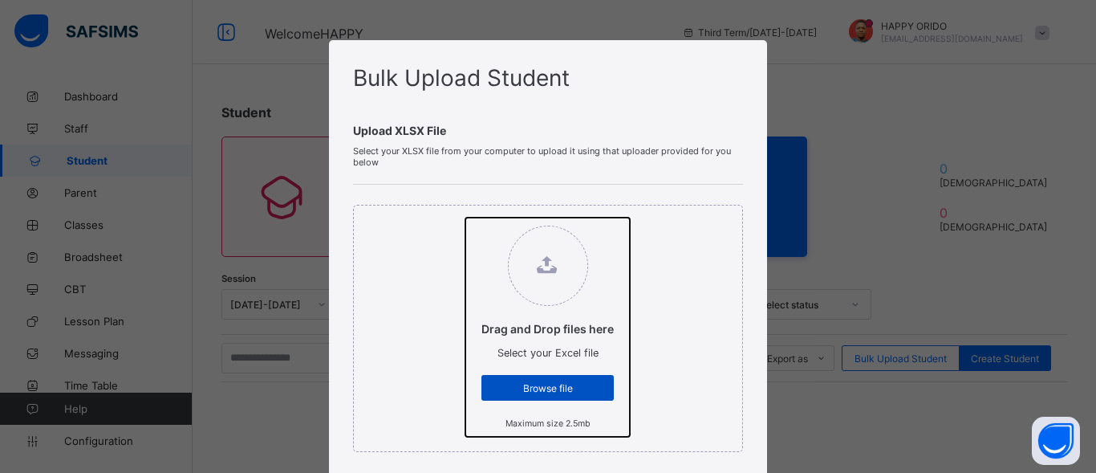
click at [466, 218] on input "Drag and Drop files here Select your Excel file Browse file Maximum size 2.5mb" at bounding box center [466, 218] width 0 height 0
type input "**********"
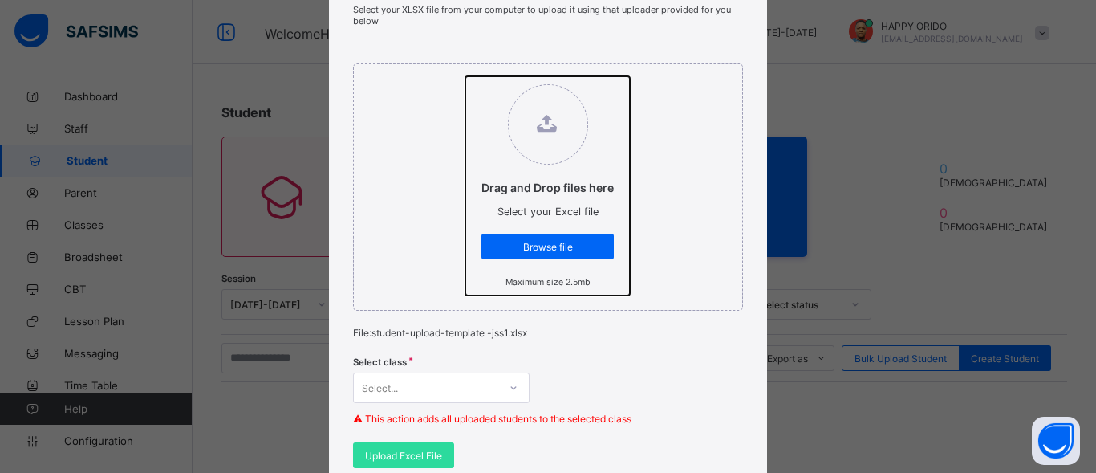
scroll to position [165, 0]
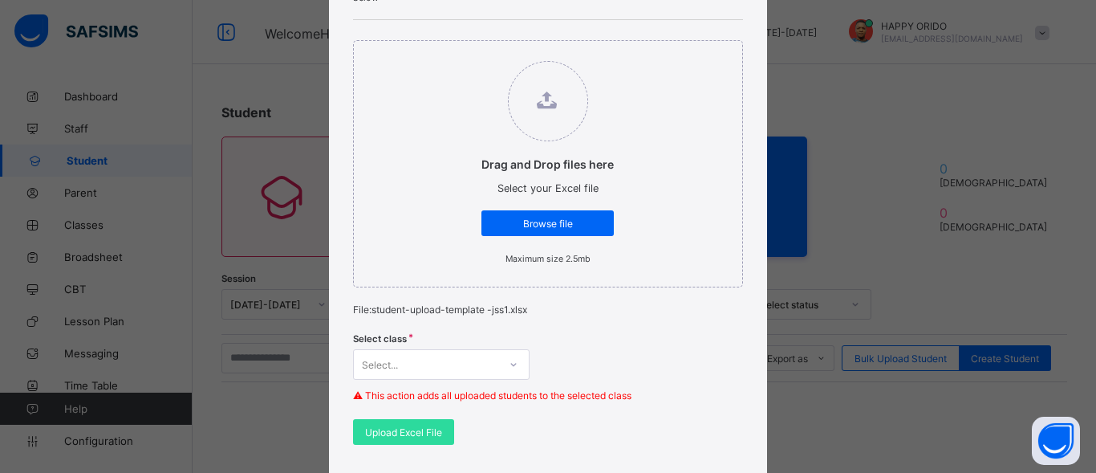
click at [494, 336] on div "Select..." at bounding box center [441, 364] width 177 height 31
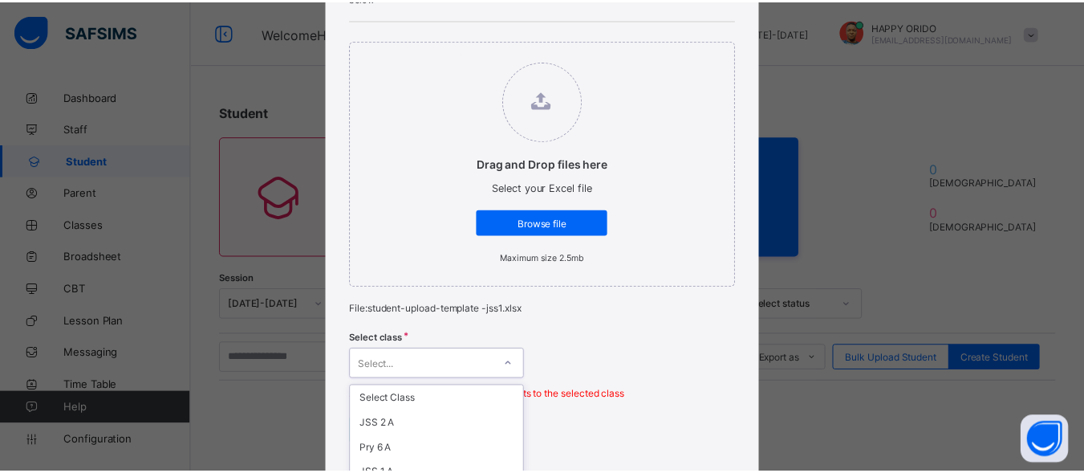
scroll to position [327, 0]
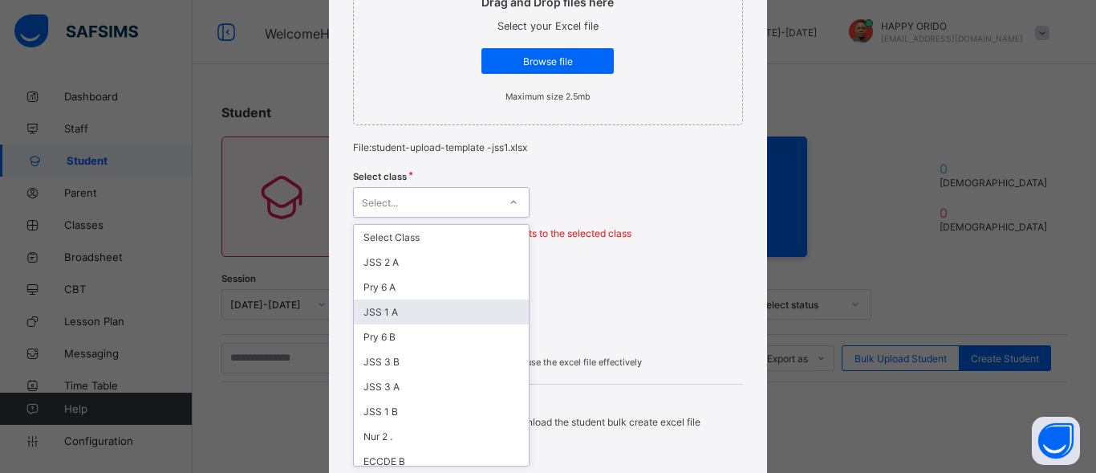
click at [396, 319] on div "JSS 1 A" at bounding box center [441, 311] width 175 height 25
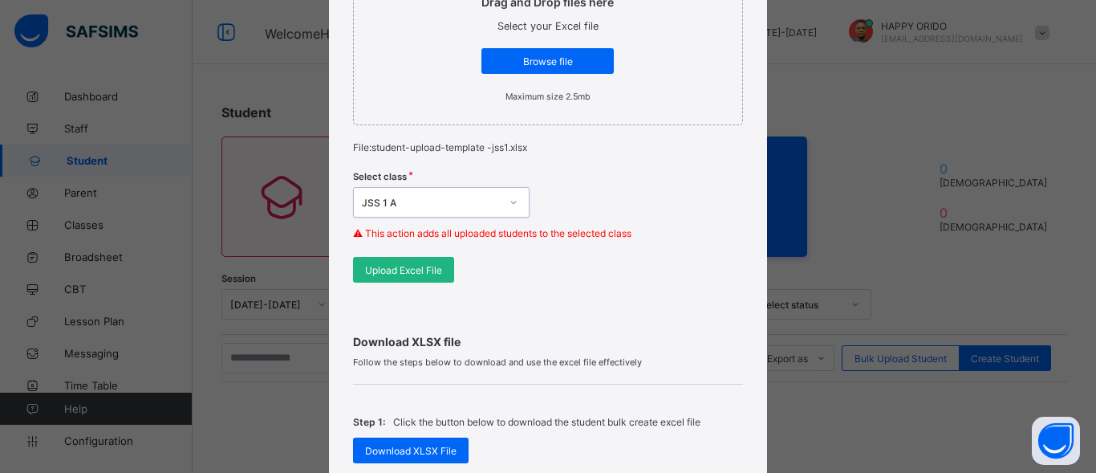
click at [415, 264] on span "Upload Excel File" at bounding box center [403, 270] width 77 height 12
